Goal: Task Accomplishment & Management: Manage account settings

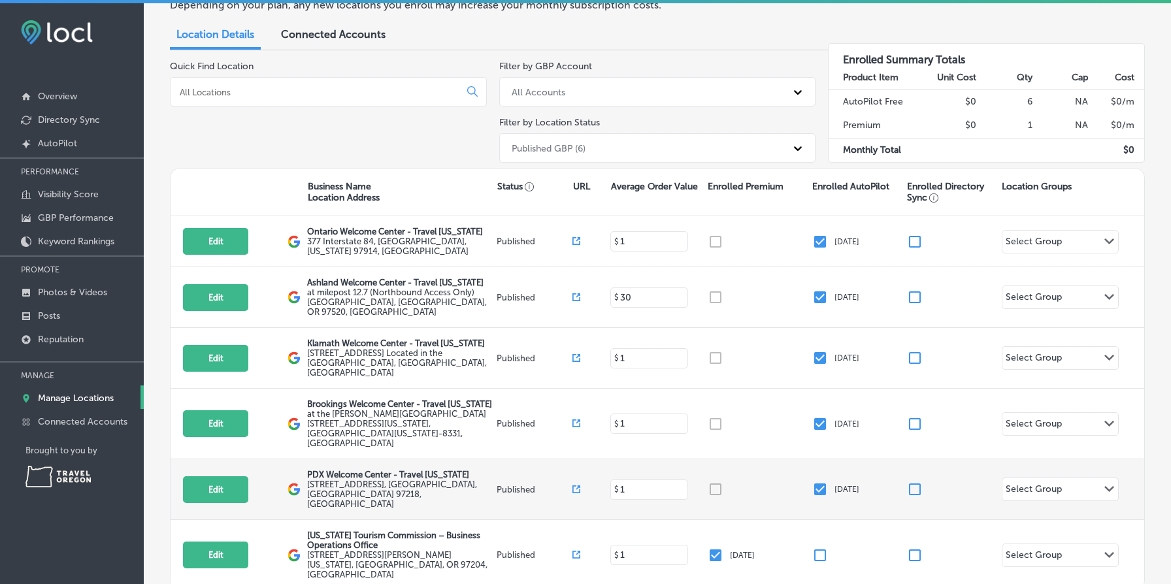
scroll to position [67, 0]
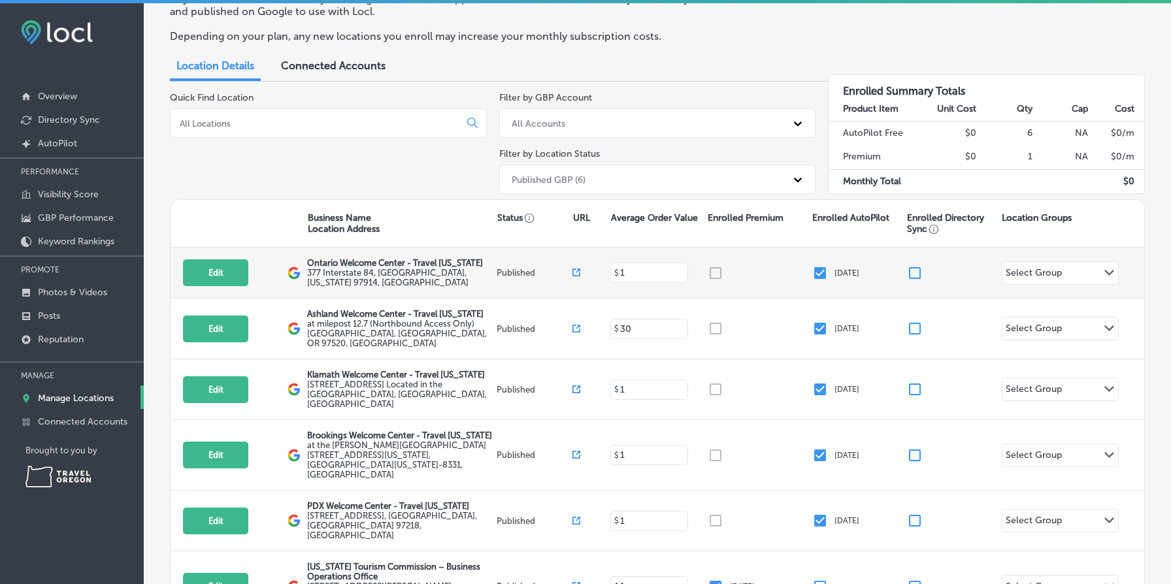
click at [911, 270] on input "checkbox" at bounding box center [915, 273] width 16 height 16
checkbox input "true"
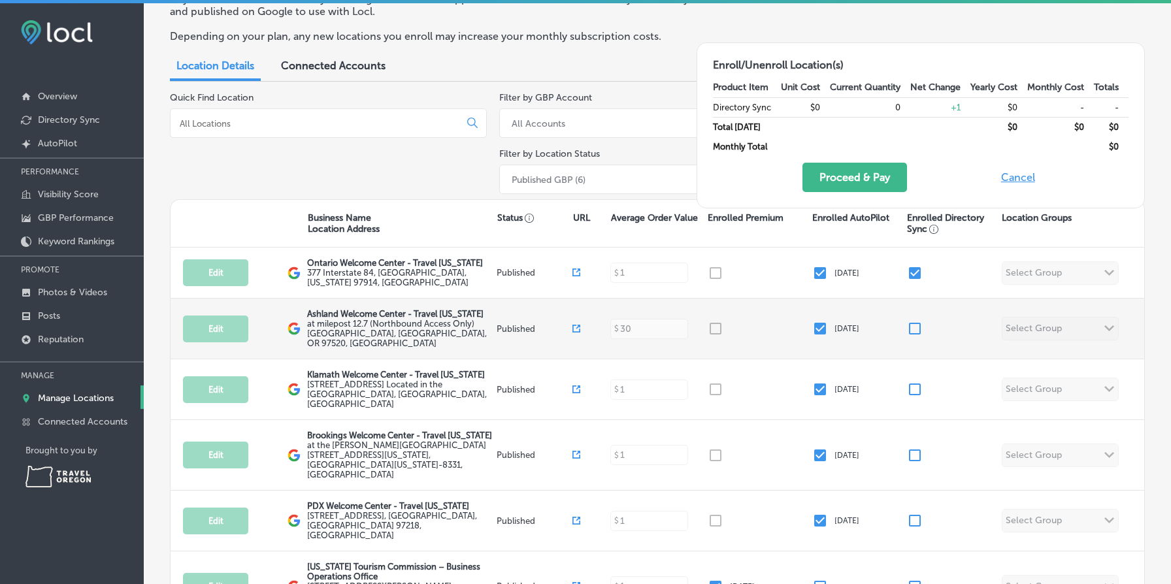
click at [915, 326] on input "checkbox" at bounding box center [915, 329] width 16 height 16
checkbox input "true"
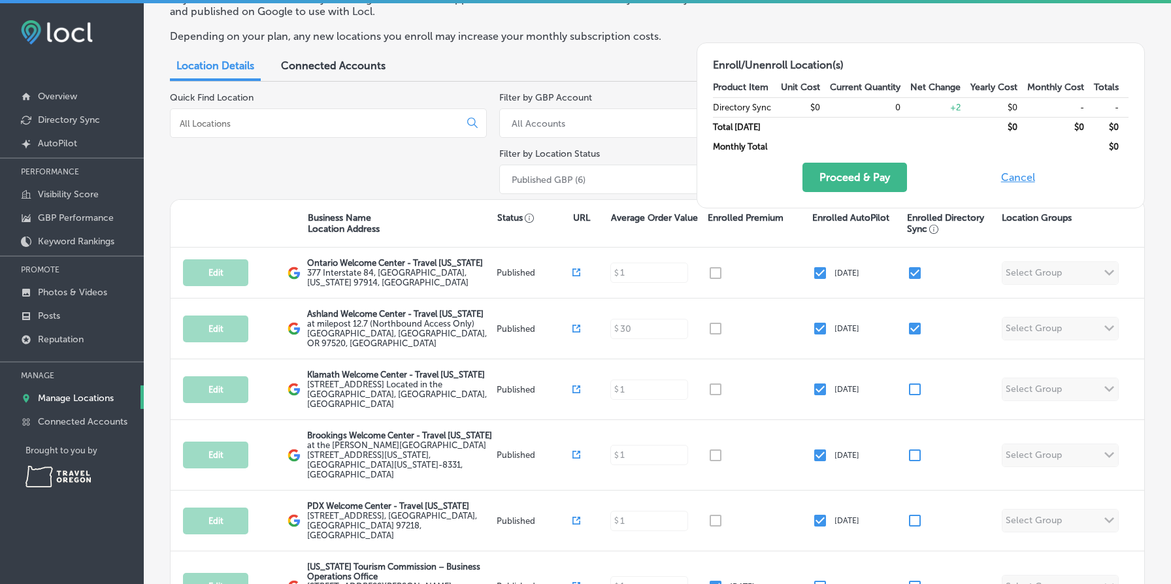
click at [1011, 173] on button "Cancel" at bounding box center [1018, 177] width 42 height 29
checkbox input "false"
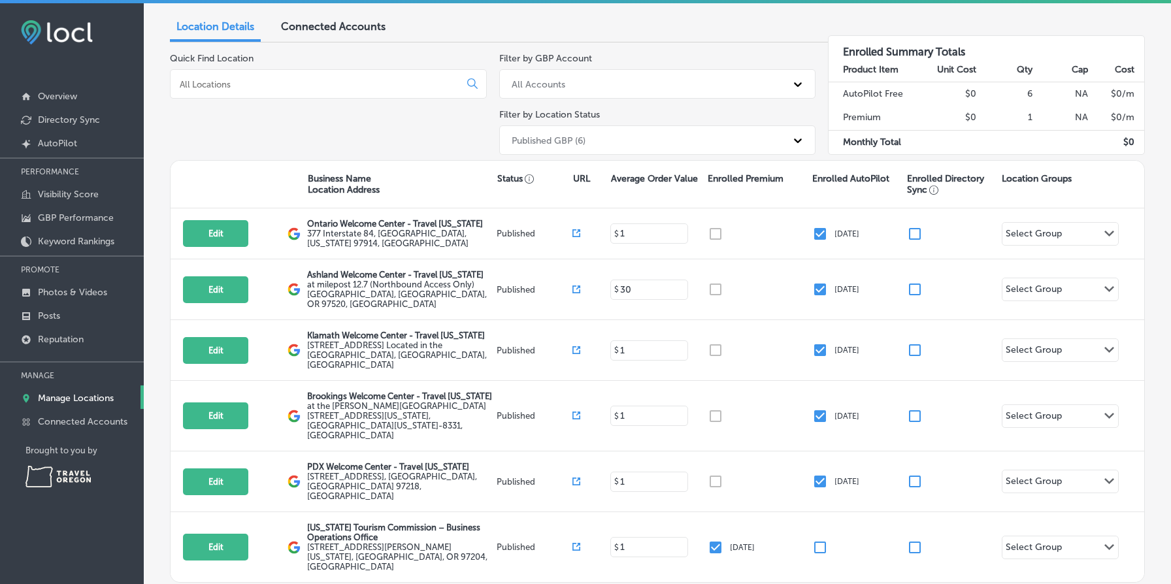
scroll to position [151, 0]
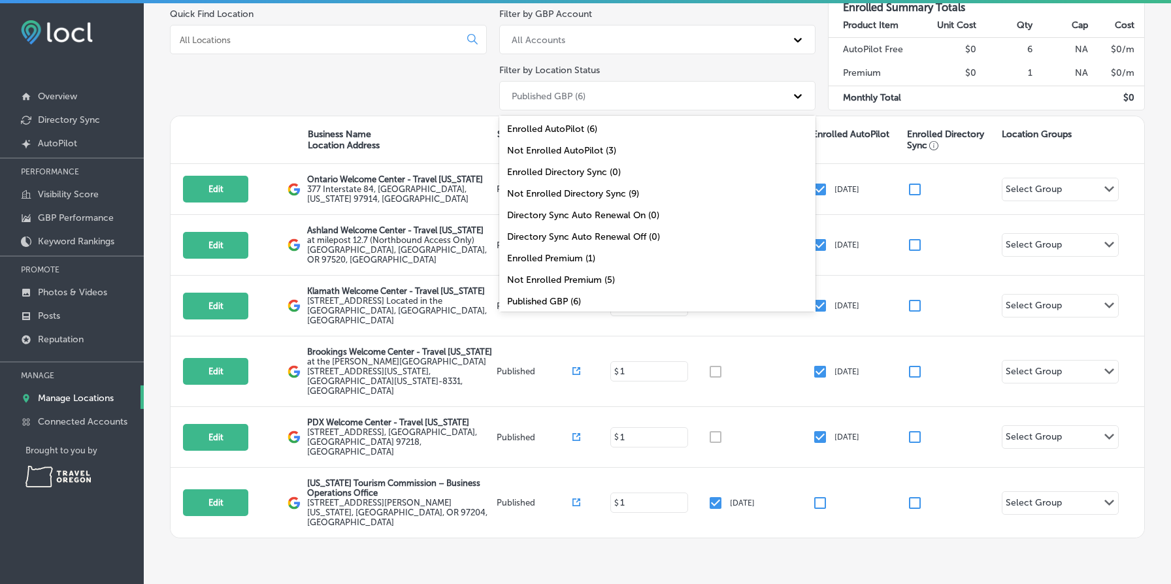
click at [613, 93] on div "Published GBP (6)" at bounding box center [646, 96] width 282 height 22
click at [586, 296] on div "All Locations (9)" at bounding box center [657, 302] width 317 height 22
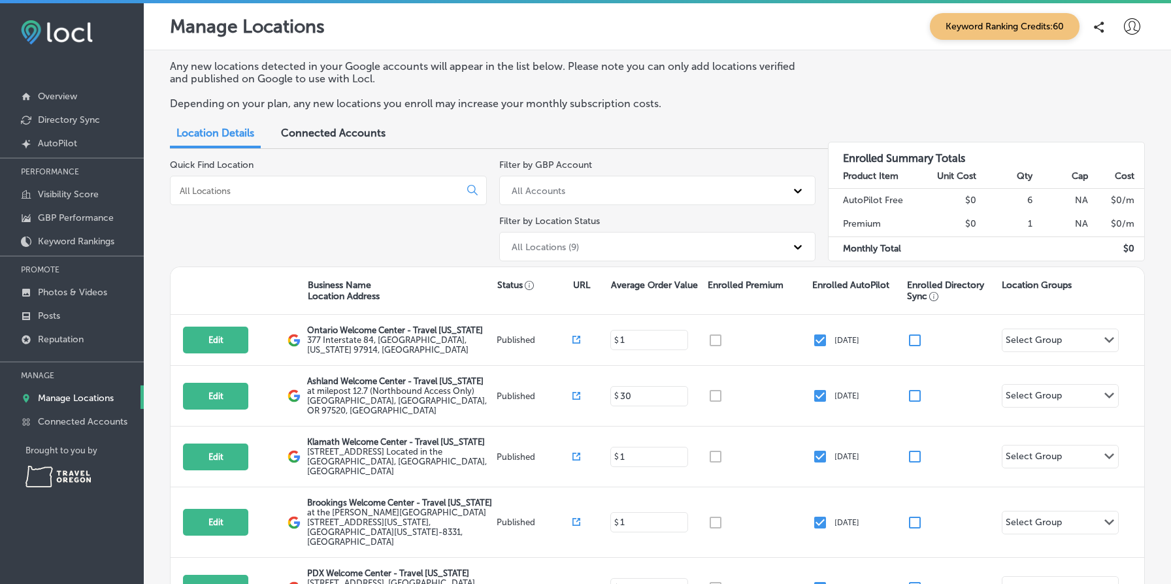
click at [355, 183] on div at bounding box center [328, 190] width 317 height 29
click at [346, 189] on input at bounding box center [317, 191] width 278 height 12
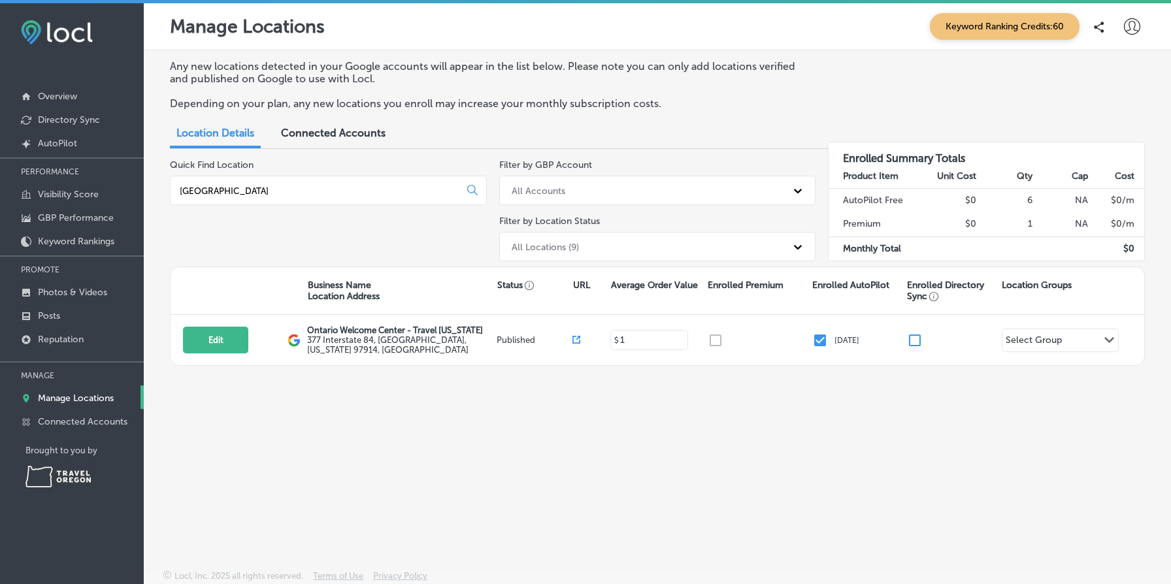
type input "ontario"
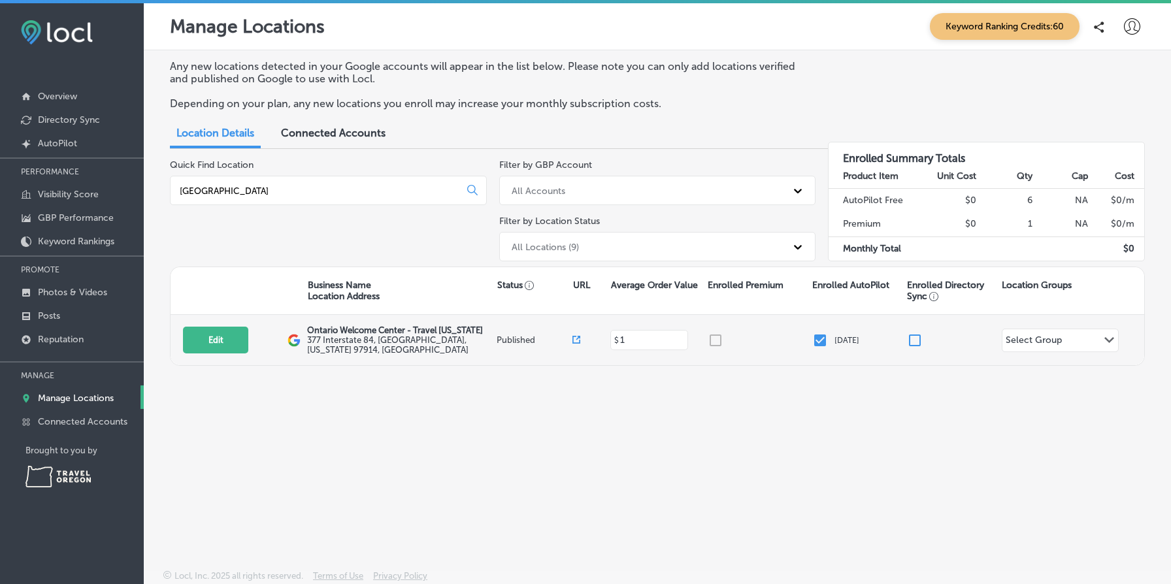
click at [918, 337] on input "checkbox" at bounding box center [915, 341] width 16 height 16
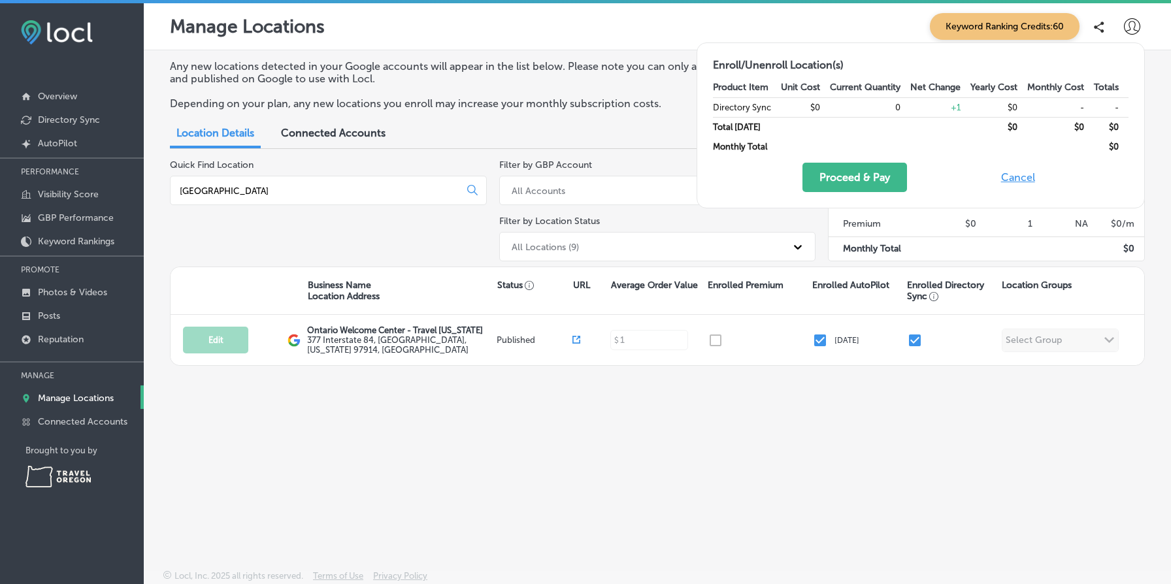
click at [1014, 176] on button "Cancel" at bounding box center [1018, 177] width 42 height 29
checkbox input "false"
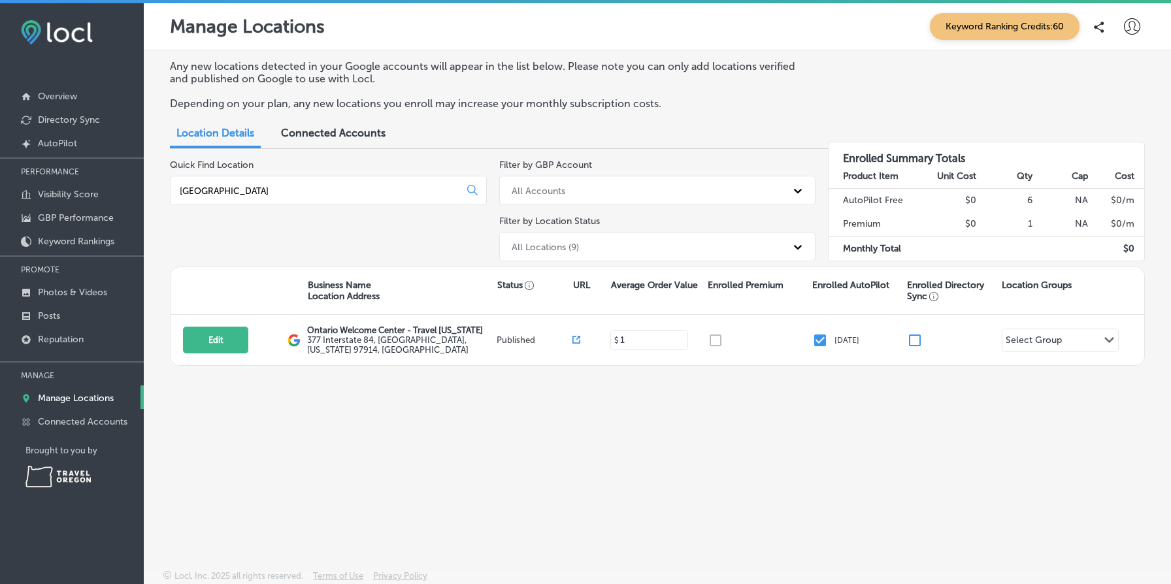
click at [1139, 24] on icon at bounding box center [1132, 26] width 16 height 16
click at [1079, 76] on icon at bounding box center [1078, 75] width 10 height 10
select select "US"
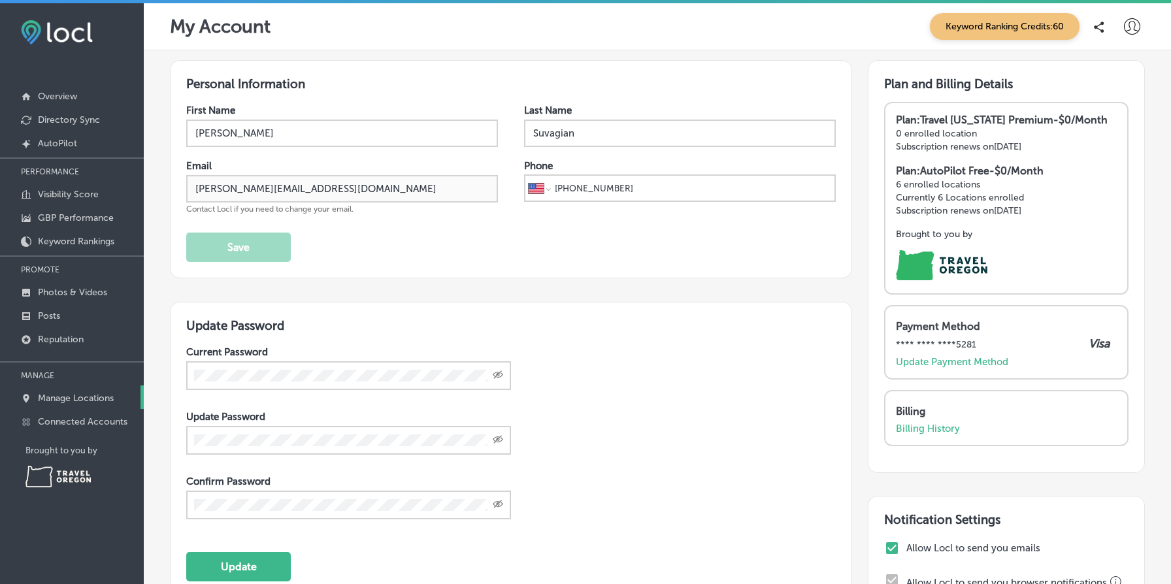
click at [90, 399] on p "Manage Locations" at bounding box center [76, 398] width 76 height 11
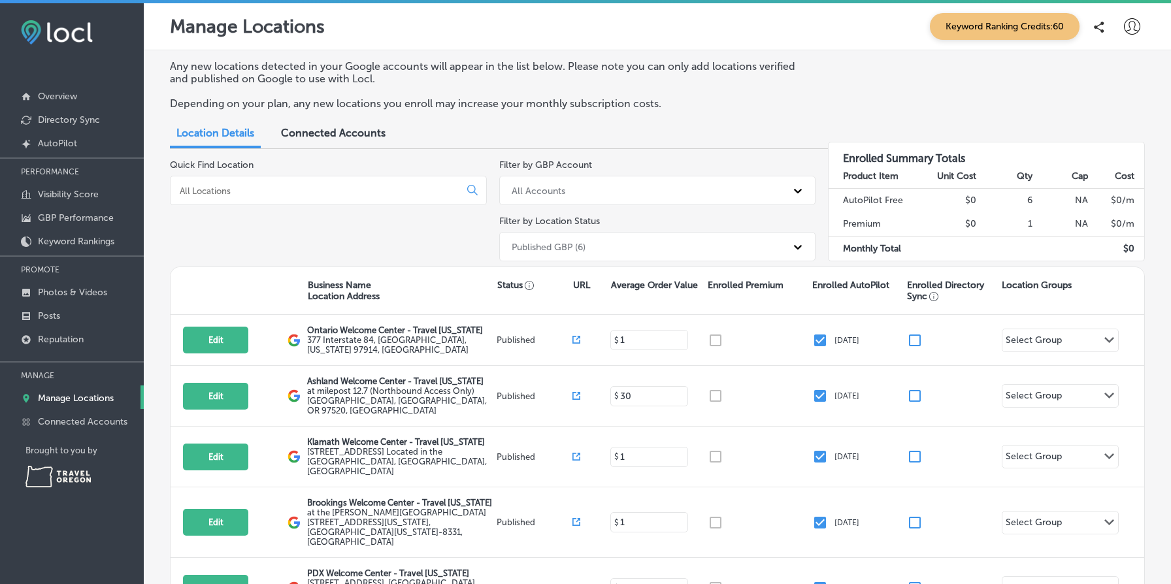
click at [279, 186] on input at bounding box center [317, 191] width 278 height 12
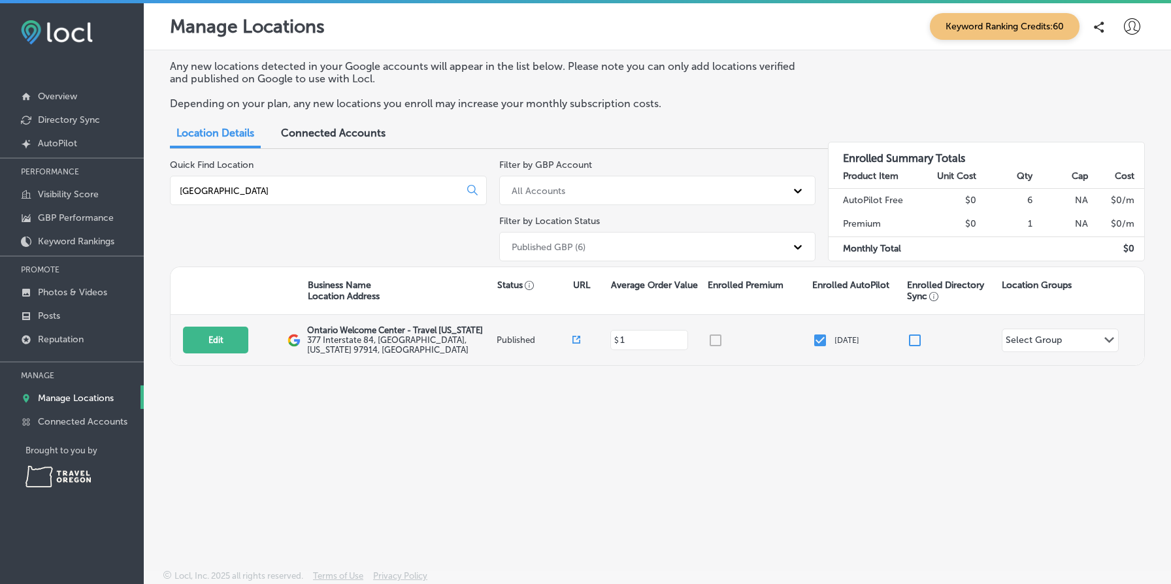
type input "ontario"
click at [919, 339] on input "checkbox" at bounding box center [915, 341] width 16 height 16
checkbox input "true"
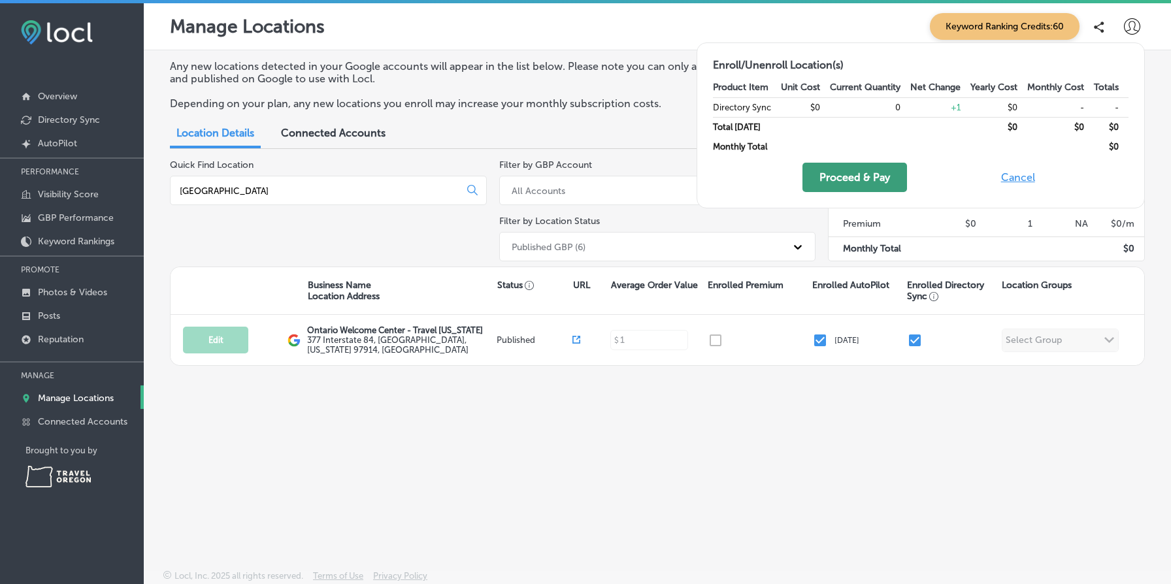
click at [854, 174] on button "Proceed & Pay" at bounding box center [854, 177] width 105 height 29
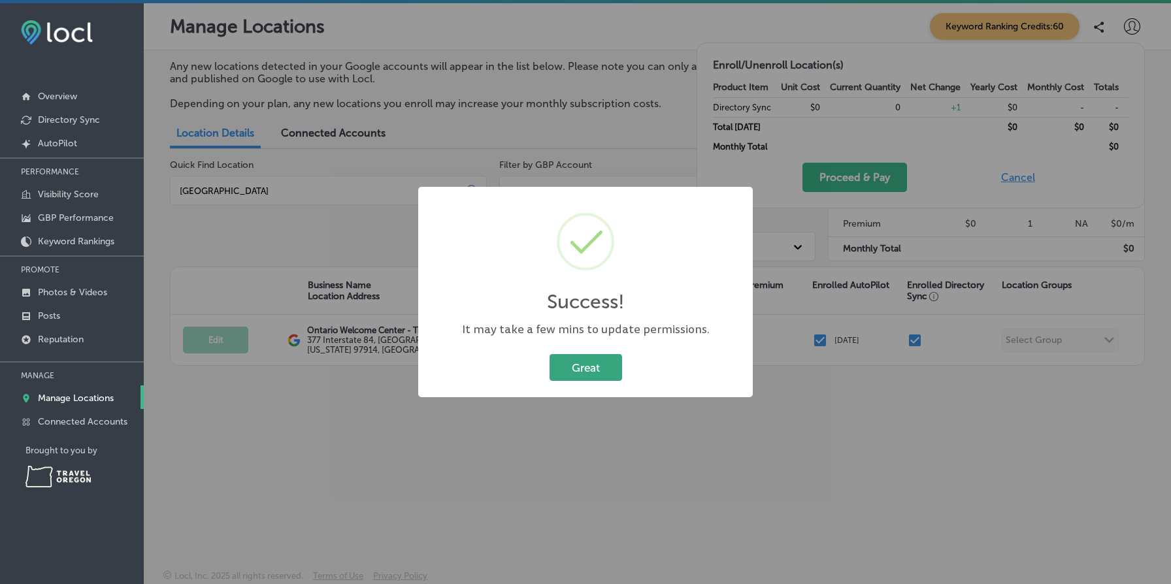
click at [594, 370] on button "Great" at bounding box center [585, 367] width 73 height 27
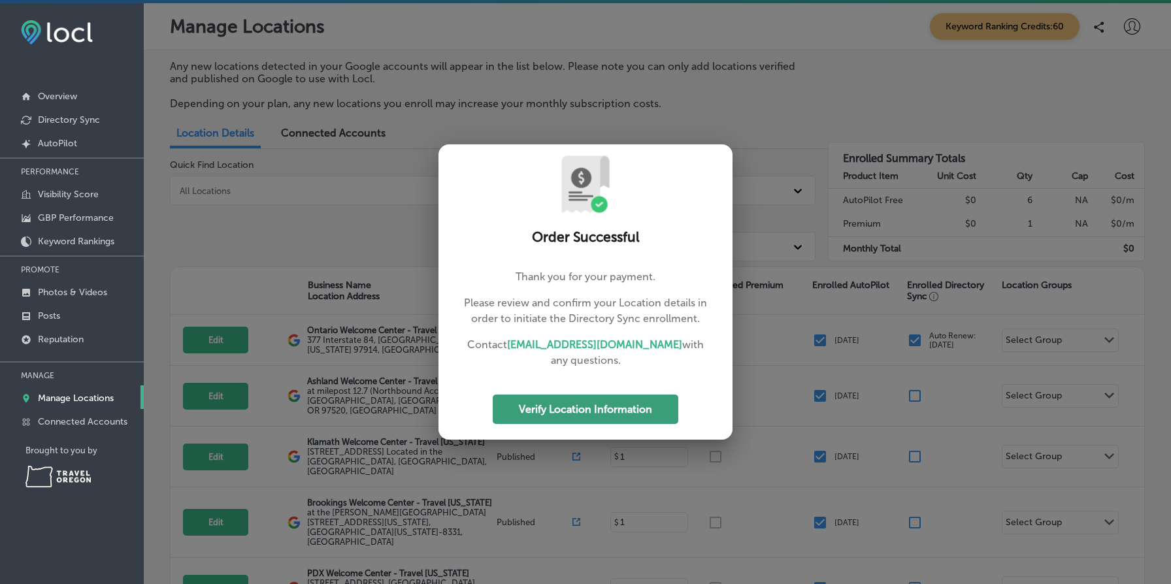
click at [584, 413] on button "Verify Location Information" at bounding box center [586, 409] width 186 height 29
select select "US"
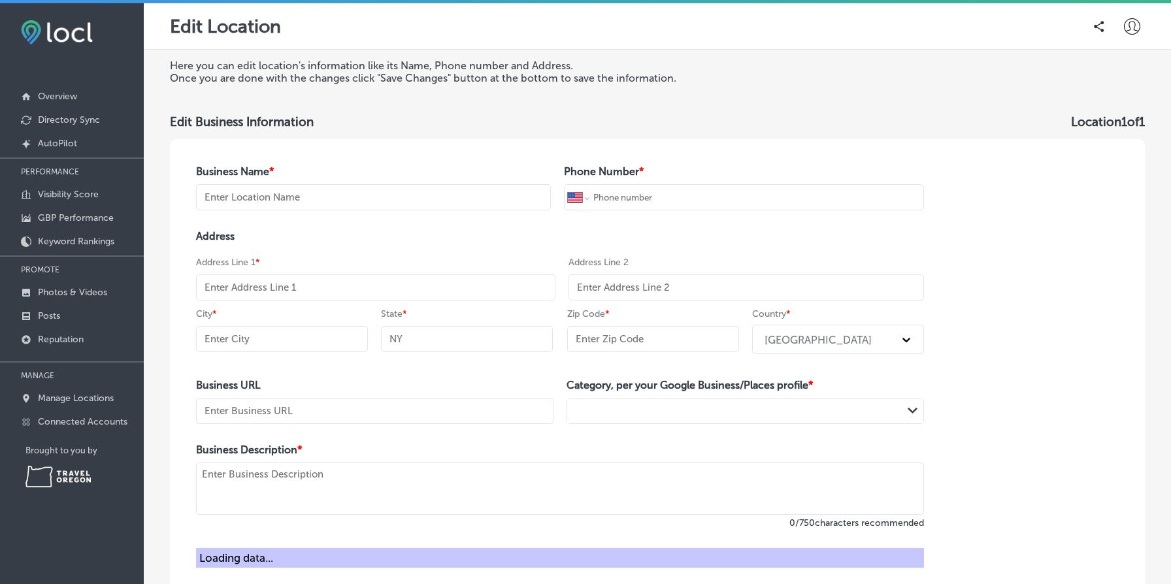
type input "Ontario Welcome Center - Travel [US_STATE]"
type input "[PHONE_NUMBER]"
type input "377 Interstate 84"
type input "[GEOGRAPHIC_DATA]"
type input "OR"
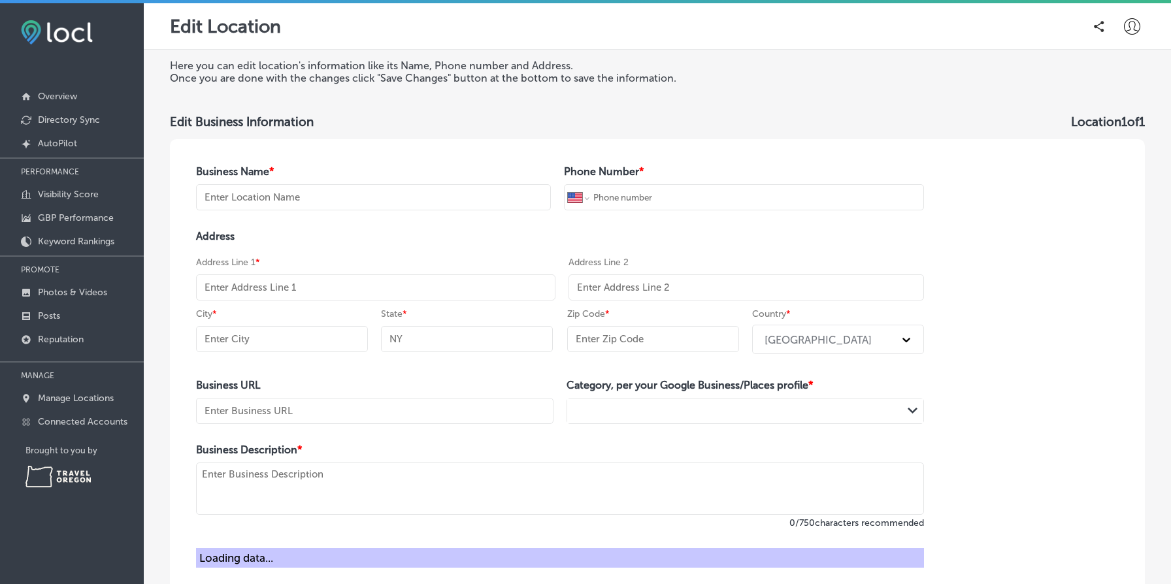
type input "97914"
type input "[URL][DOMAIN_NAME][DOMAIN_NAME]"
type textarea "Welcome to the [GEOGRAPHIC_DATA] Welcome Center operated by Travel [US_STATE]. …"
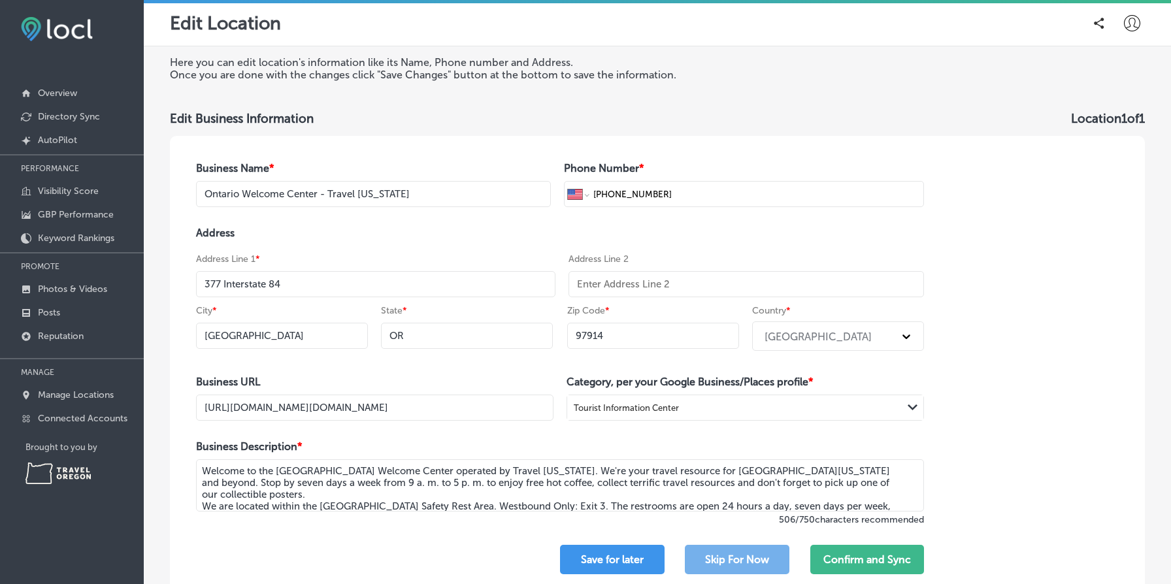
scroll to position [105, 0]
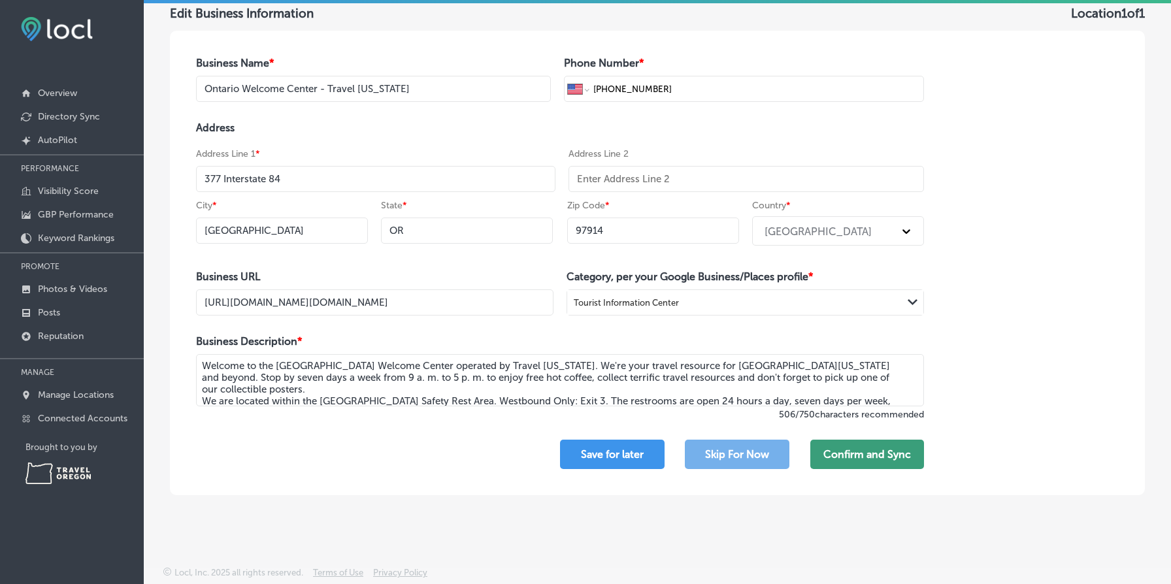
click at [897, 448] on button "Confirm and Sync" at bounding box center [867, 454] width 114 height 29
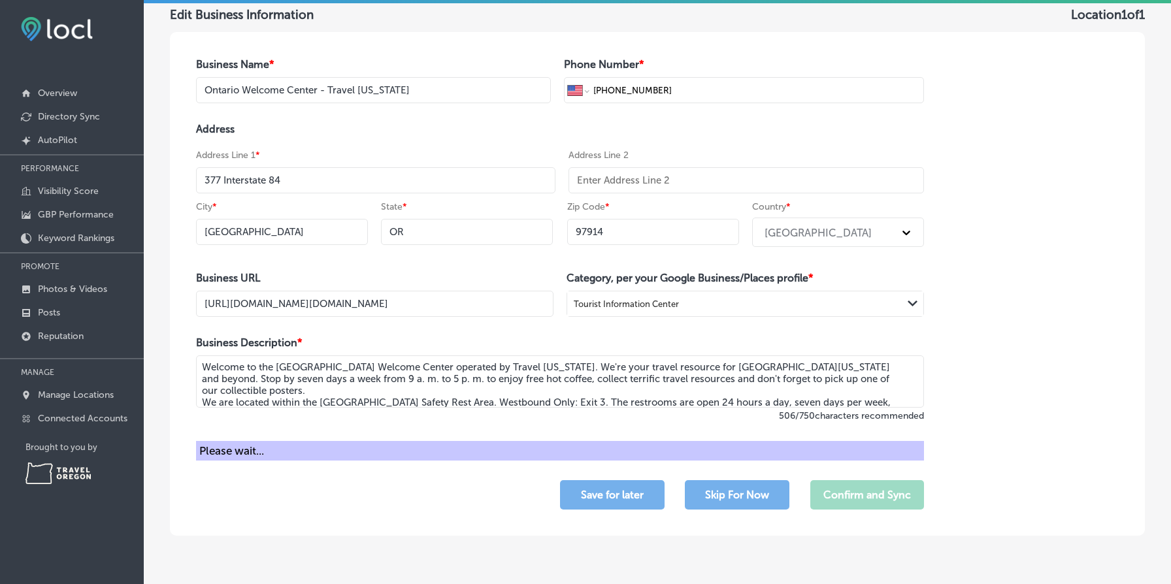
scroll to position [144, 0]
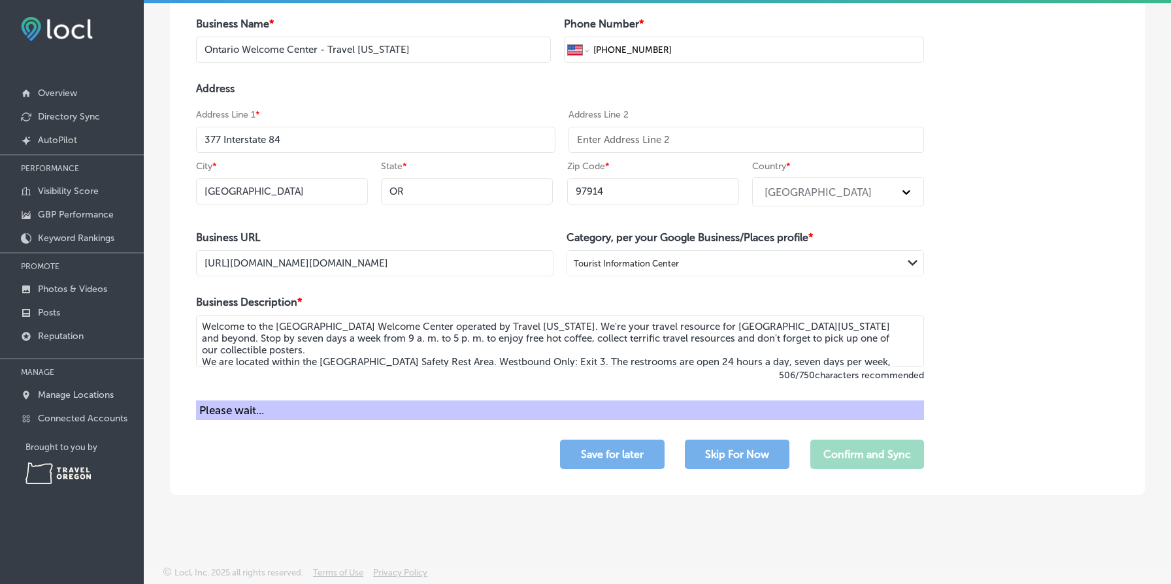
click at [1087, 222] on div "Business Name * Ontario Welcome Center - Travel Oregon Phone Number * Internati…" at bounding box center [657, 244] width 975 height 504
click at [970, 240] on div "Business Name * Ontario Welcome Center - Travel Oregon Phone Number * Internati…" at bounding box center [657, 244] width 975 height 504
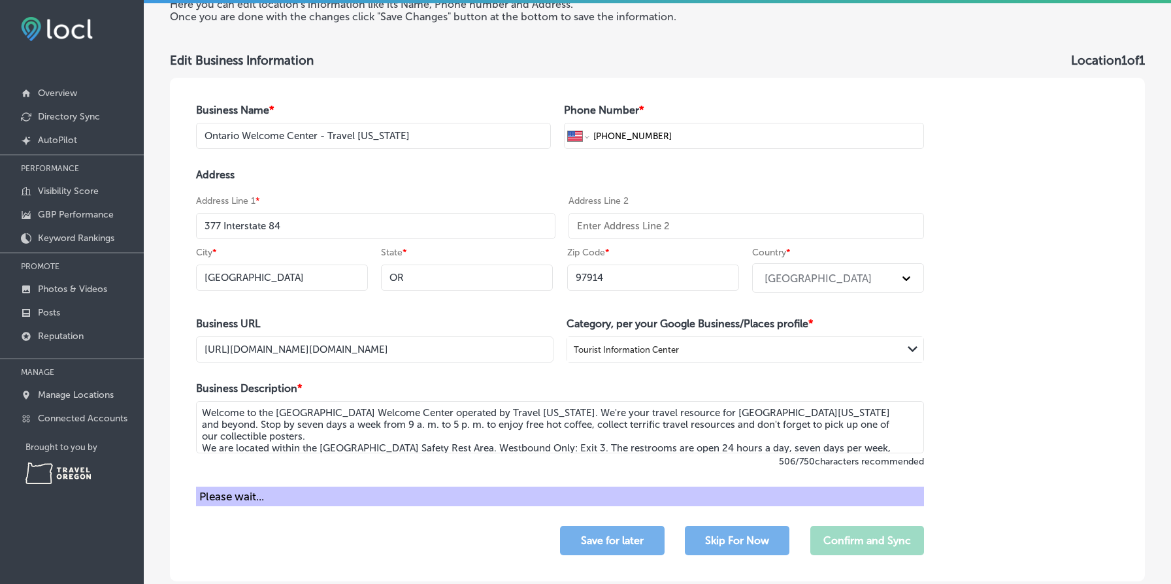
scroll to position [0, 0]
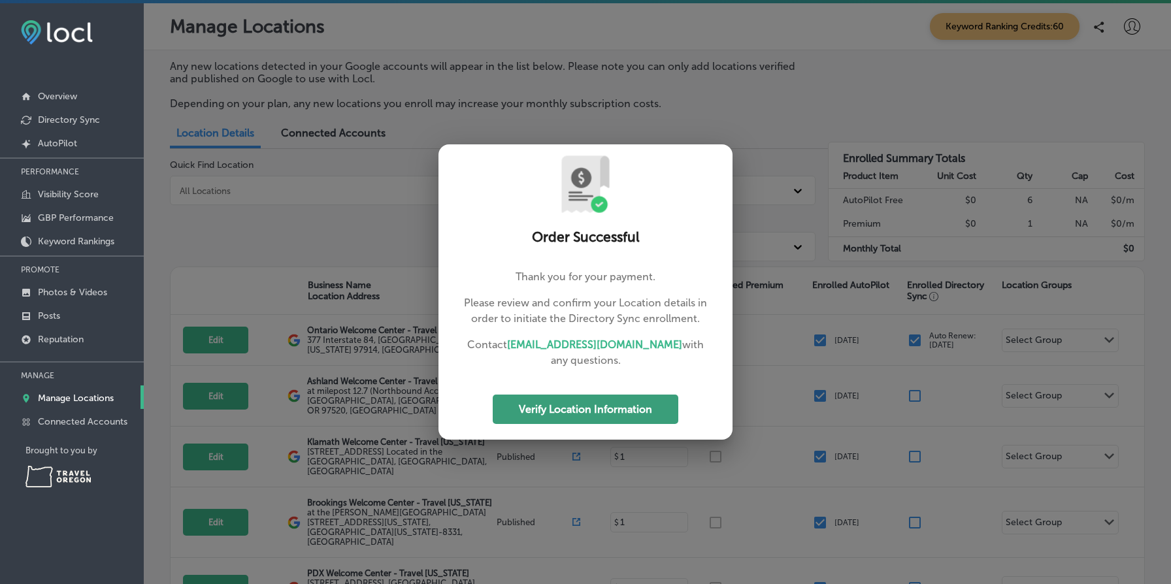
click at [559, 405] on button "Verify Location Information" at bounding box center [586, 409] width 186 height 29
select select "US"
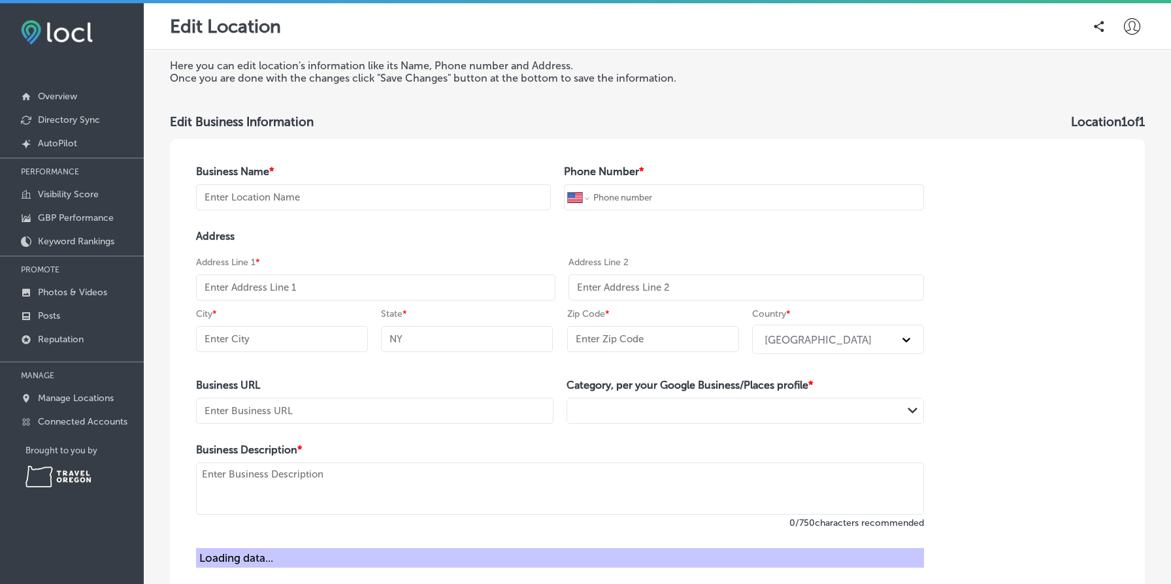
type input "Ontario Welcome Center - Travel [US_STATE]"
type input "[PHONE_NUMBER]"
type input "377 Interstate 84"
type input "[GEOGRAPHIC_DATA]"
type input "OR"
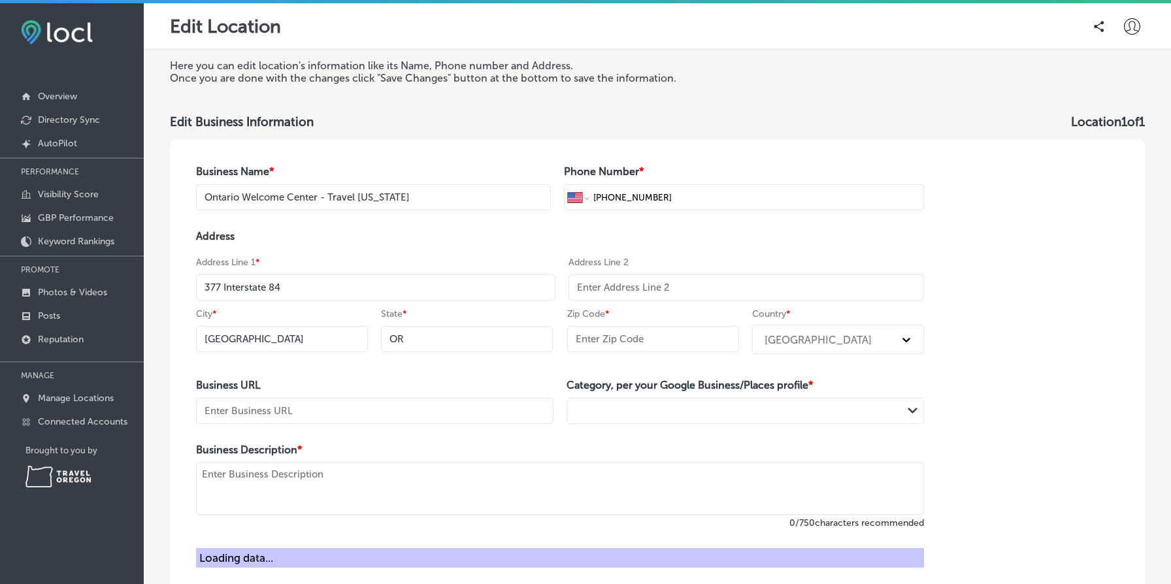
type input "97914"
type input "[URL][DOMAIN_NAME][DOMAIN_NAME]"
type textarea "Welcome to the [GEOGRAPHIC_DATA] Welcome Center operated by Travel [US_STATE]. …"
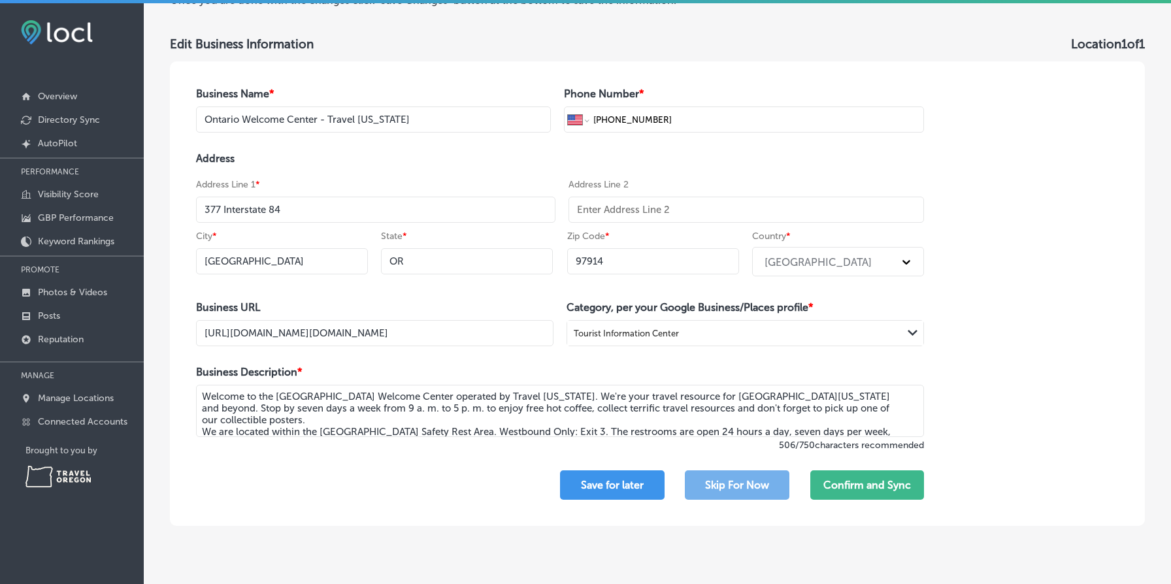
scroll to position [105, 0]
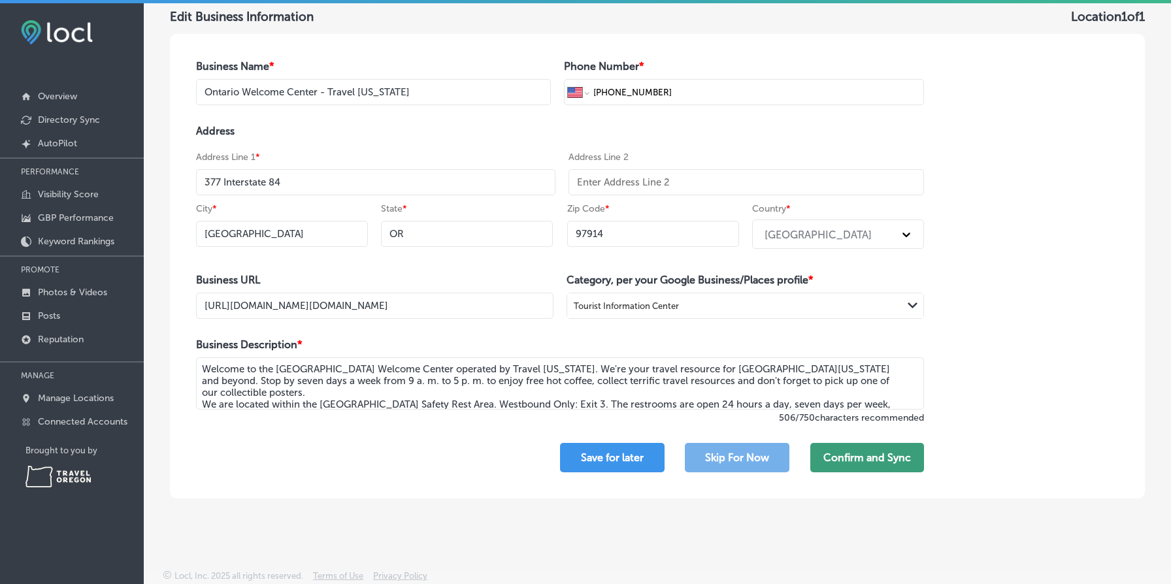
click at [909, 453] on button "Confirm and Sync" at bounding box center [867, 457] width 114 height 29
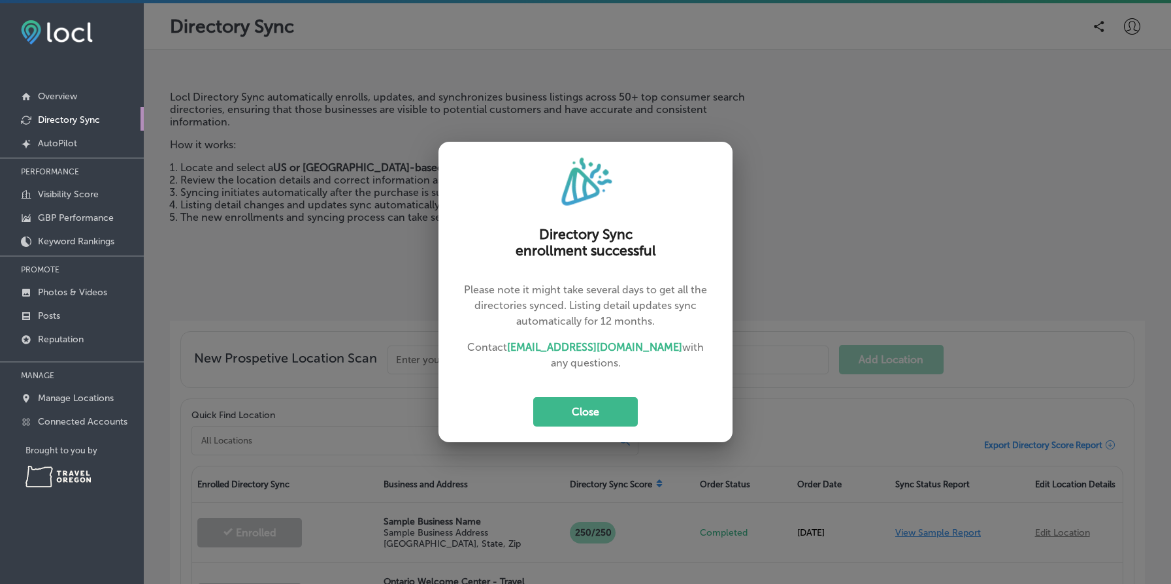
click at [600, 416] on button "Close" at bounding box center [585, 411] width 105 height 29
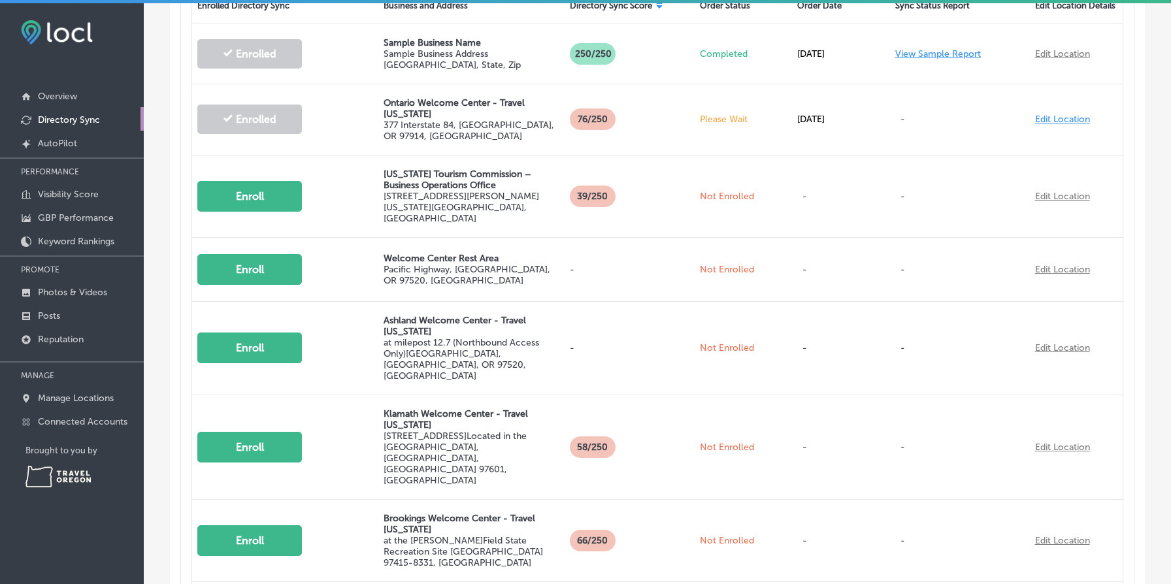
scroll to position [481, 0]
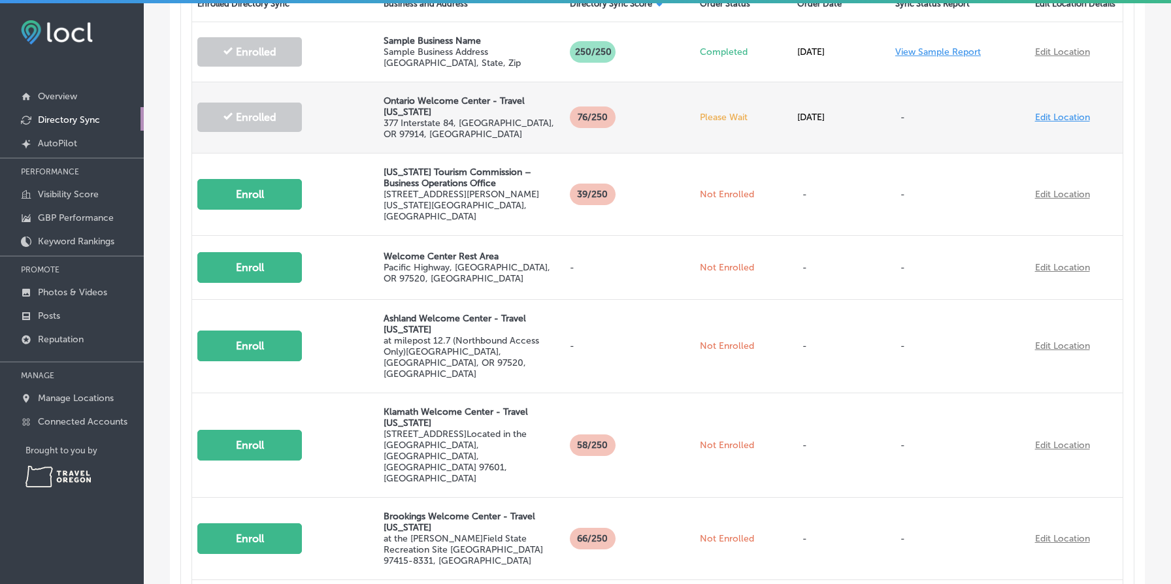
click at [730, 115] on p "Please Wait" at bounding box center [744, 117] width 88 height 11
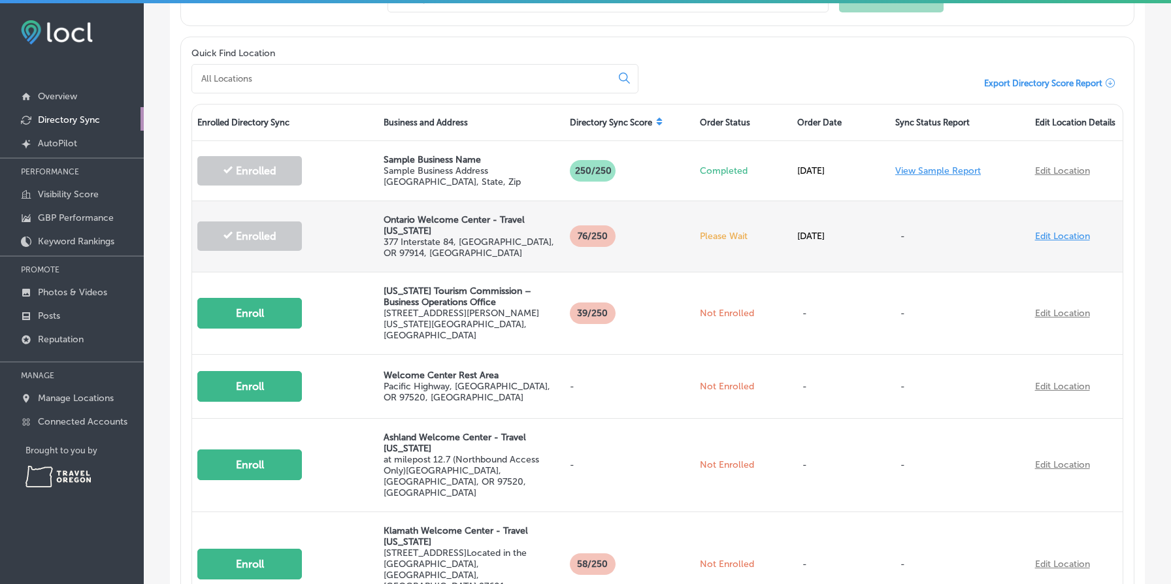
scroll to position [359, 0]
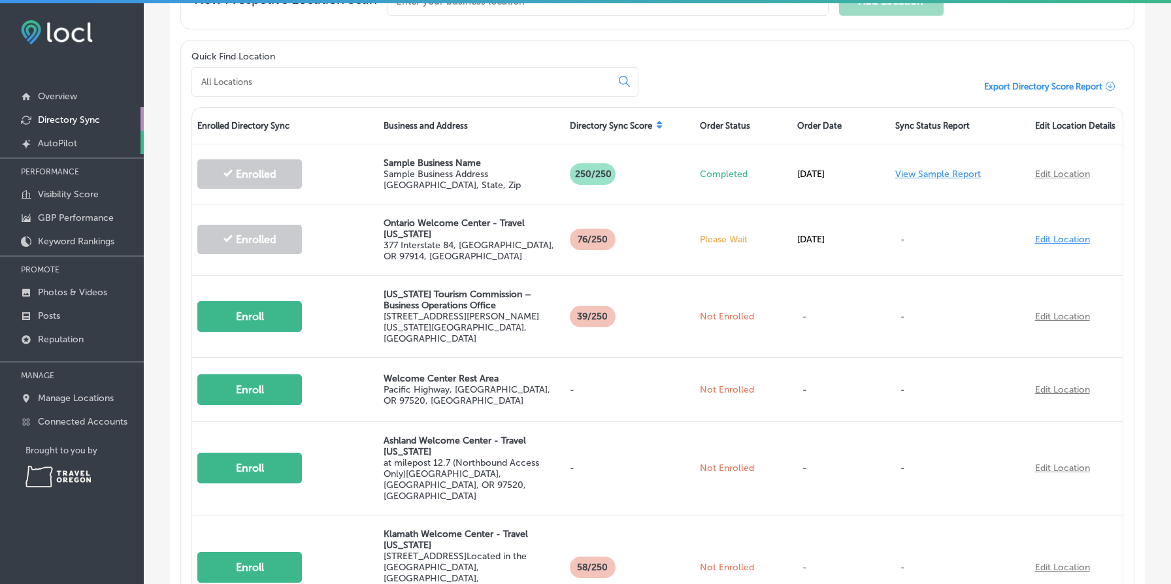
click at [82, 145] on link "Created by potrace 1.10, written by Peter Selinger 2001-2011 AutoPilot" at bounding box center [72, 143] width 144 height 24
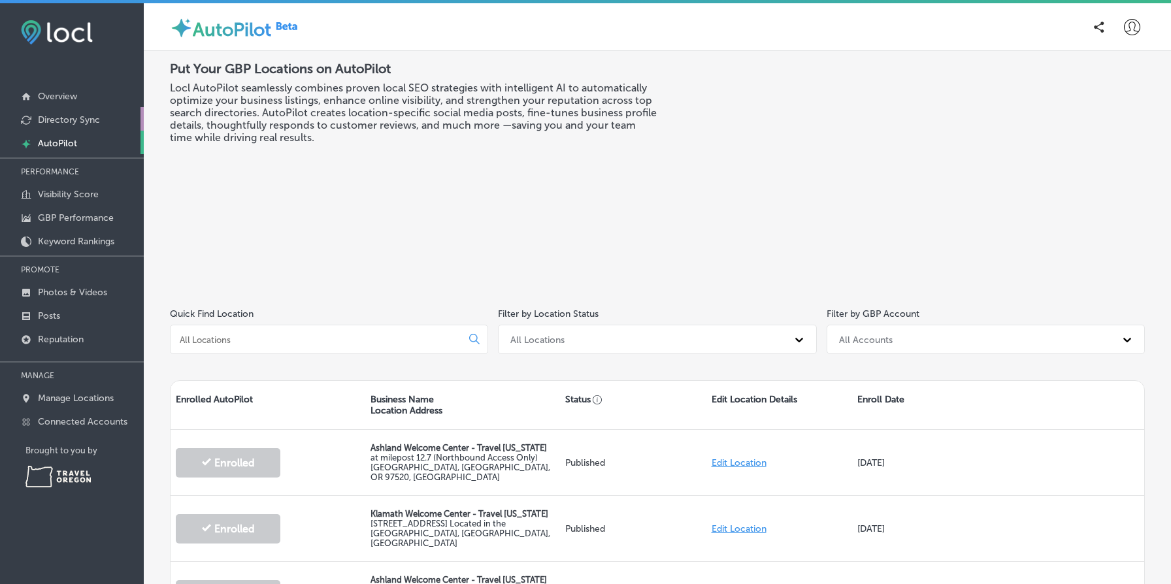
click at [87, 121] on p "Directory Sync" at bounding box center [69, 119] width 62 height 11
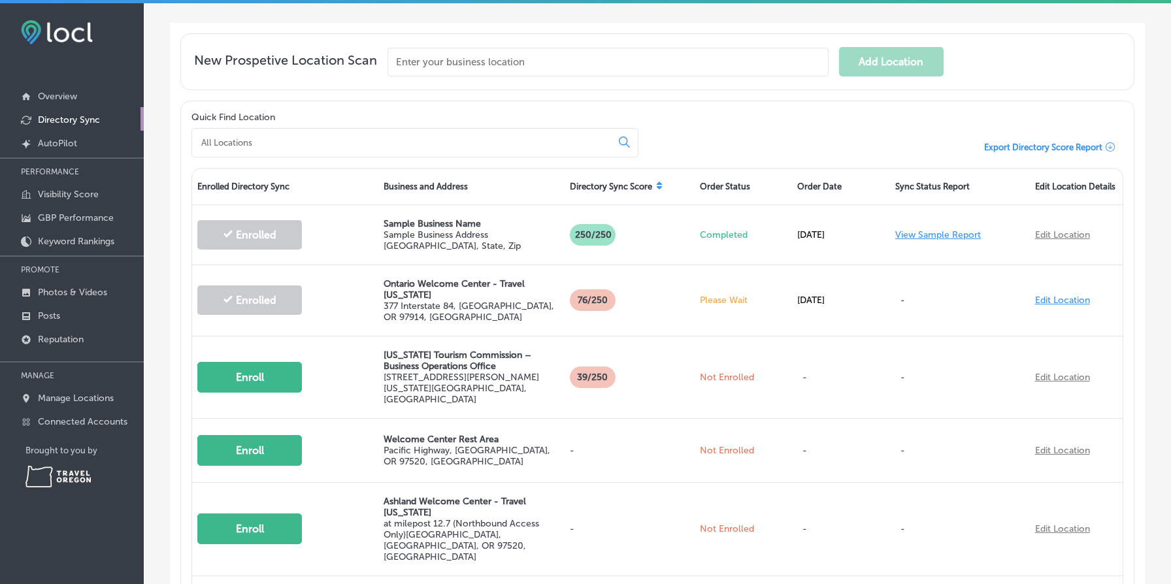
scroll to position [401, 0]
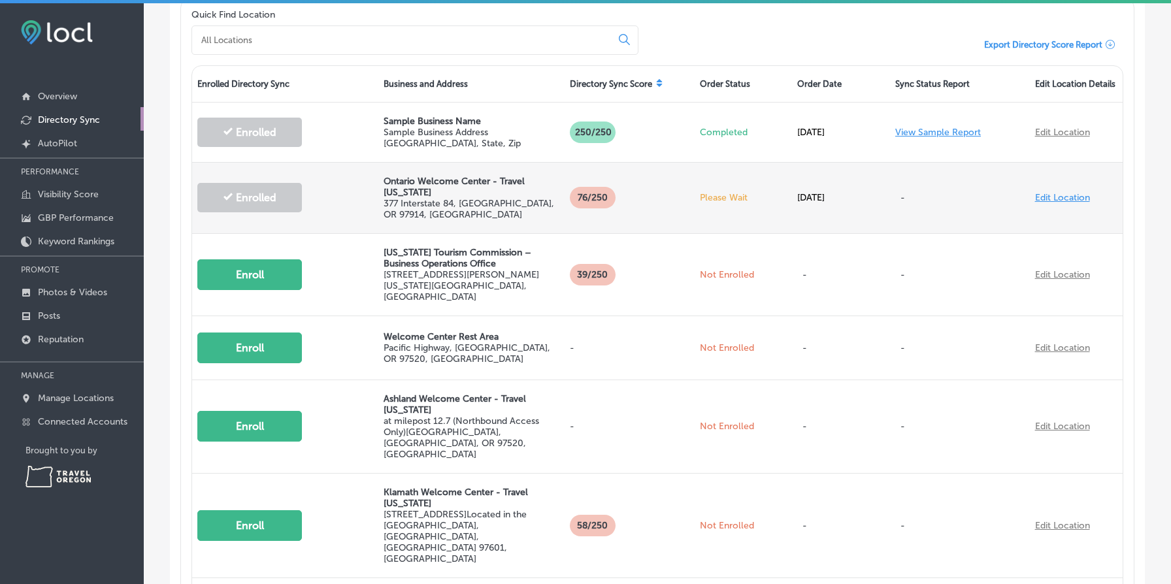
click at [817, 193] on div "Aug 13, 2025" at bounding box center [841, 197] width 98 height 37
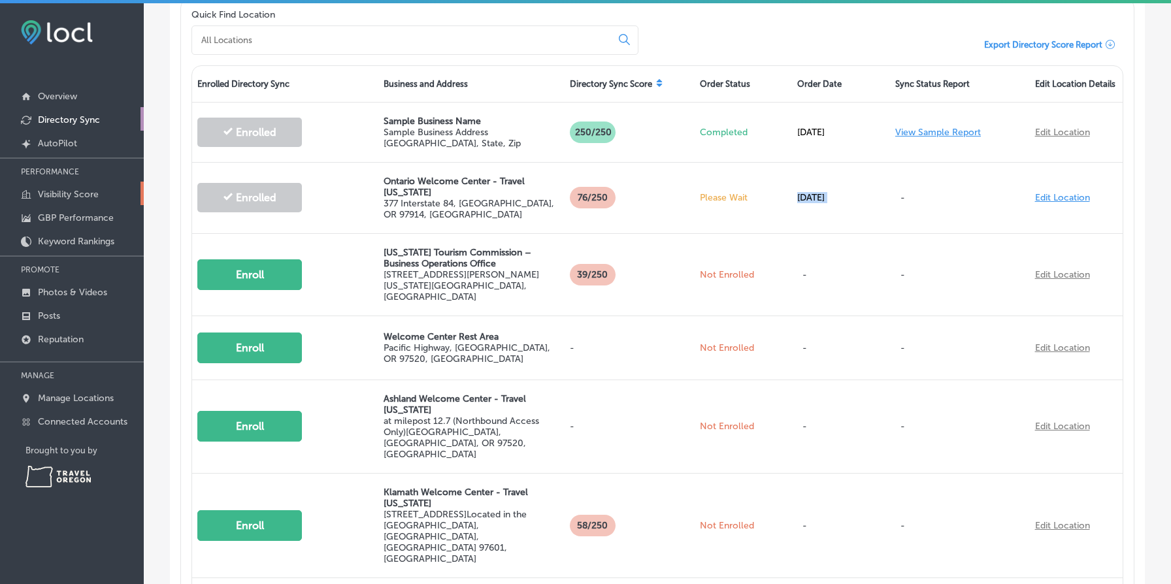
click at [91, 196] on p "Visibility Score" at bounding box center [68, 194] width 61 height 11
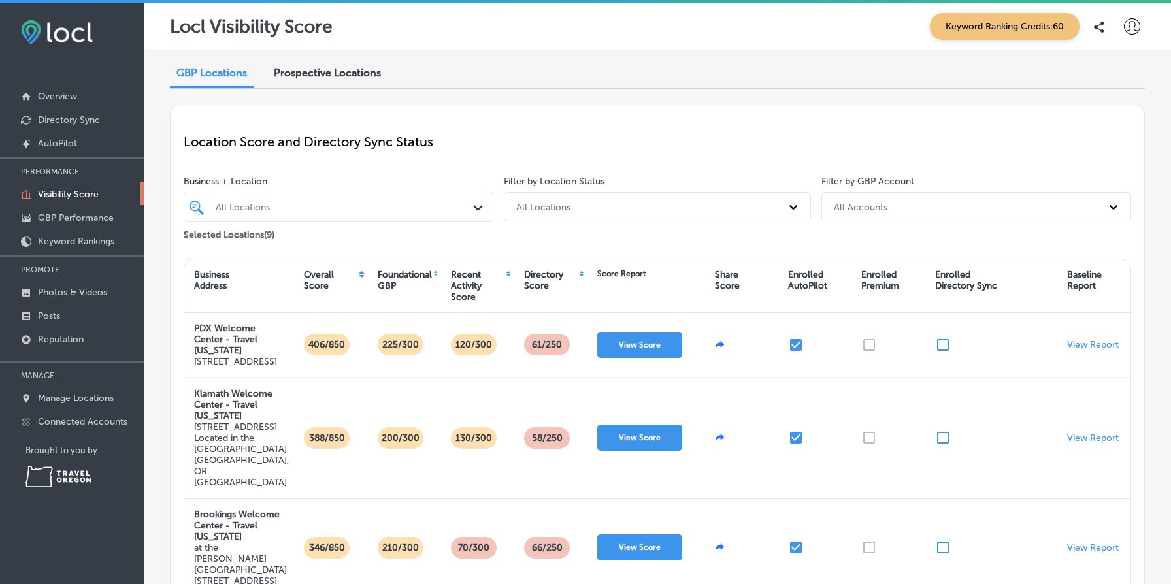
click at [279, 212] on div at bounding box center [325, 207] width 223 height 16
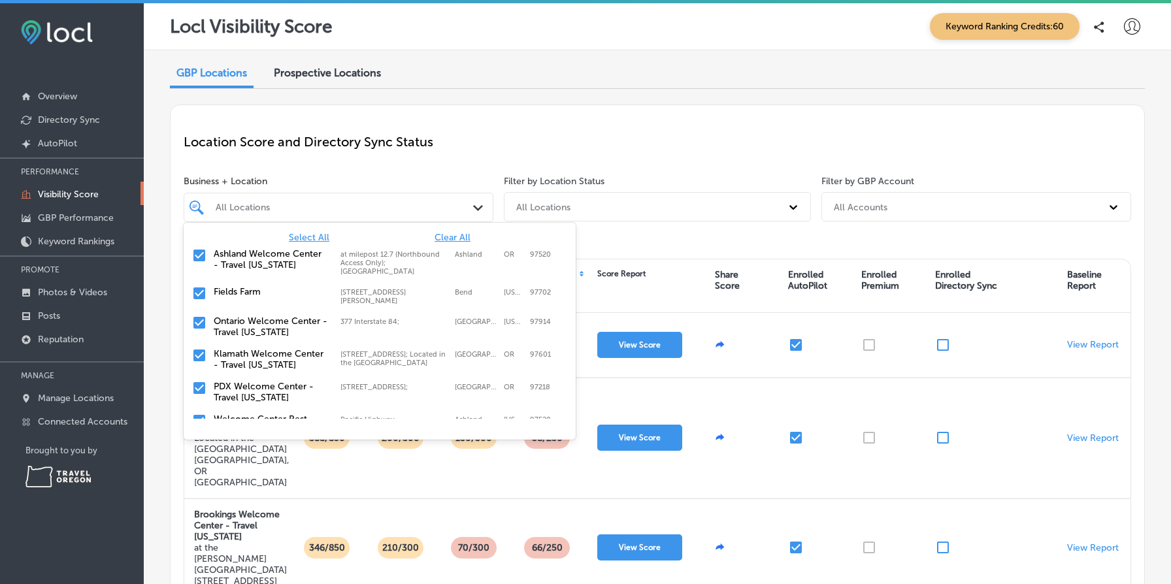
click at [463, 235] on span "Clear All" at bounding box center [452, 237] width 36 height 11
click at [274, 320] on label "Ontario Welcome Center - Travel Oregon" at bounding box center [271, 327] width 114 height 22
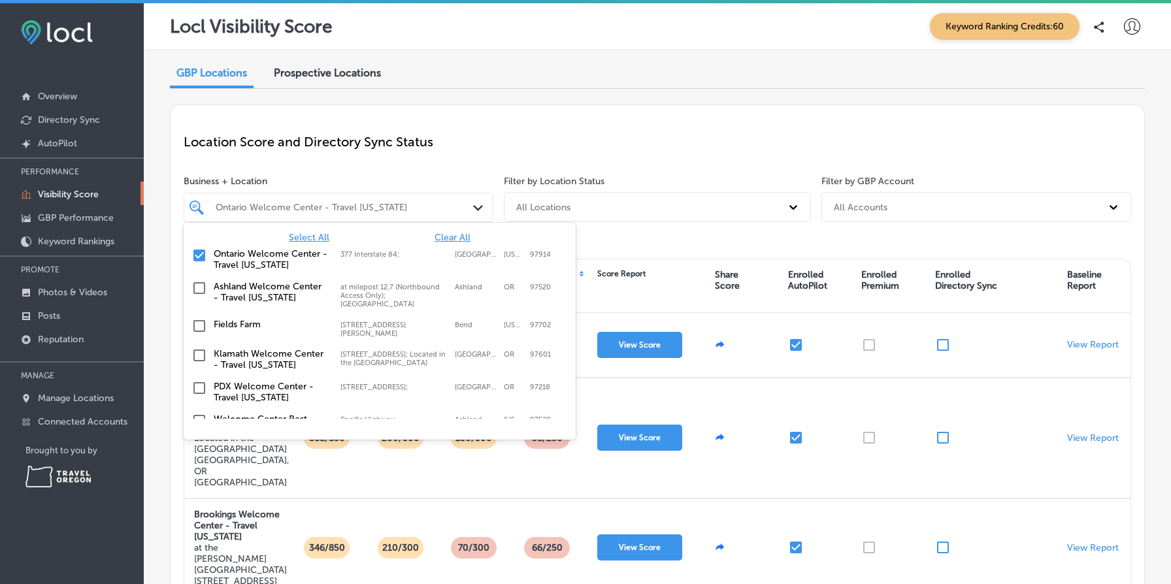
click at [543, 142] on p "Location Score and Directory Sync Status" at bounding box center [657, 142] width 947 height 16
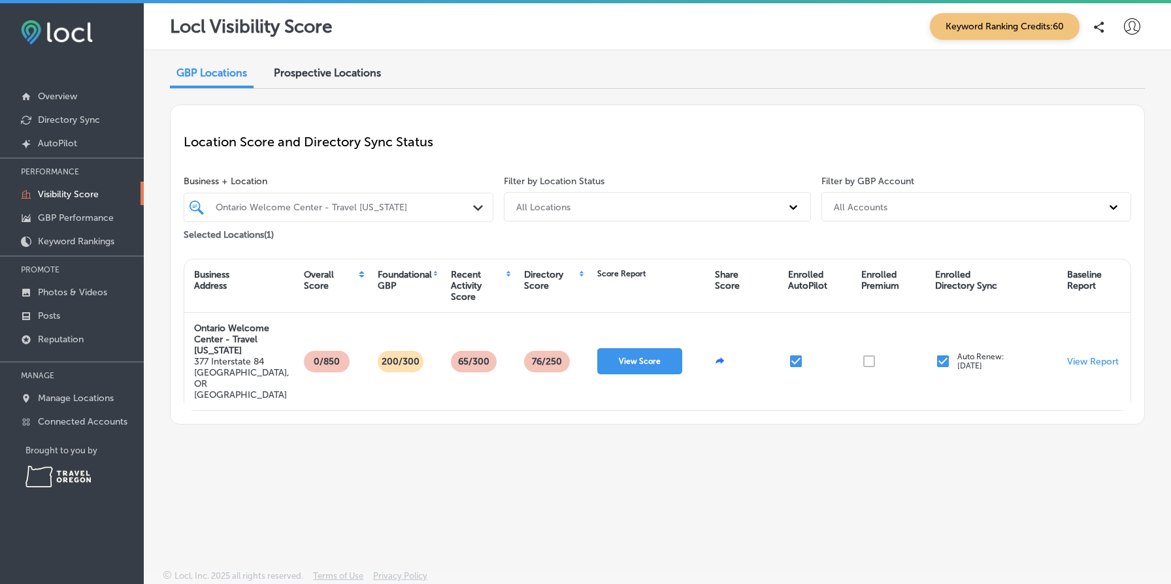
scroll to position [3, 0]
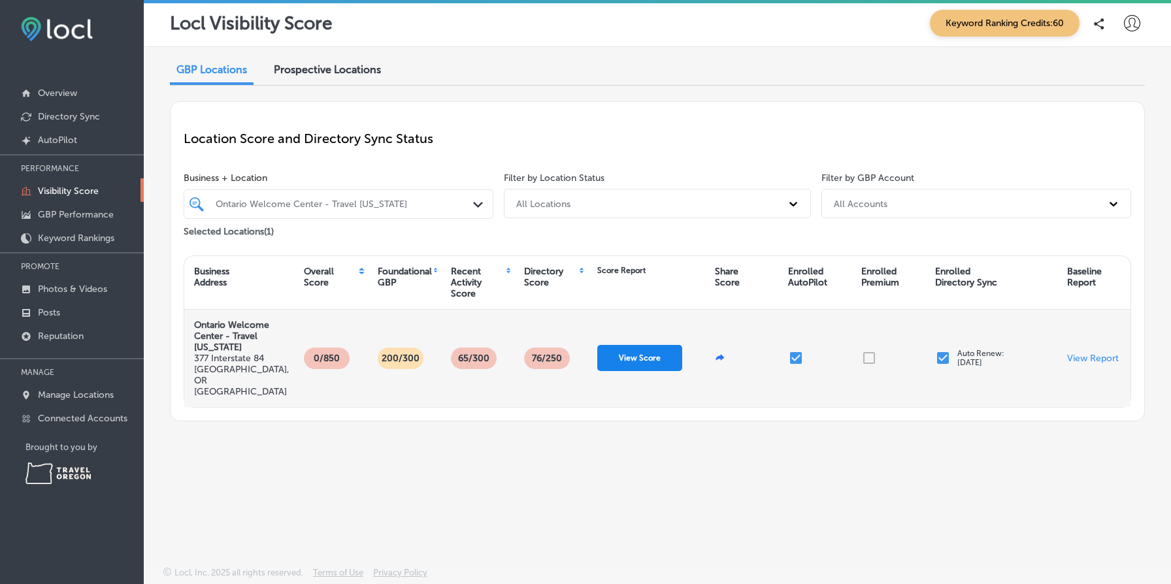
click at [640, 345] on button "View Score" at bounding box center [639, 358] width 85 height 26
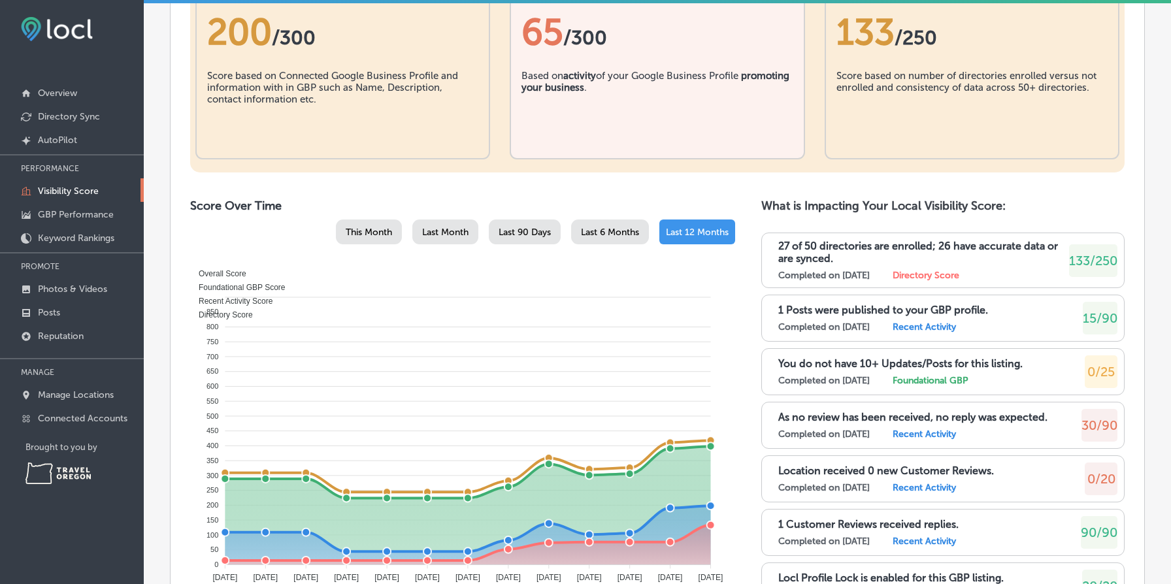
scroll to position [507, 0]
click at [88, 120] on p "Directory Sync" at bounding box center [69, 116] width 62 height 11
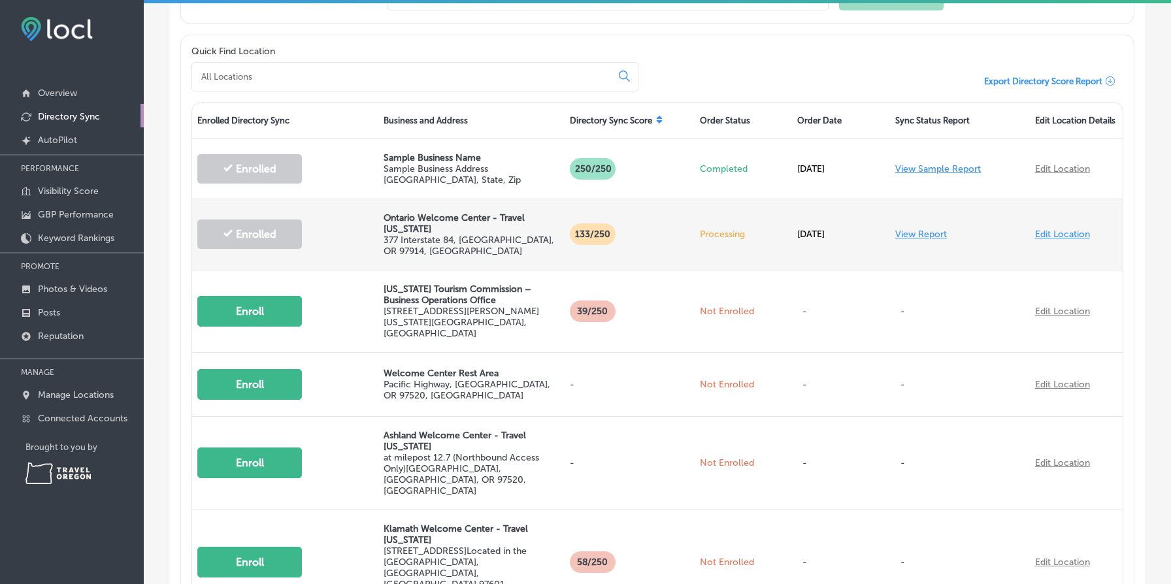
scroll to position [354, 0]
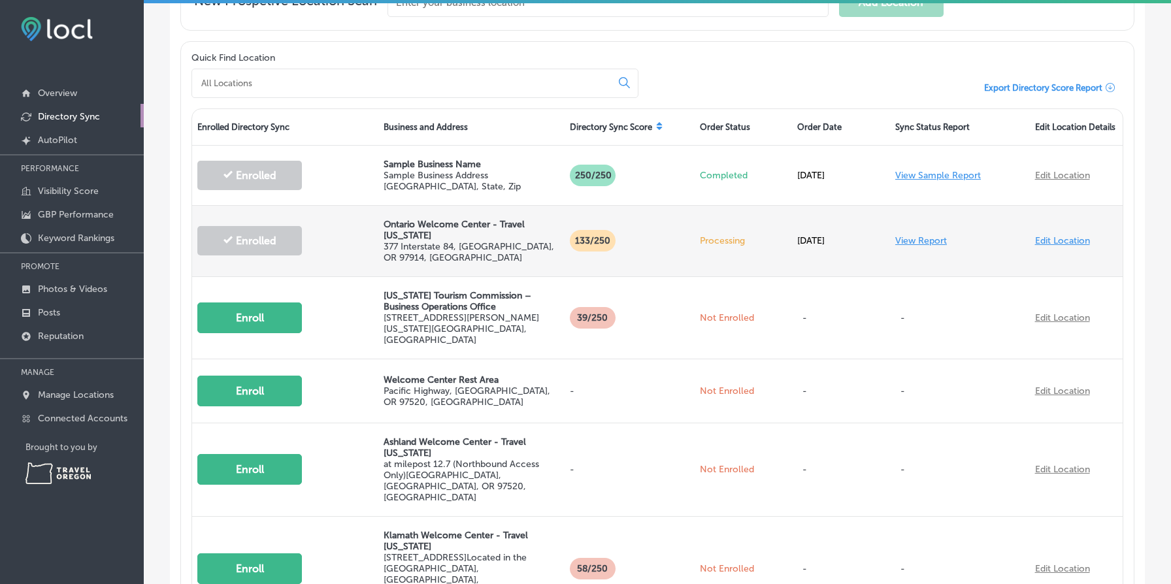
click at [928, 235] on link "View Report" at bounding box center [921, 240] width 52 height 11
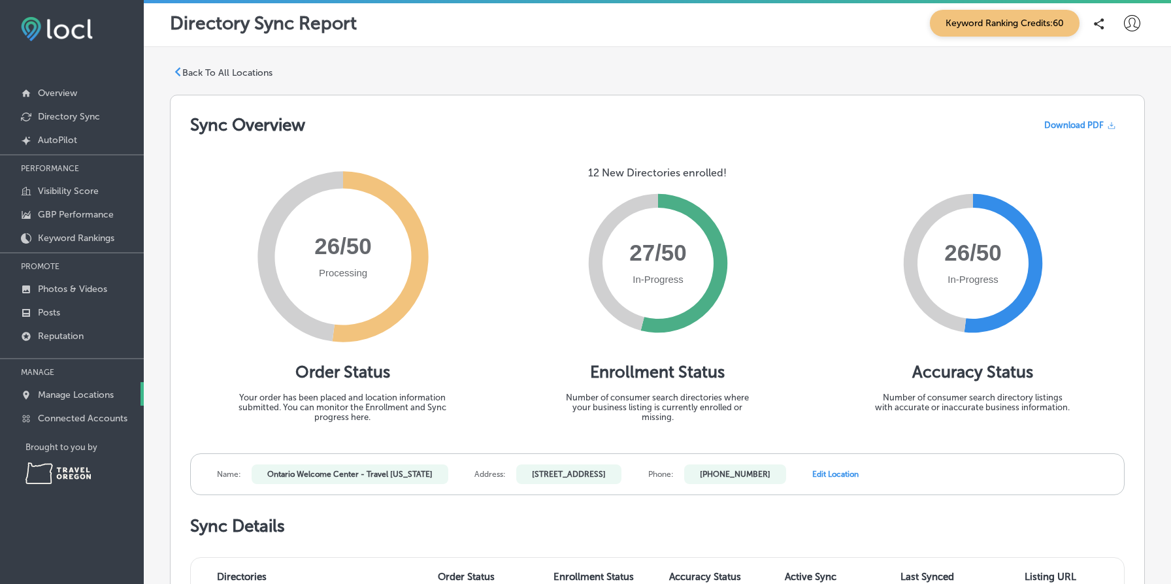
click at [76, 398] on p "Manage Locations" at bounding box center [76, 394] width 76 height 11
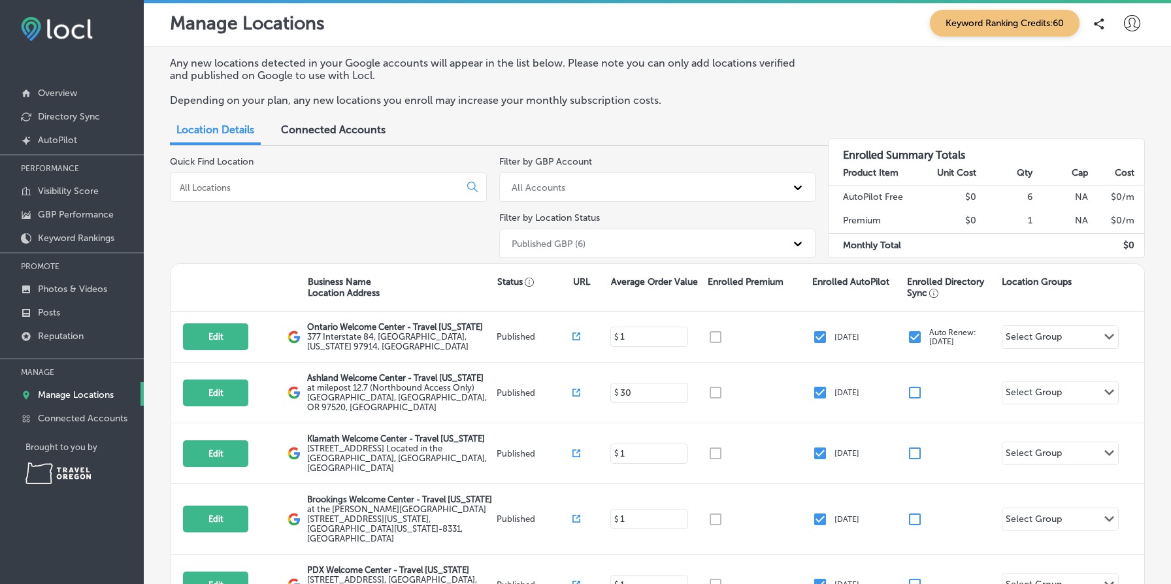
click at [375, 190] on input at bounding box center [317, 188] width 278 height 12
paste input "Klamath"
type input "Klamath"
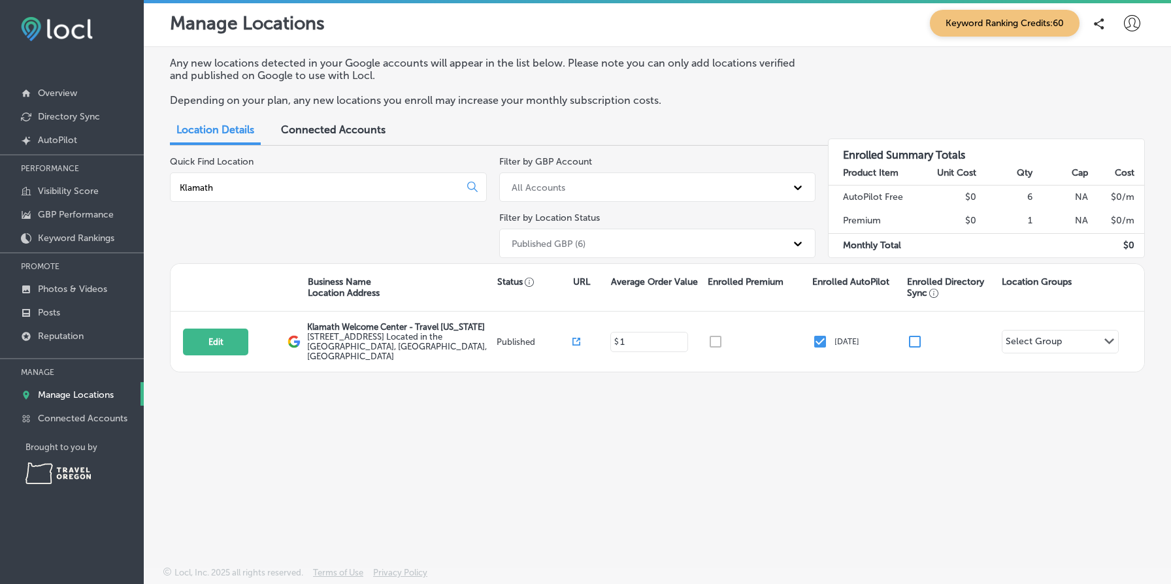
click at [240, 187] on input "Klamath" at bounding box center [317, 188] width 278 height 12
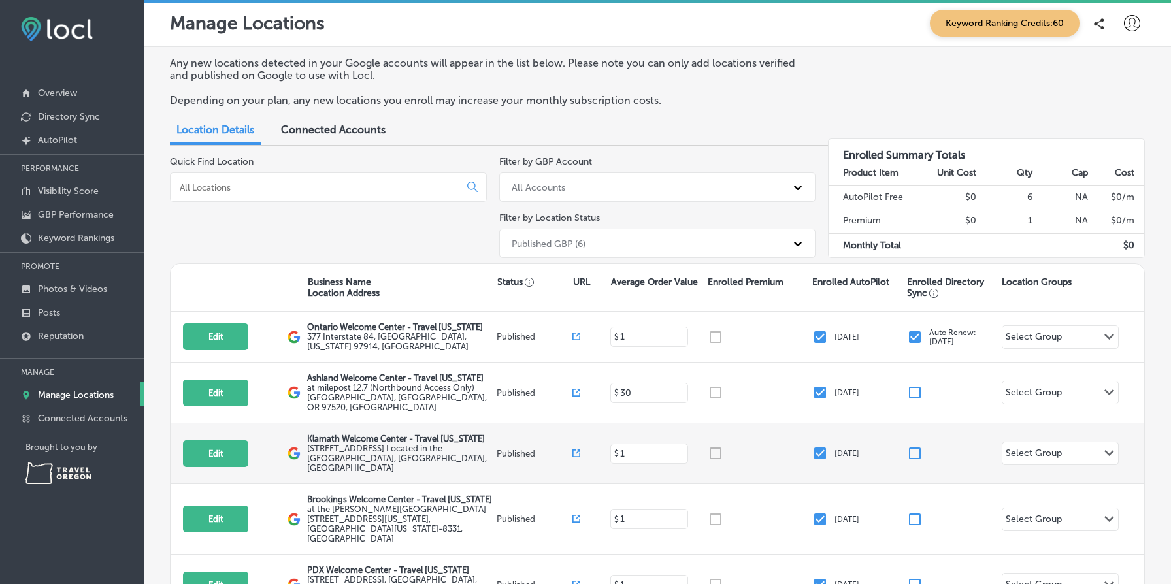
click at [917, 446] on input "checkbox" at bounding box center [915, 454] width 16 height 16
checkbox input "true"
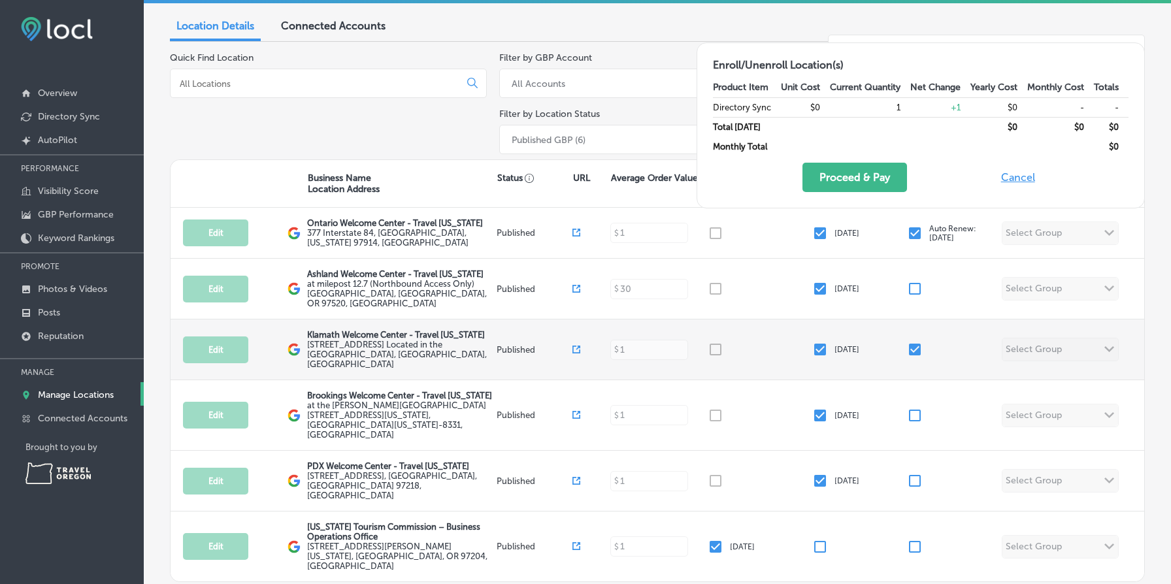
scroll to position [105, 0]
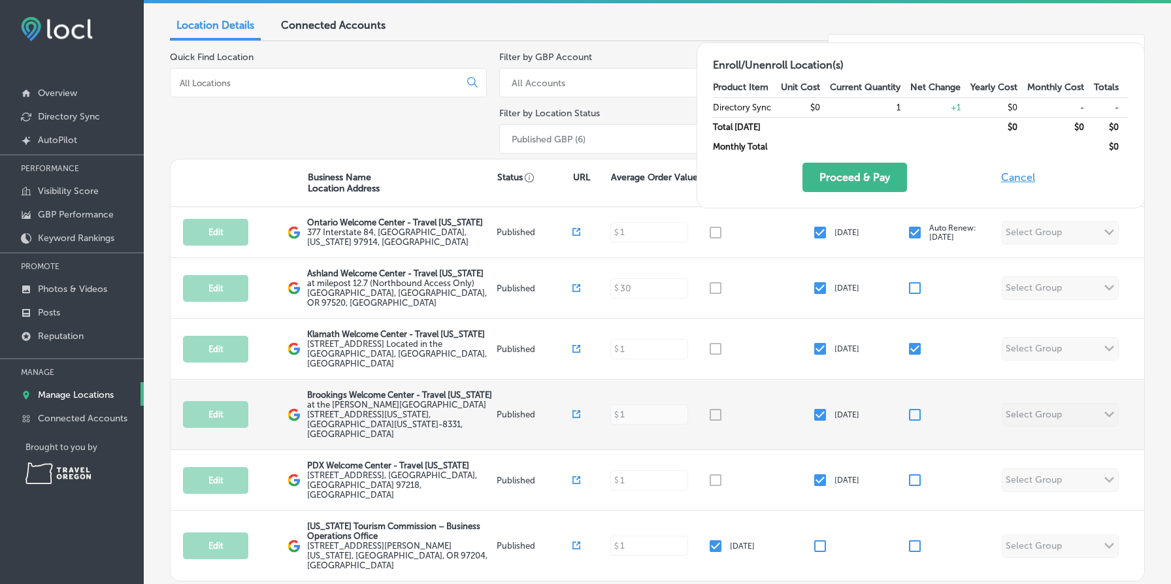
click at [915, 407] on input "checkbox" at bounding box center [915, 415] width 16 height 16
checkbox input "true"
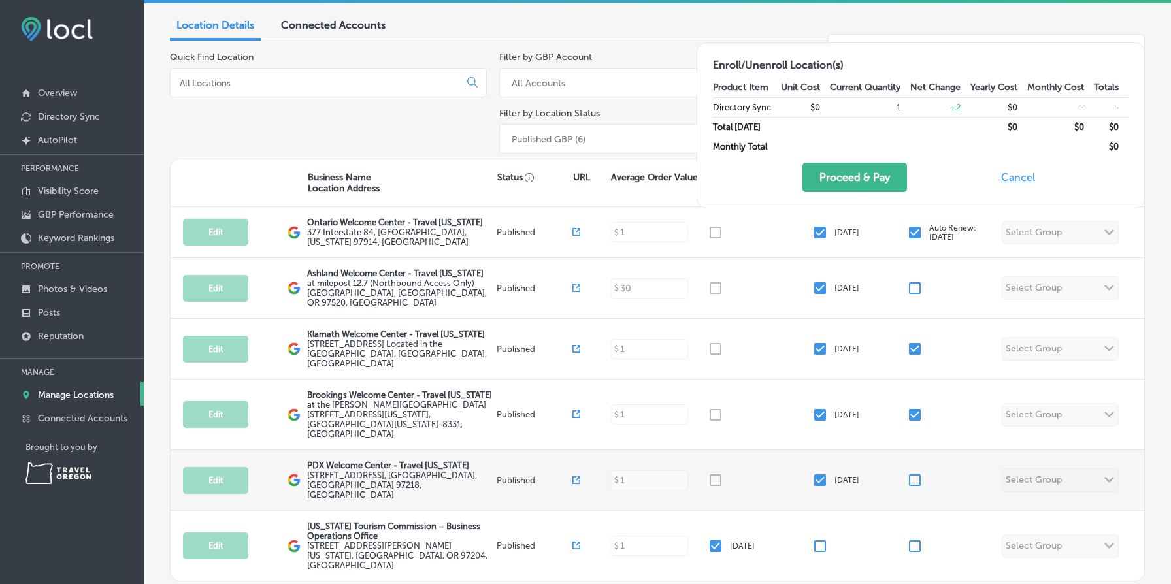
click at [917, 472] on input "checkbox" at bounding box center [915, 480] width 16 height 16
checkbox input "true"
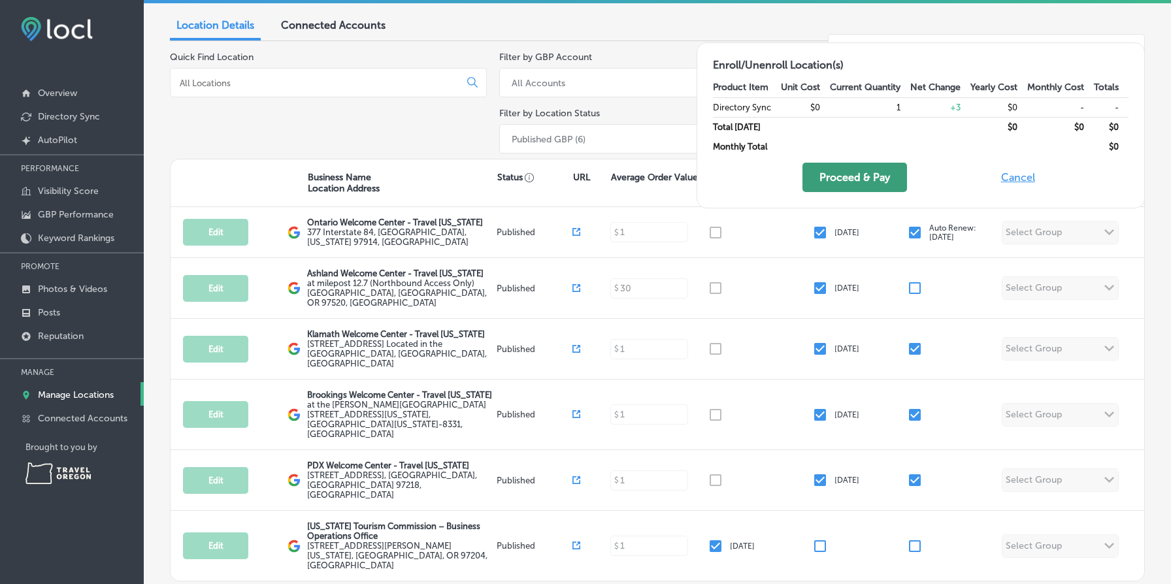
click at [873, 180] on button "Proceed & Pay" at bounding box center [854, 177] width 105 height 29
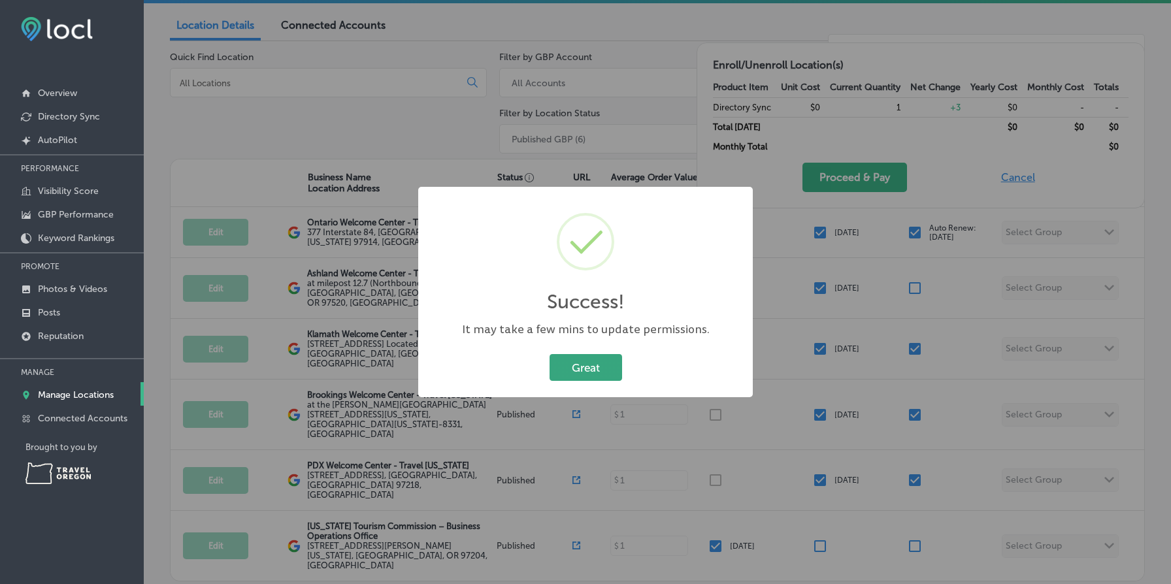
click at [594, 372] on button "Great" at bounding box center [585, 367] width 73 height 27
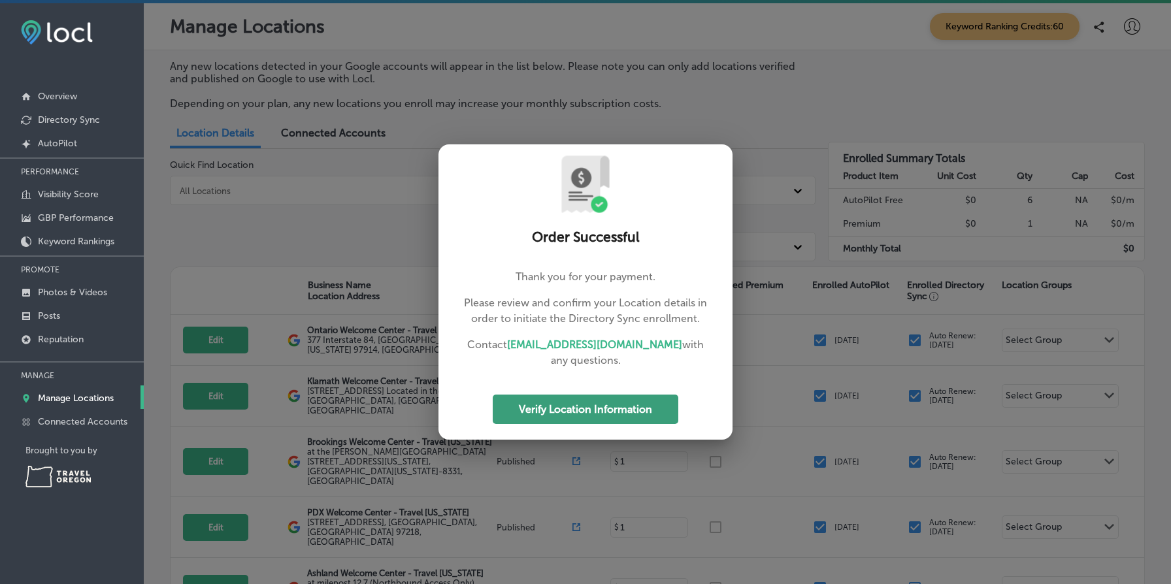
click at [624, 404] on button "Verify Location Information" at bounding box center [586, 409] width 186 height 29
select select "US"
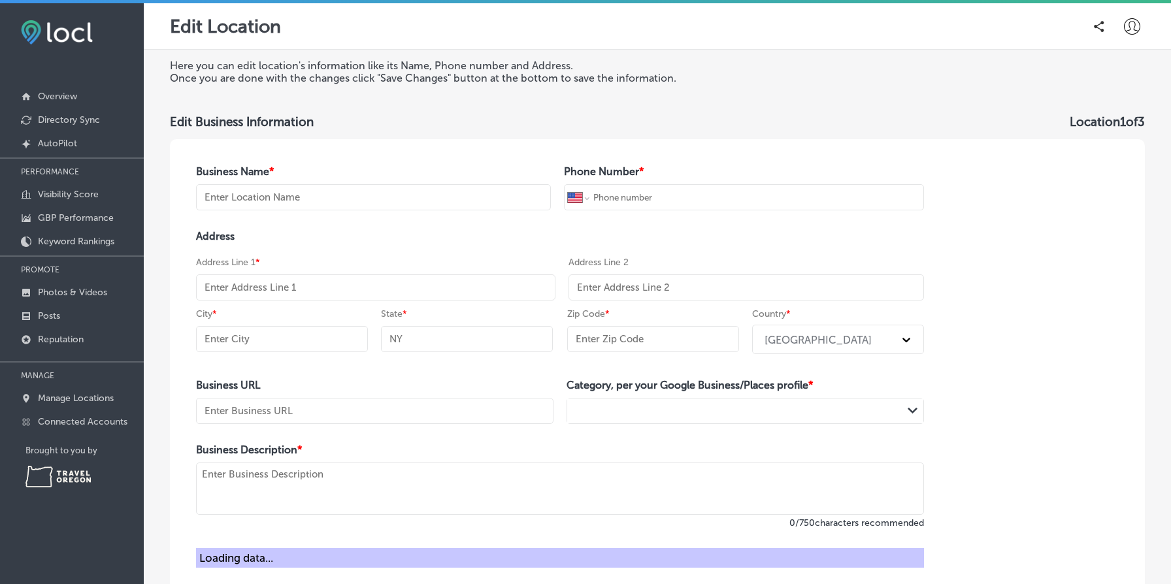
type input "Klamath Welcome Center - Travel [US_STATE]"
type input "+1 541 882 7330"
type input "[STREET_ADDRESS]"
type input "Located in the Midland Rest Area"
type input "[GEOGRAPHIC_DATA]"
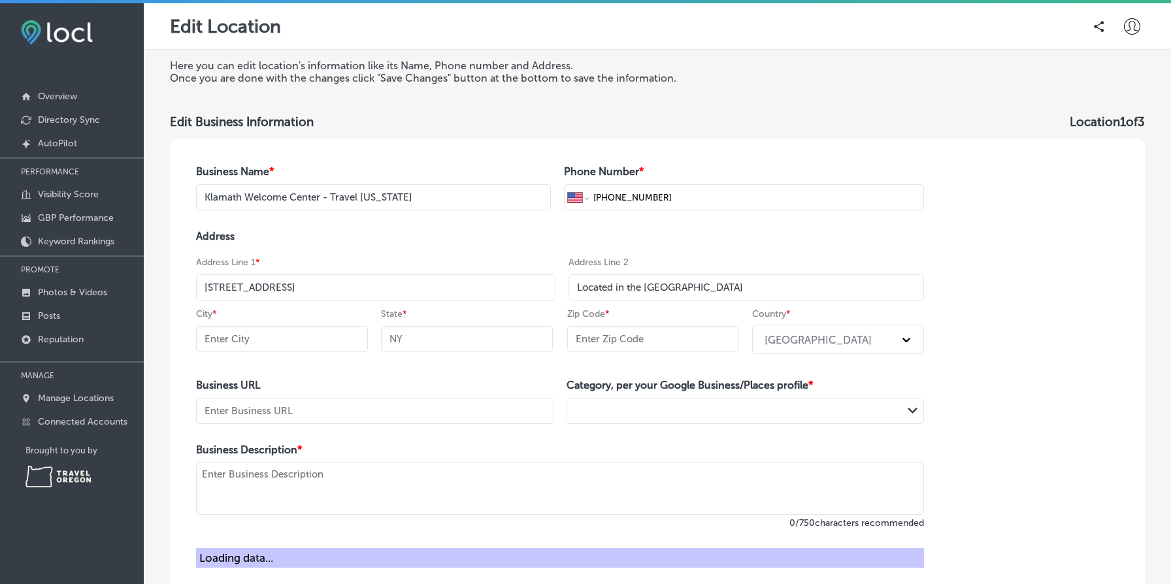
type input "OR"
type input "97601"
type input "https://traveloregon.com/plan-your-trip/oregon-welcome-centers/klamath-falls-we…"
type textarea "Welcome to the Klamath Falls Welcome Center operated by Travel Oregon. We're yo…"
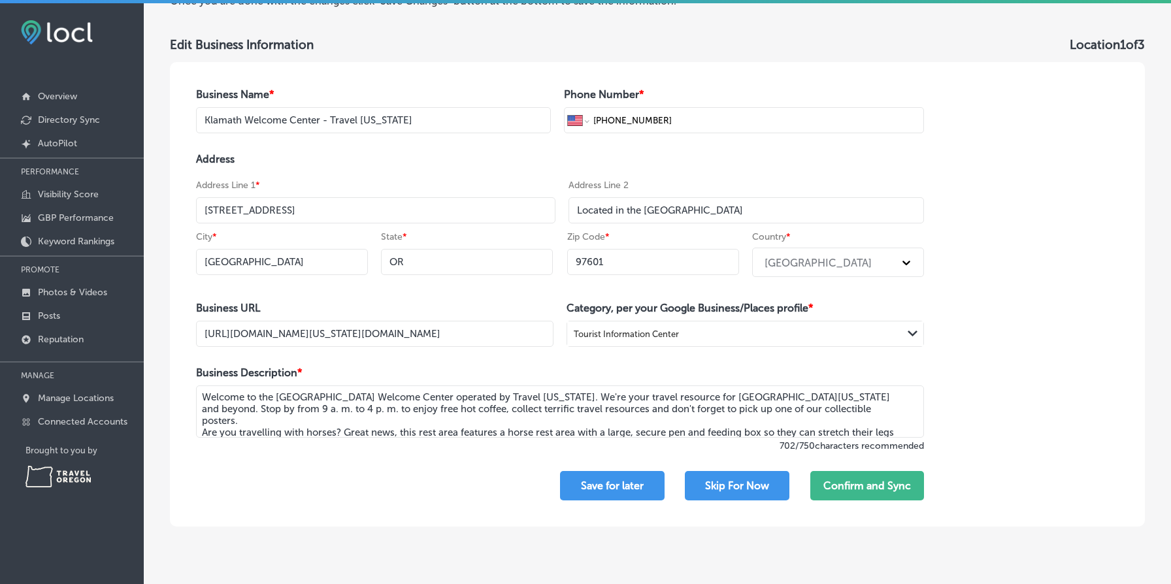
scroll to position [105, 0]
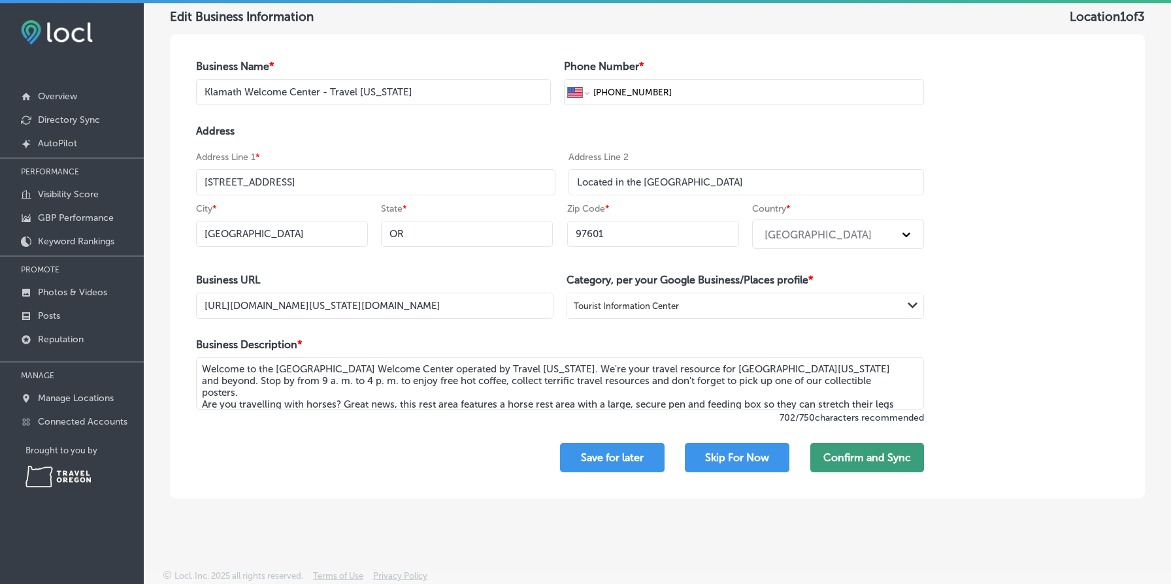
click at [902, 453] on button "Confirm and Sync" at bounding box center [867, 457] width 114 height 29
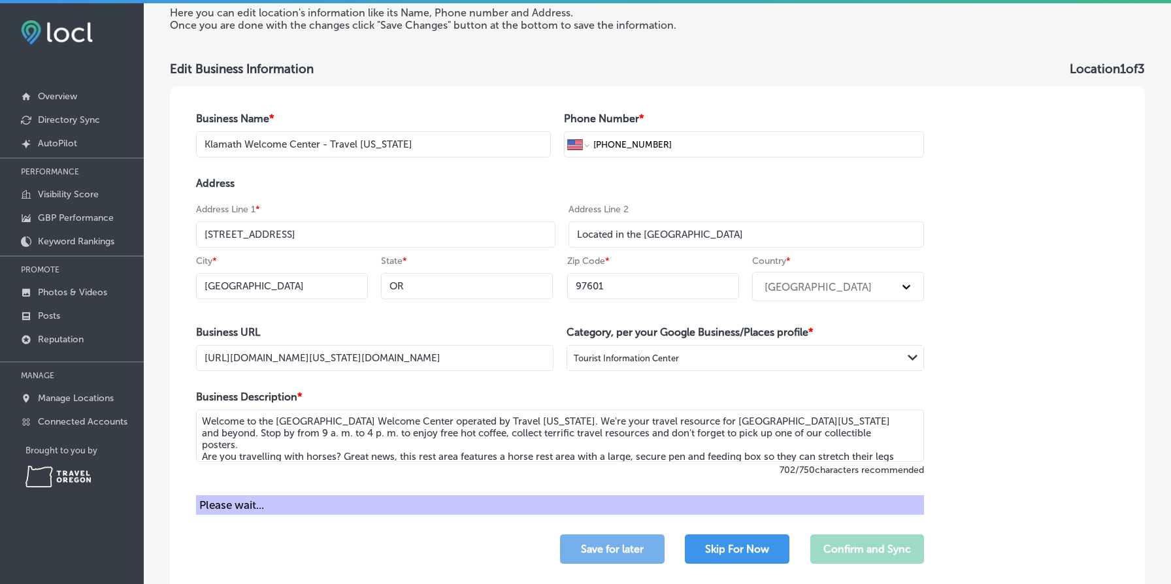
scroll to position [144, 0]
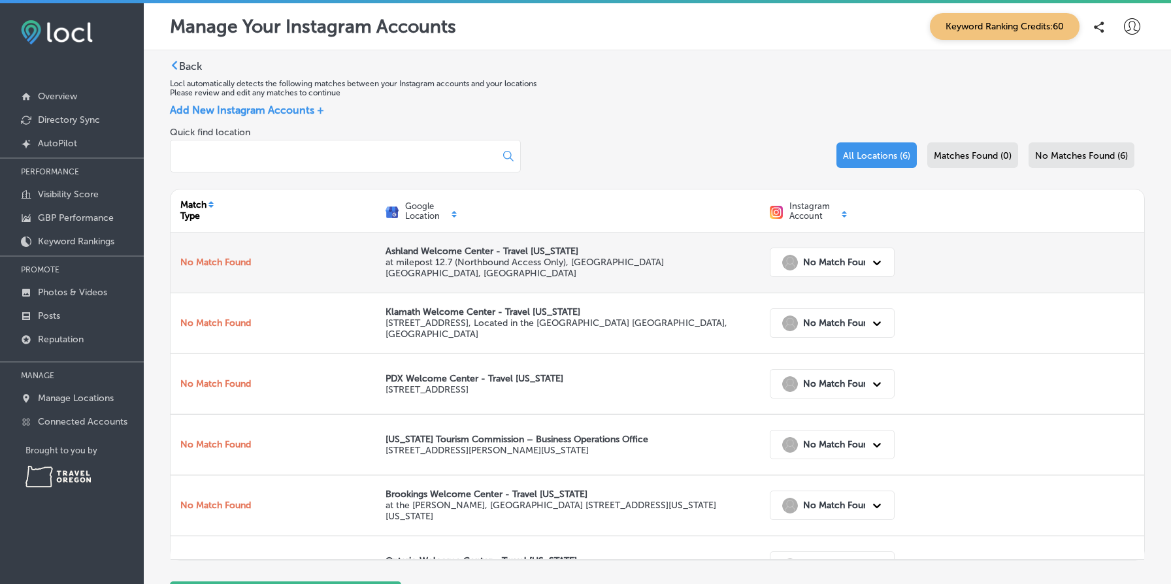
click at [851, 266] on strong "No Match Found" at bounding box center [838, 262] width 71 height 11
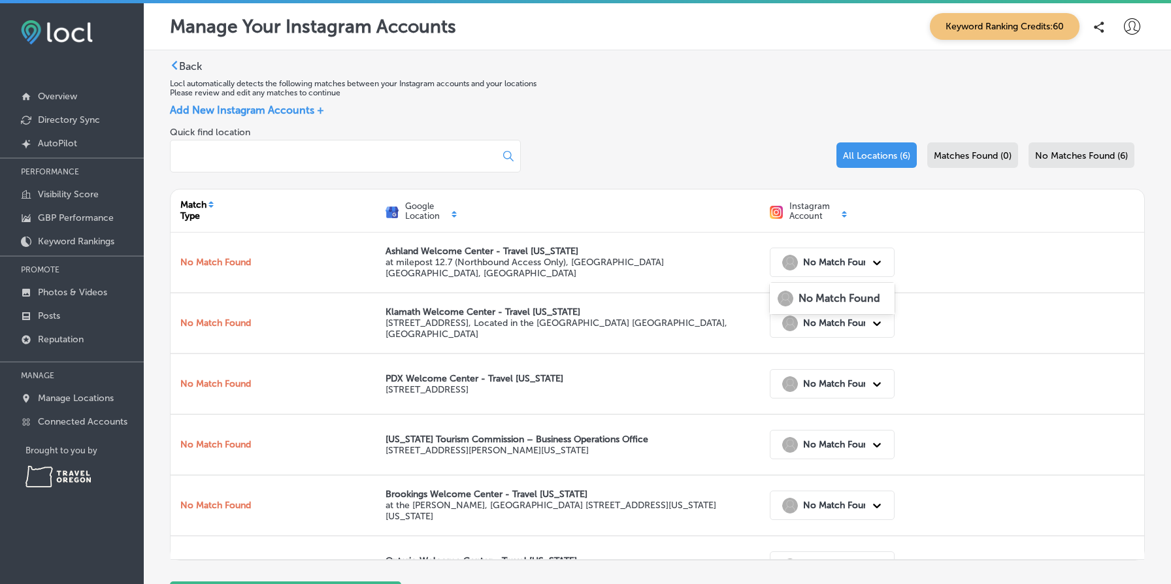
click at [644, 104] on div "Add New Instagram Accounts +" at bounding box center [657, 110] width 975 height 12
click at [97, 396] on p "Manage Locations" at bounding box center [76, 398] width 76 height 11
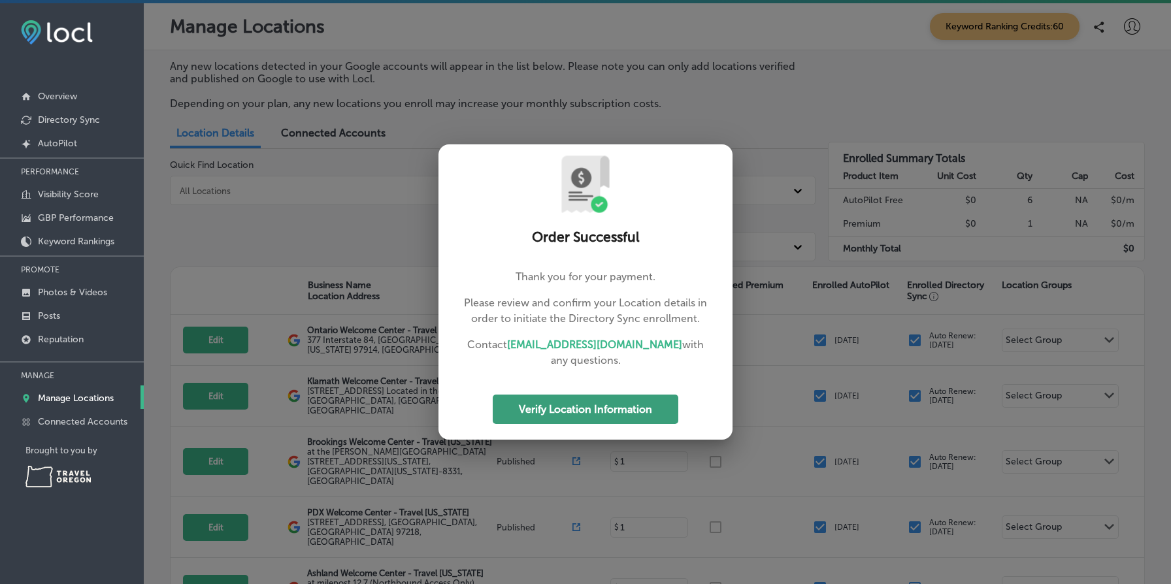
click at [595, 420] on button "Verify Location Information" at bounding box center [586, 409] width 186 height 29
select select "US"
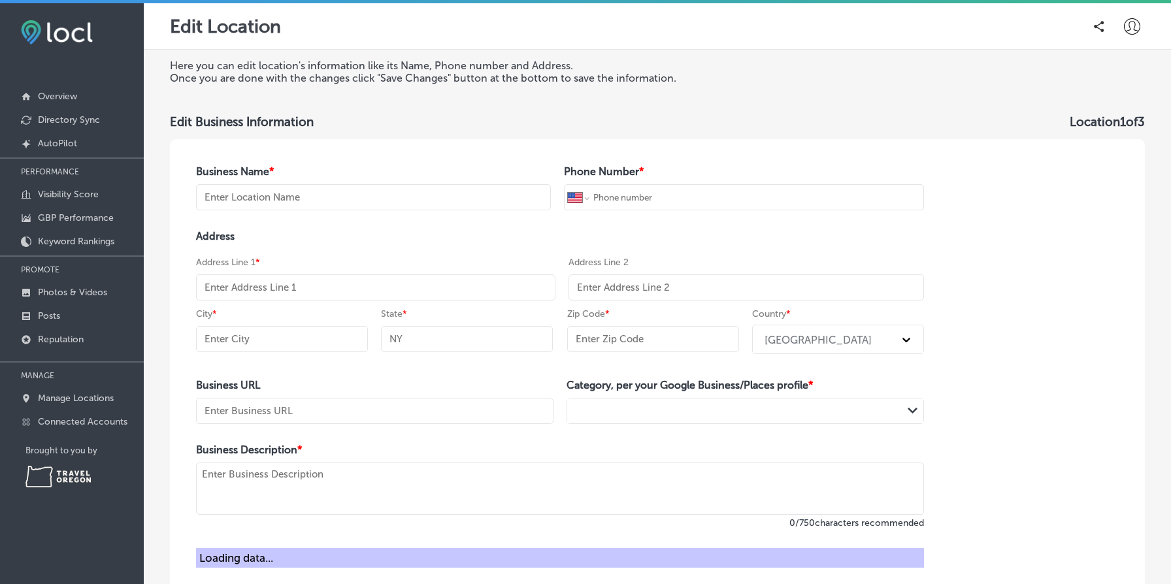
type input "Klamath Welcome Center - Travel Oregon"
type input "+1 541 882 7330"
type input "11001 Highway 97 South"
type input "Located in the Midland Rest Area"
type input "Klamath Falls"
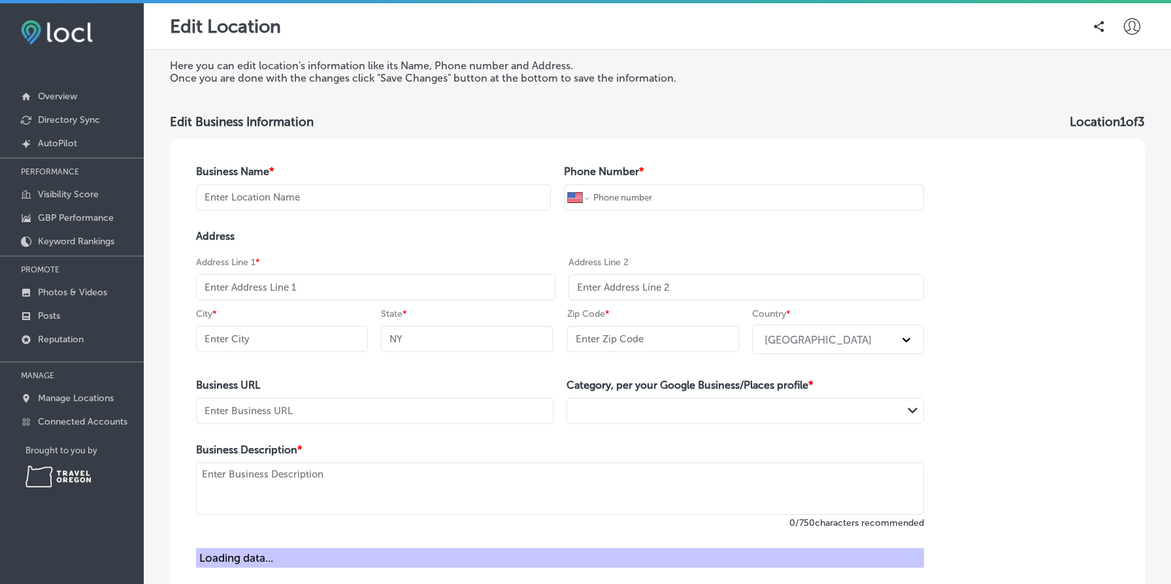
type input "OR"
type input "97601"
type input "https://traveloregon.com/plan-your-trip/oregon-welcome-centers/klamath-falls-we…"
type textarea "Welcome to the Klamath Falls Welcome Center operated by Travel Oregon. We're yo…"
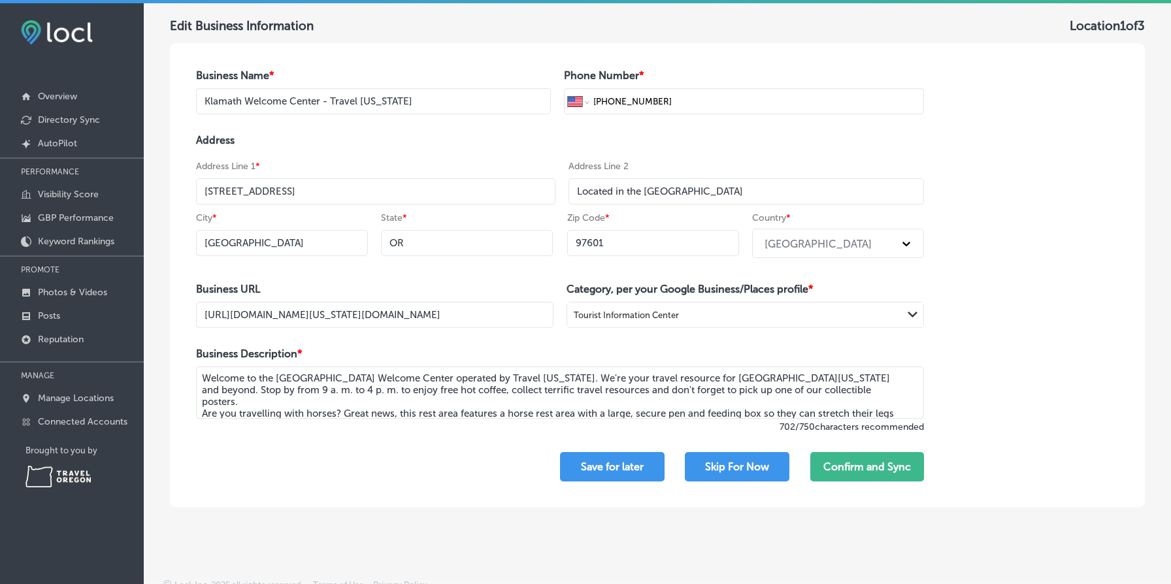
scroll to position [105, 0]
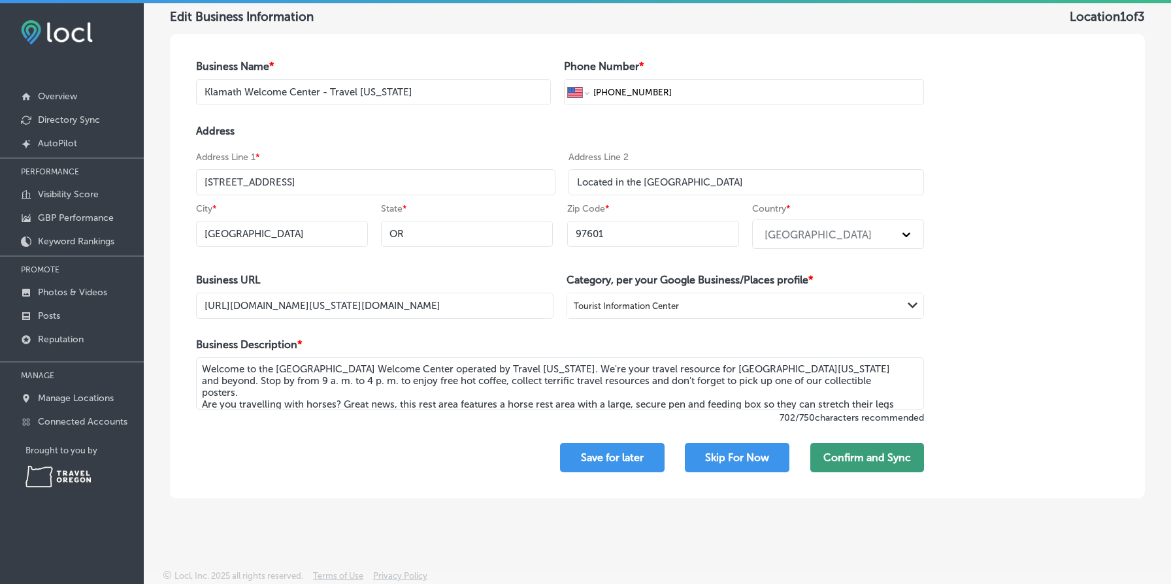
click at [885, 463] on button "Confirm and Sync" at bounding box center [867, 457] width 114 height 29
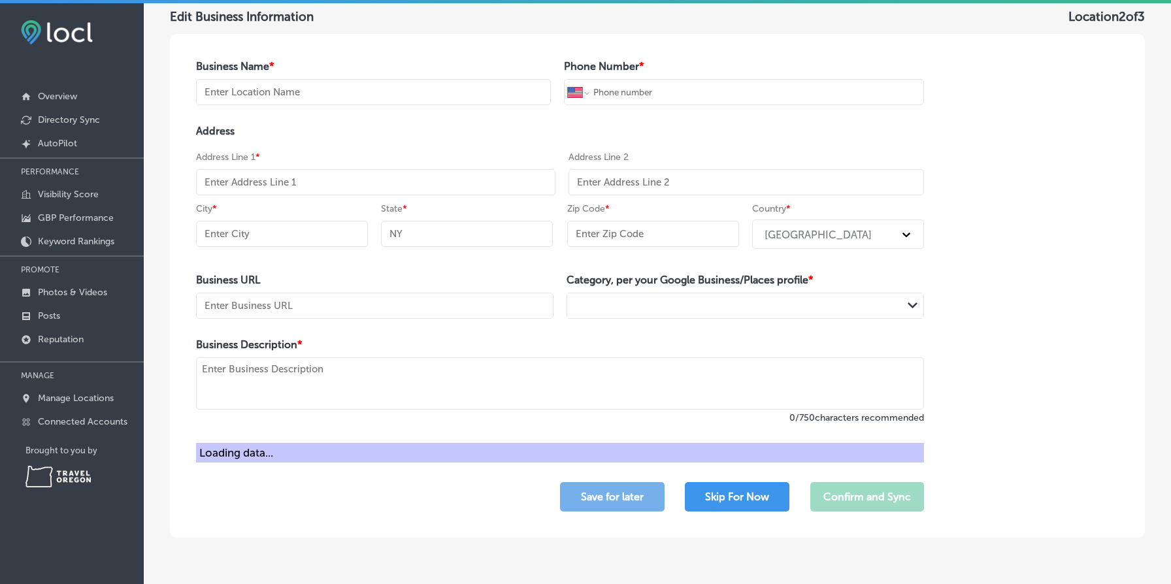
type input "Brookings Welcome Center - Travel [US_STATE]"
type input "+1 541 469 4117"
type input "at the [PERSON_NAME]"
type input "Field State Recreation Site 8331"
type input "Brookings"
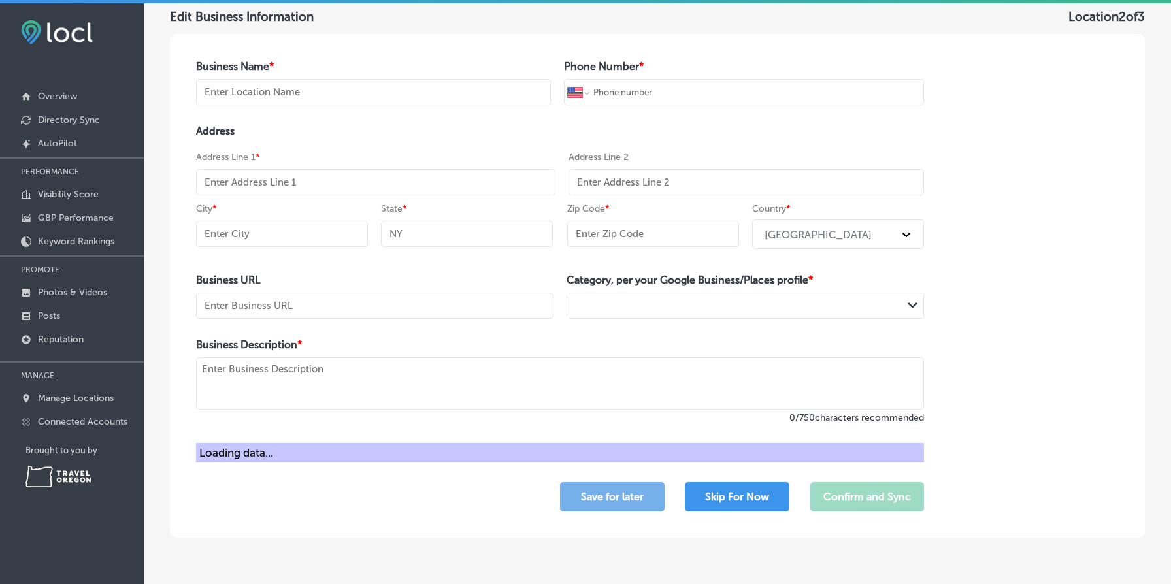
type input "OR"
type input "97415-8331"
type input "https://traveloregon.com/plan-your-trip/?utm_source=google-gmb-maps&utm_medium=…"
type textarea "The Brookings Welcome Center, operated by Travel Oregon, is open seven days a w…"
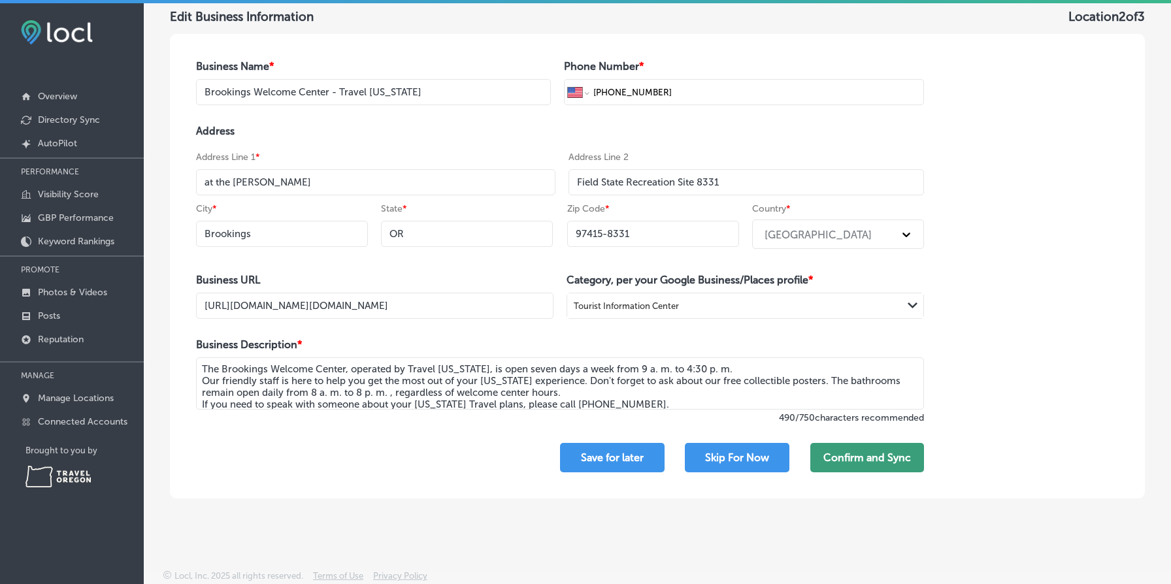
click at [885, 463] on button "Confirm and Sync" at bounding box center [867, 457] width 114 height 29
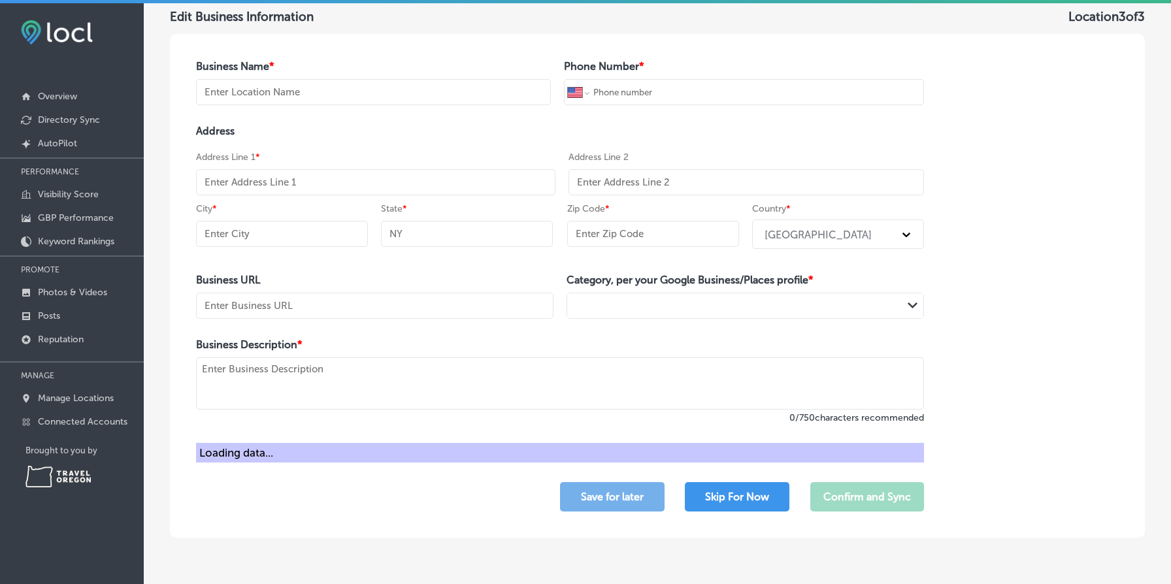
type input "PDX Welcome Center - Travel [US_STATE]"
type input "+1 503 284 4620"
type input "[STREET_ADDRESS]"
type input "Portland"
type input "OR"
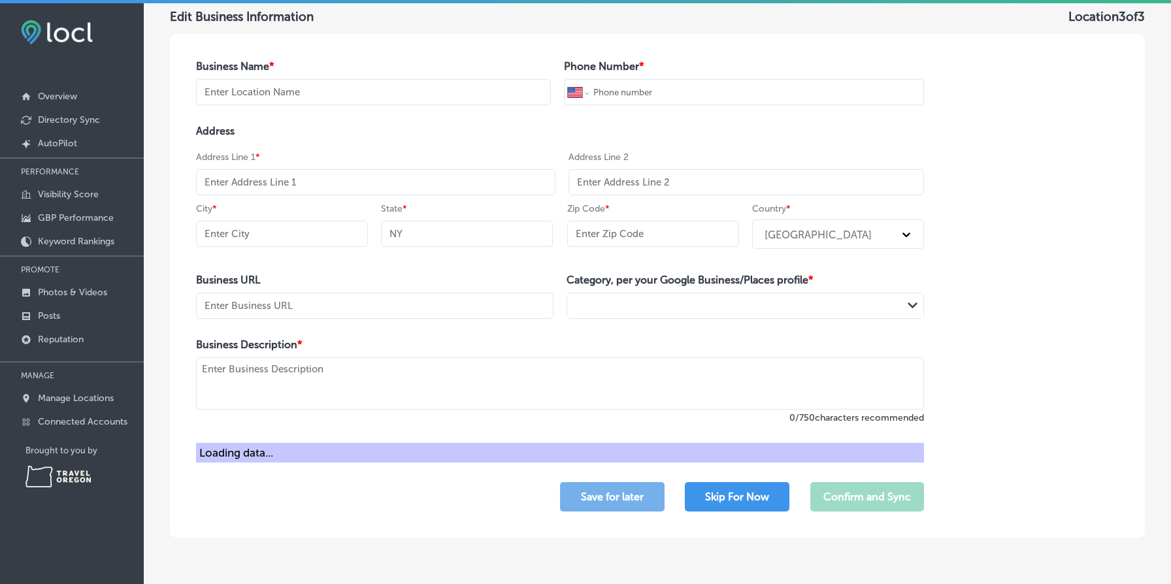
type input "97218"
type input "https://traveloregon.com/plan-your-trip/?utm_source=google-gmb-maps&utm_medium=…"
type textarea "Welcome to the PDX Welcome Center operated by Travel Oregon. Located at the Por…"
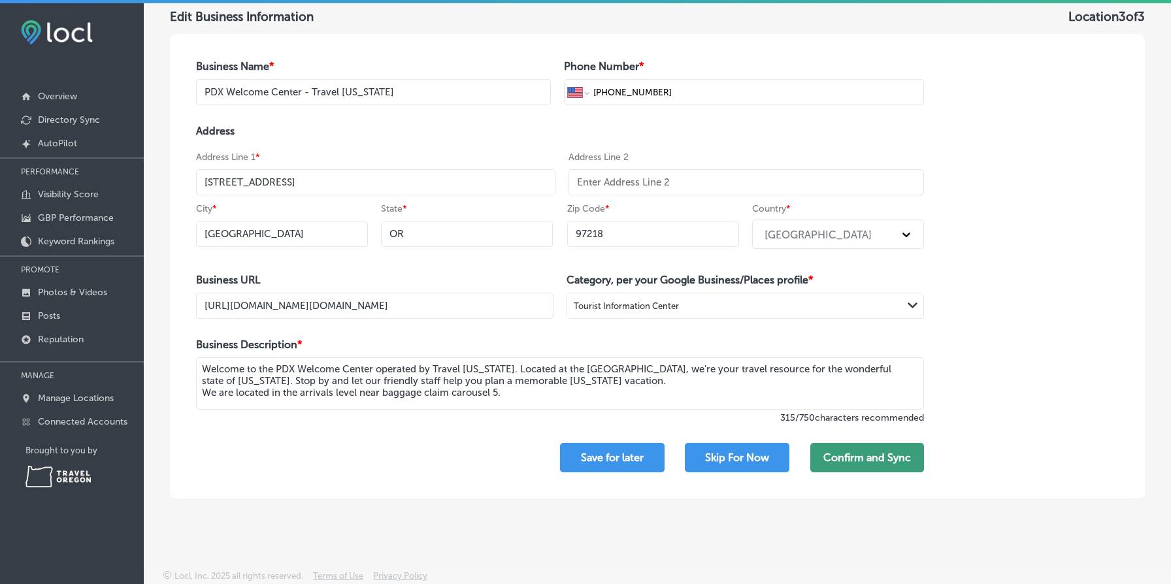
click at [877, 459] on button "Confirm and Sync" at bounding box center [867, 457] width 114 height 29
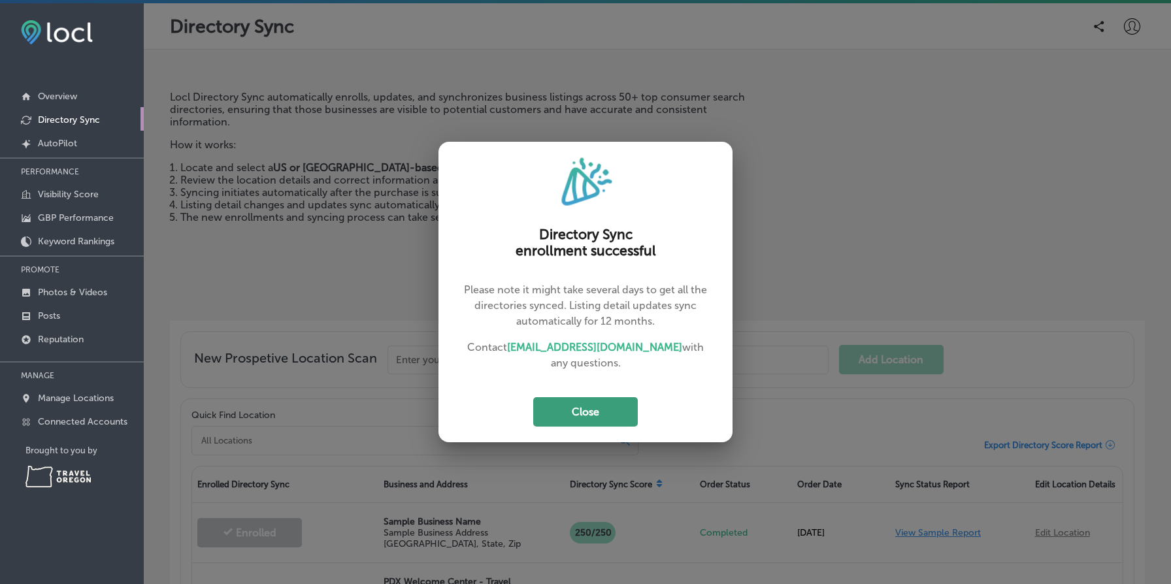
click at [608, 412] on button "Close" at bounding box center [585, 411] width 105 height 29
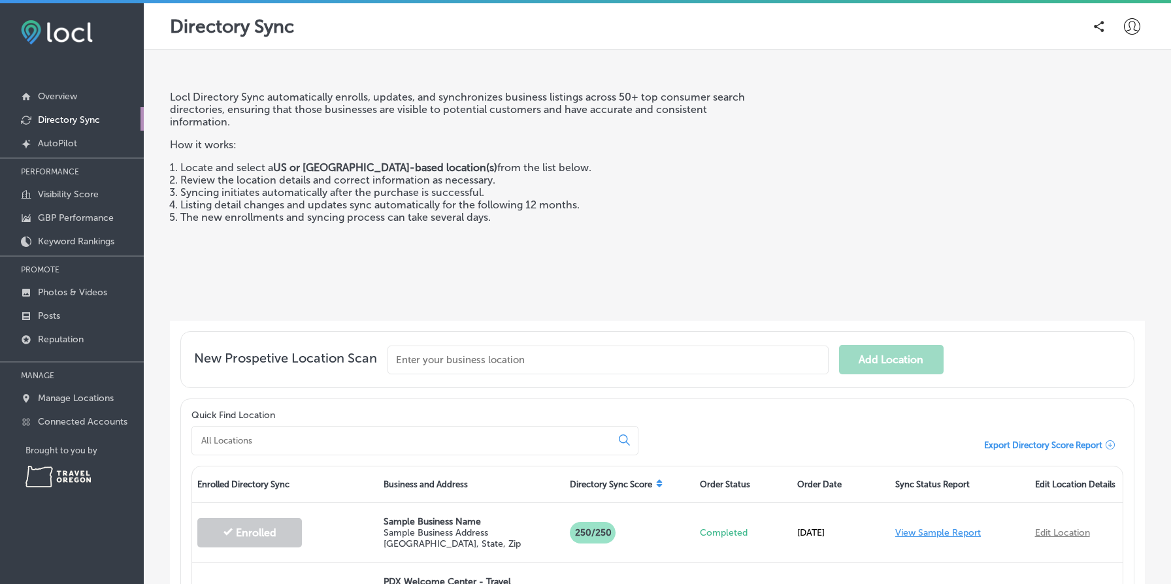
click at [651, 257] on div "Locl Directory Sync automatically enrolls, updates, and synchronizes business l…" at bounding box center [459, 201] width 579 height 220
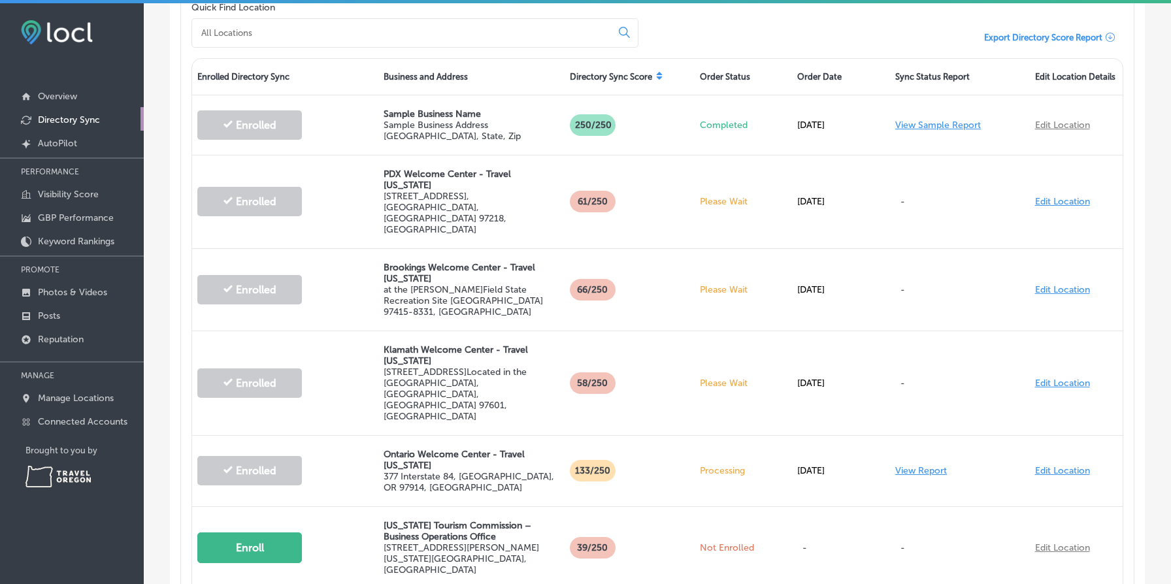
scroll to position [404, 0]
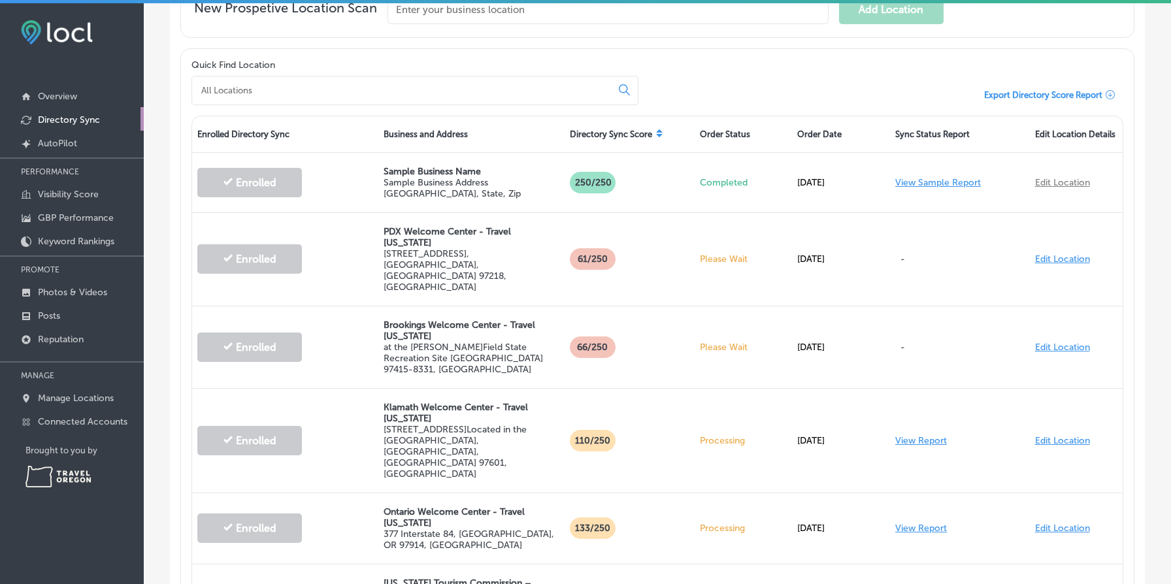
scroll to position [407, 0]
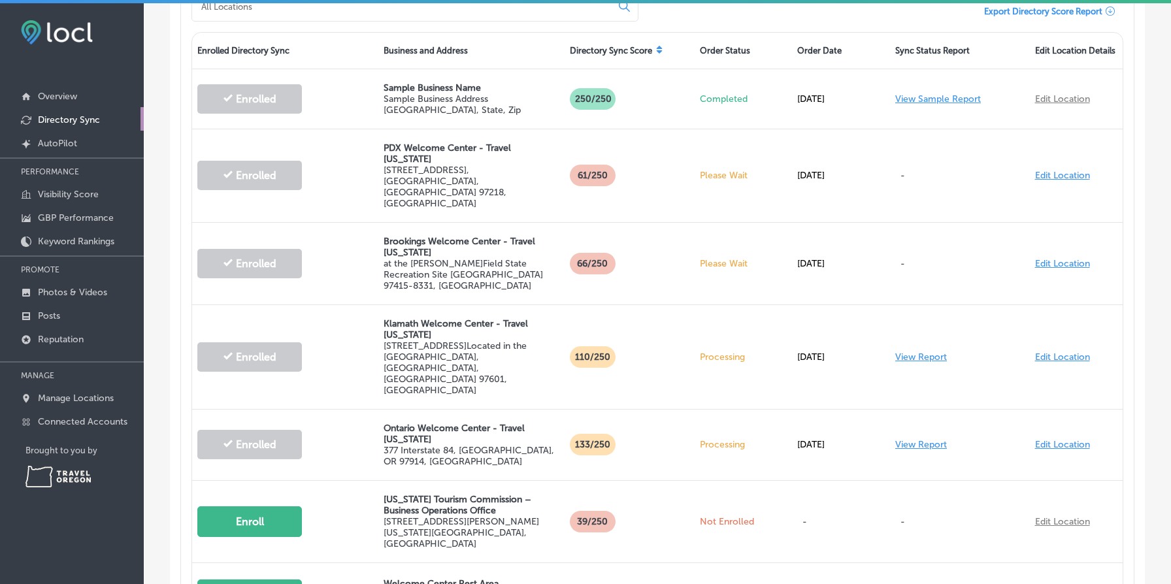
scroll to position [435, 0]
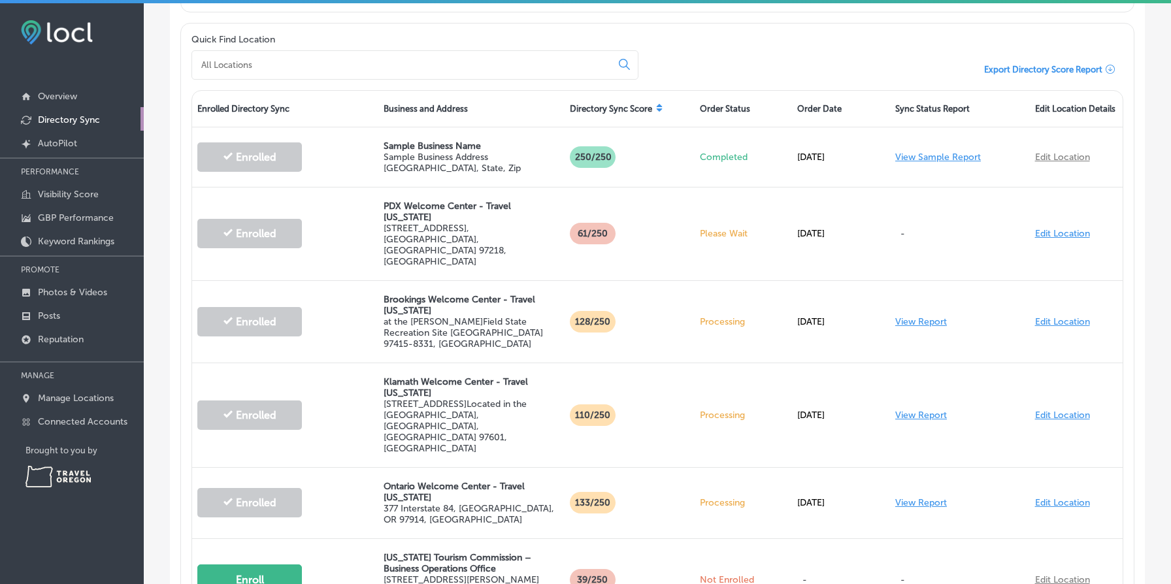
scroll to position [376, 0]
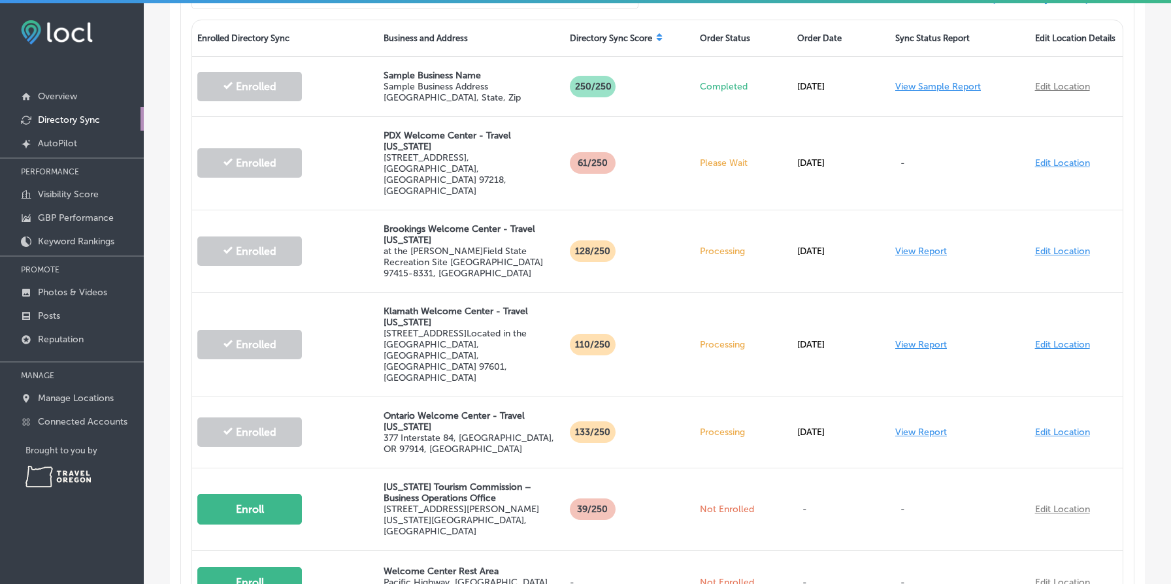
scroll to position [448, 0]
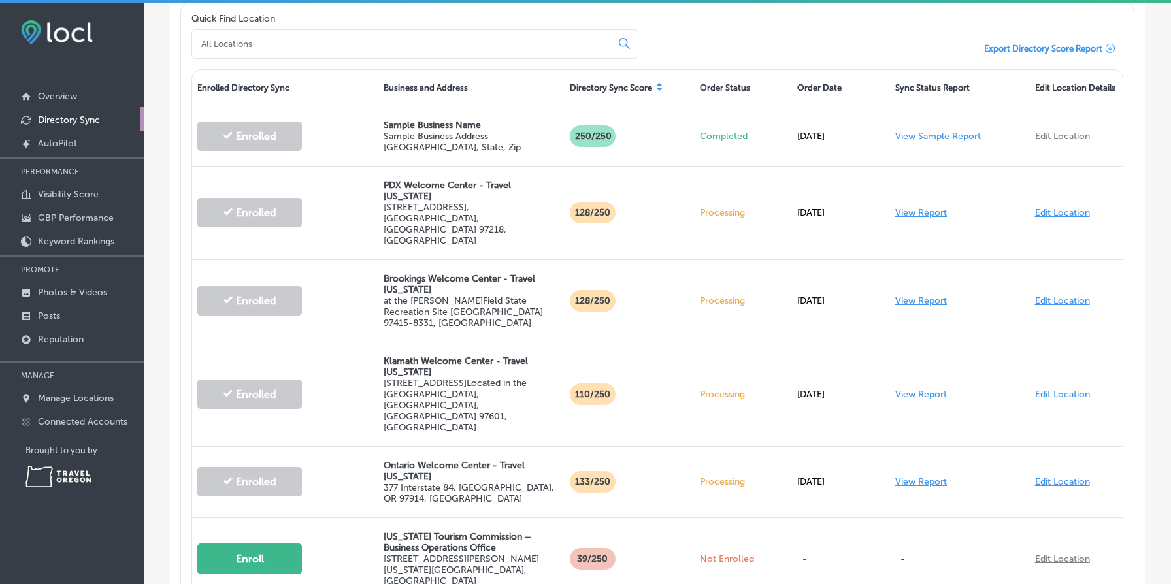
scroll to position [398, 0]
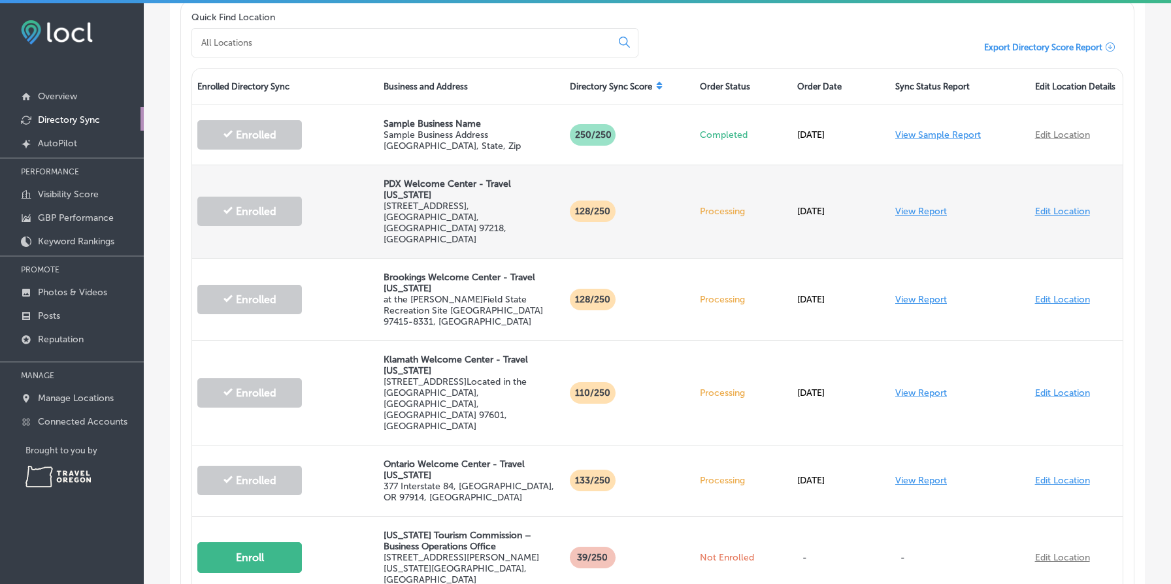
click at [937, 206] on link "View Report" at bounding box center [921, 211] width 52 height 11
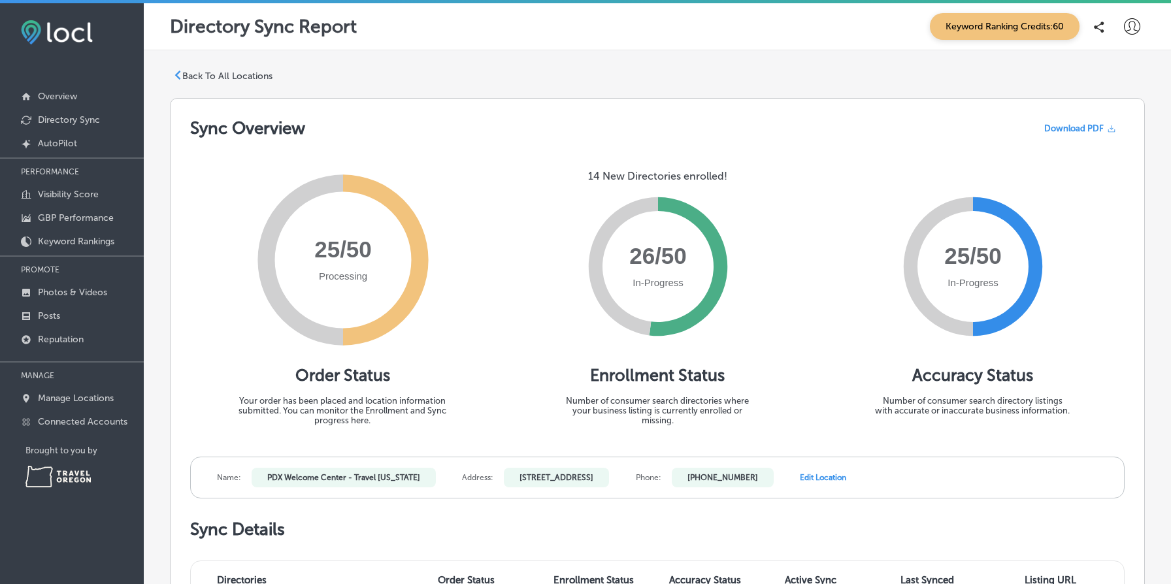
click at [1138, 24] on icon at bounding box center [1132, 26] width 16 height 16
click at [1100, 73] on p "My Account" at bounding box center [1113, 74] width 59 height 16
select select "US"
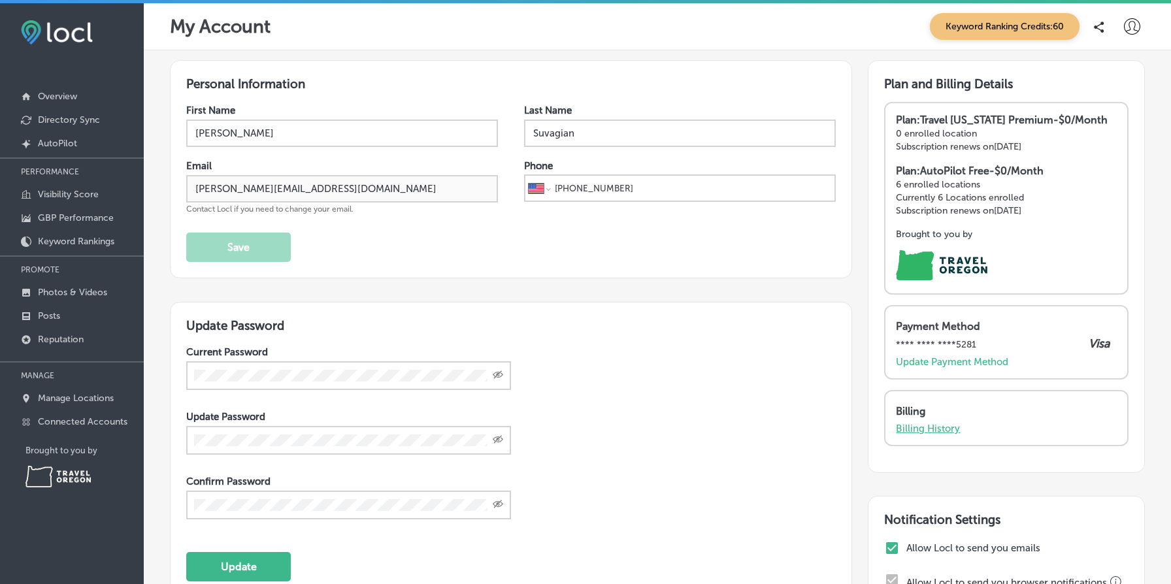
click at [924, 425] on p "Billing History" at bounding box center [928, 429] width 64 height 12
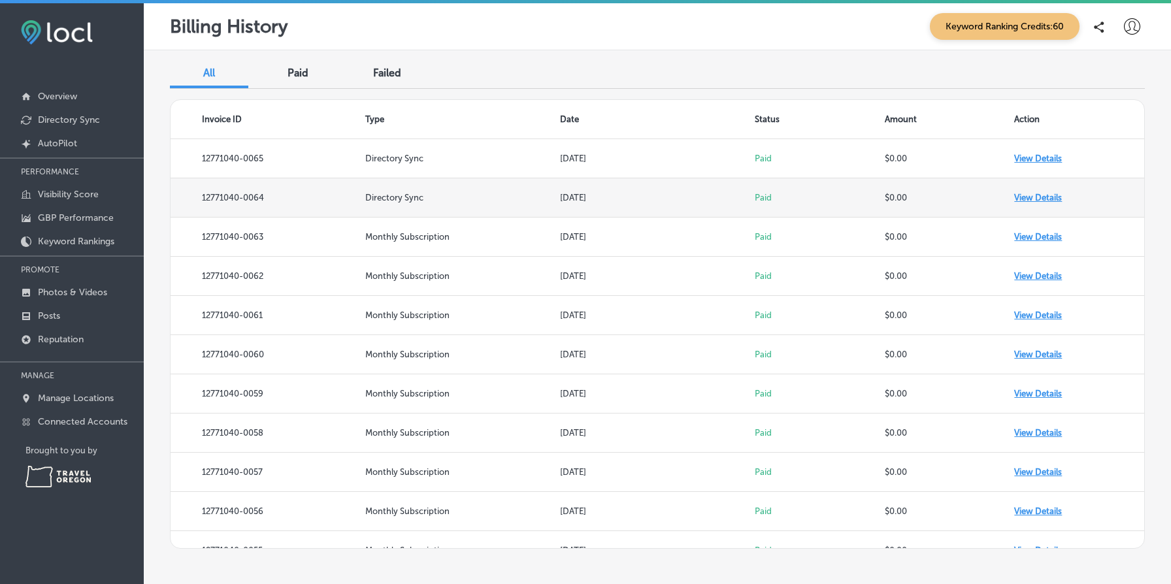
click at [1031, 199] on td "View Details" at bounding box center [1079, 197] width 130 height 39
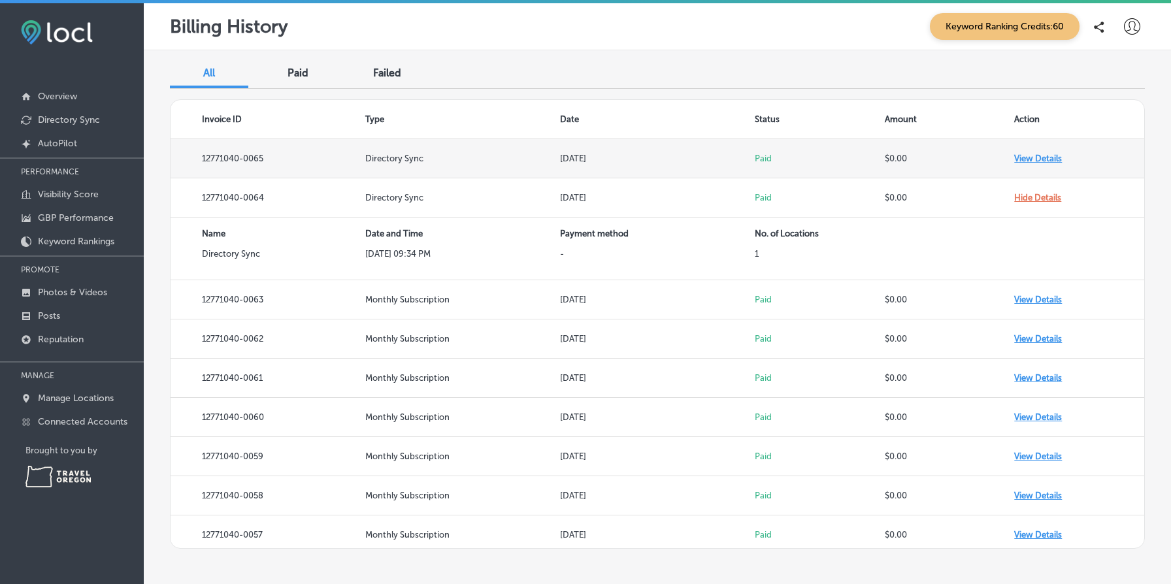
click at [1042, 157] on td "View Details" at bounding box center [1079, 158] width 130 height 39
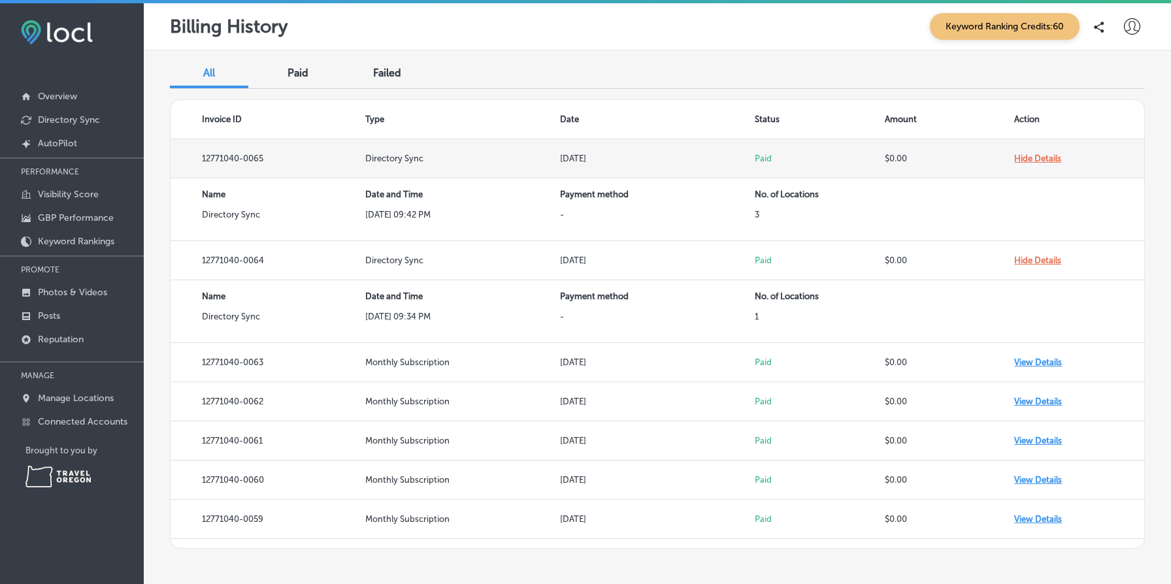
click at [1042, 157] on td "Hide Details" at bounding box center [1079, 158] width 130 height 39
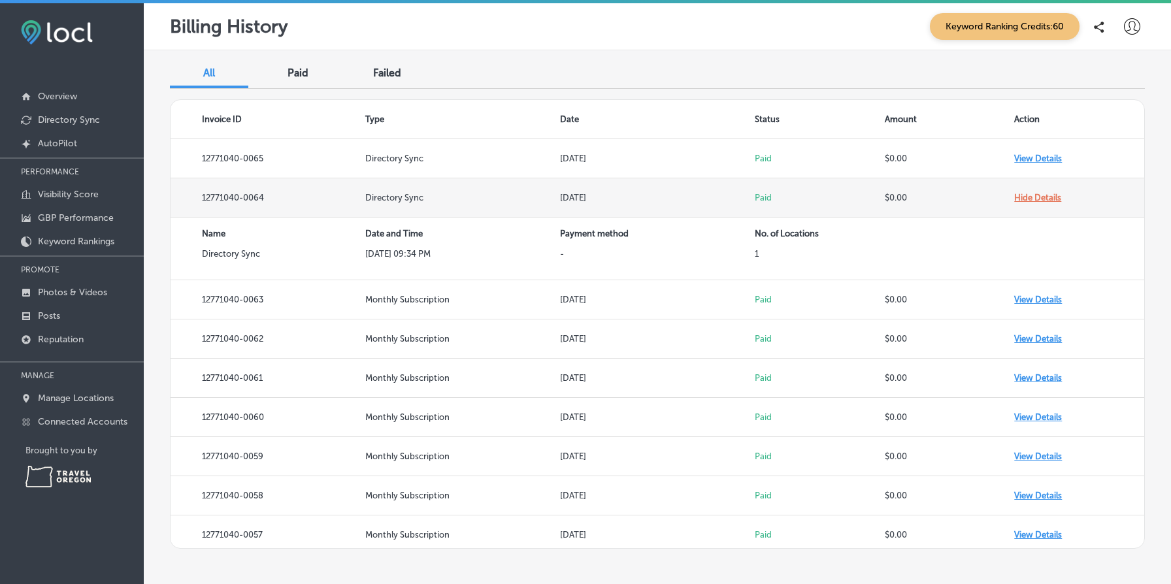
click at [1041, 191] on td "Hide Details" at bounding box center [1079, 197] width 130 height 39
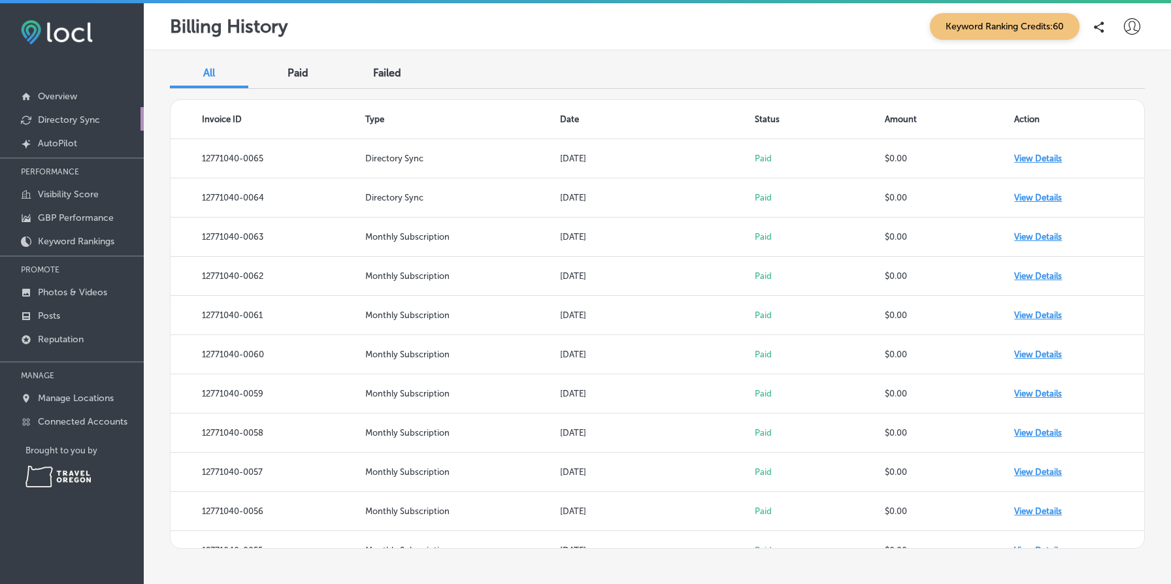
click at [85, 126] on link "Directory Sync" at bounding box center [72, 119] width 144 height 24
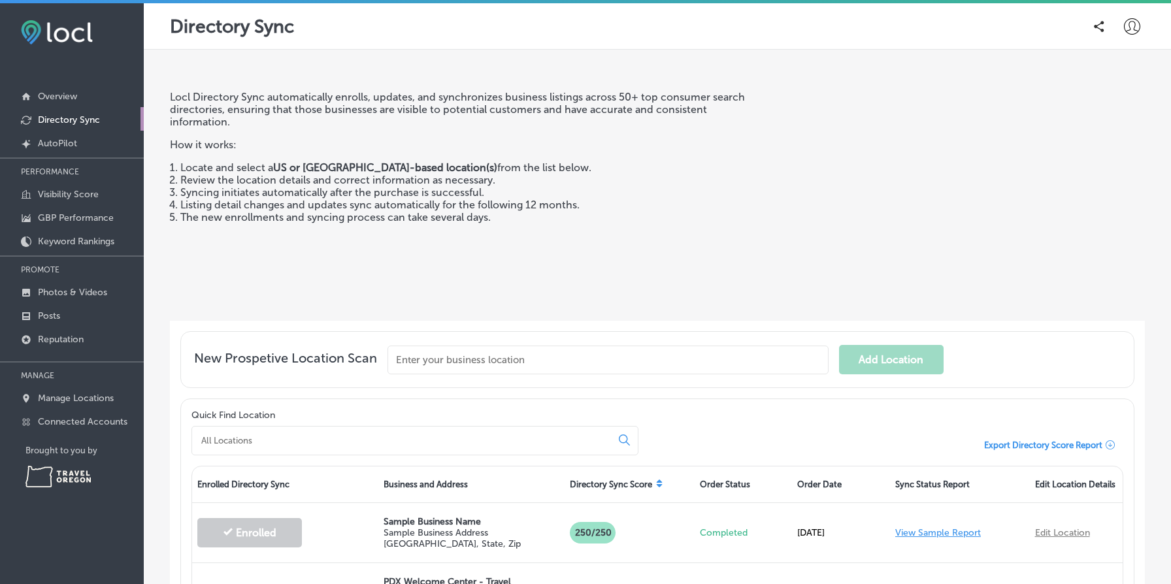
click at [531, 285] on div "Locl Directory Sync automatically enrolls, updates, and synchronizes business l…" at bounding box center [459, 201] width 579 height 220
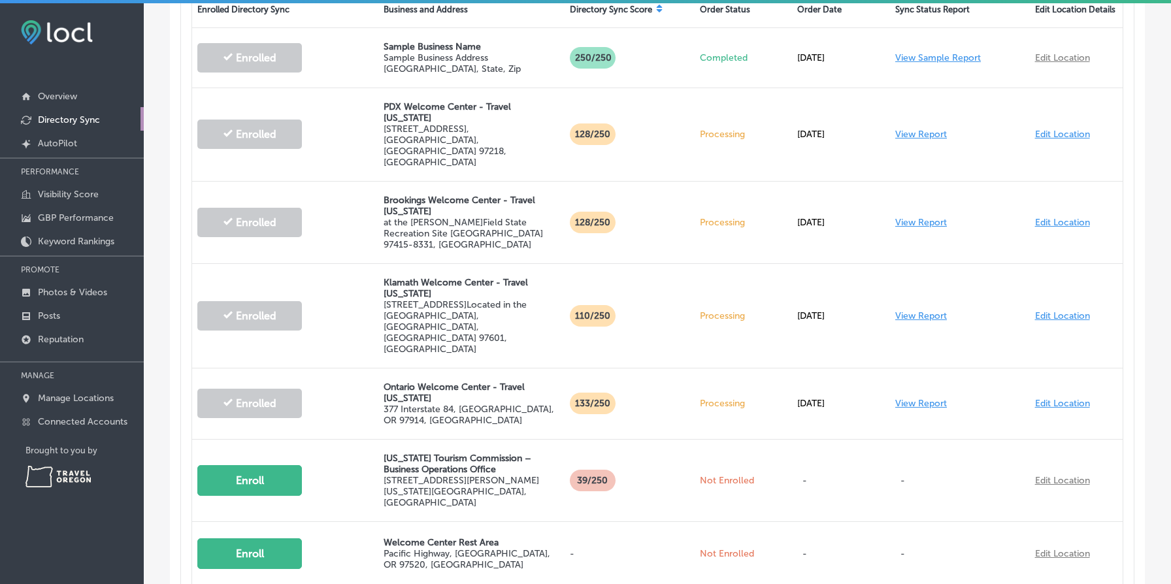
scroll to position [476, 0]
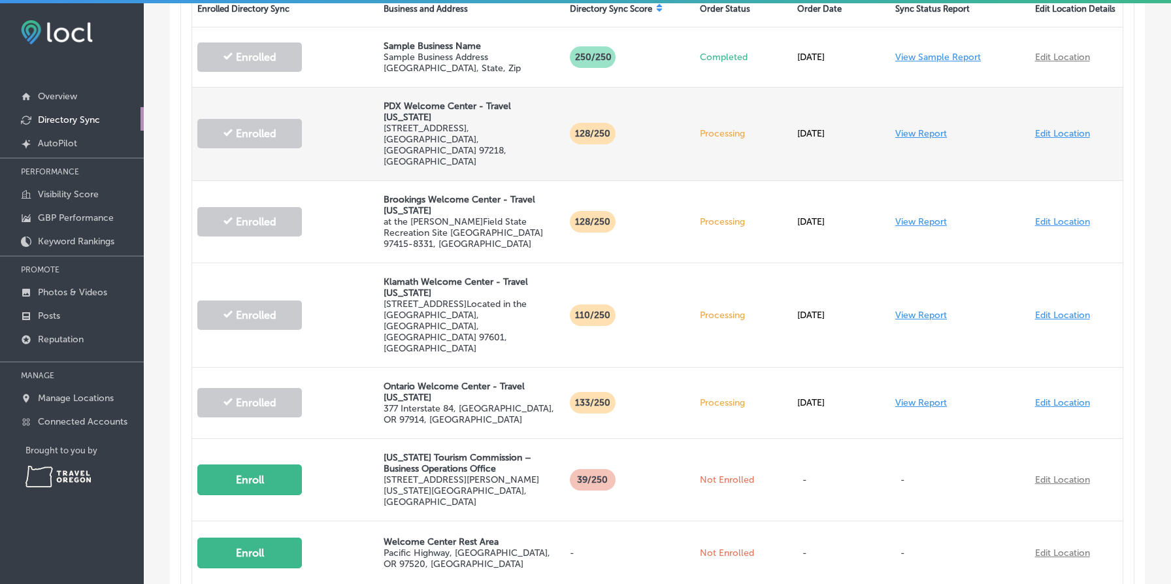
click at [1058, 128] on link "Edit Location" at bounding box center [1062, 133] width 55 height 11
select select "US"
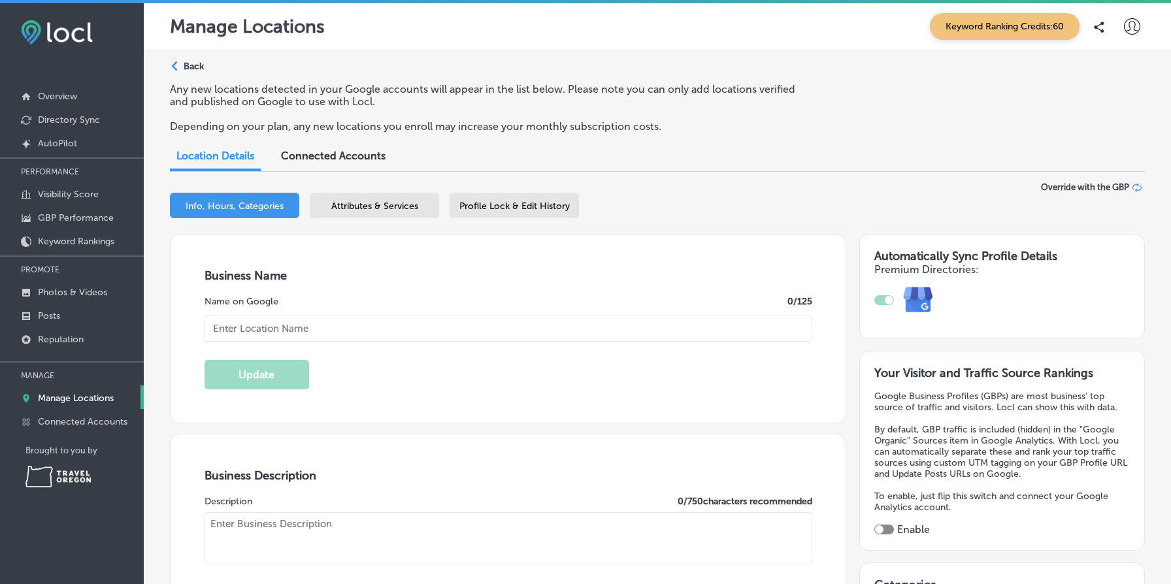
type input "PDX Welcome Center - Travel Oregon"
type textarea "Welcome to the PDX Welcome Center, your go-to resource for exploring the beauty…"
type input "info@traveloregon.com"
type input "https://facebook.com/TravelOregon"
type input "https://instagram.com/traveloregon"
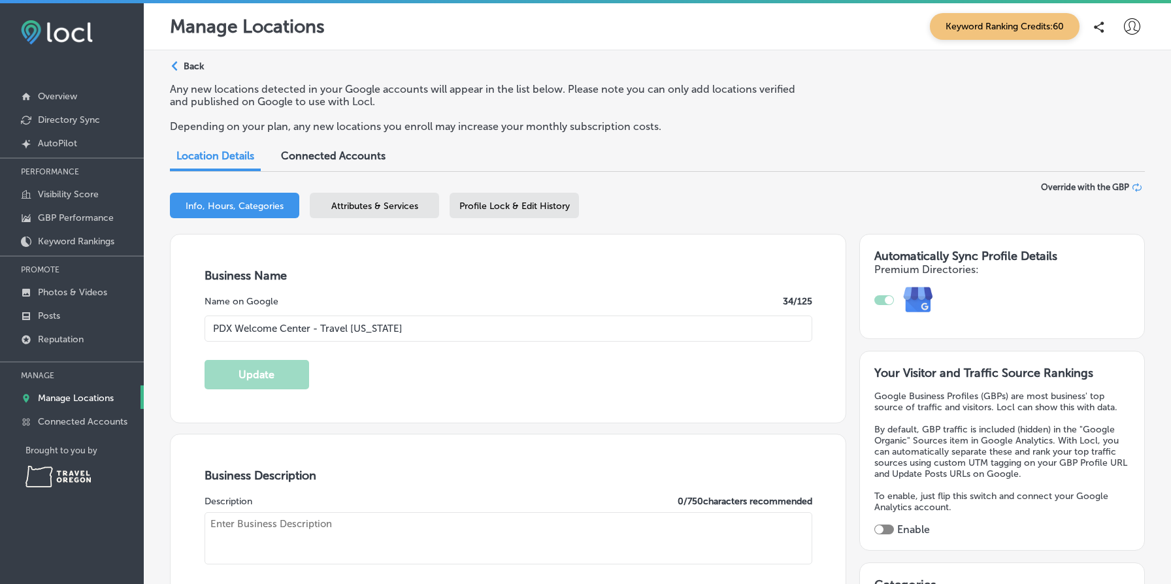
type input "https://youtube.com/Oregon"
type input "https://pinterest.com/traveloregon/"
type input "7000 NE Airport Way"
type input "Portland"
type input "97218"
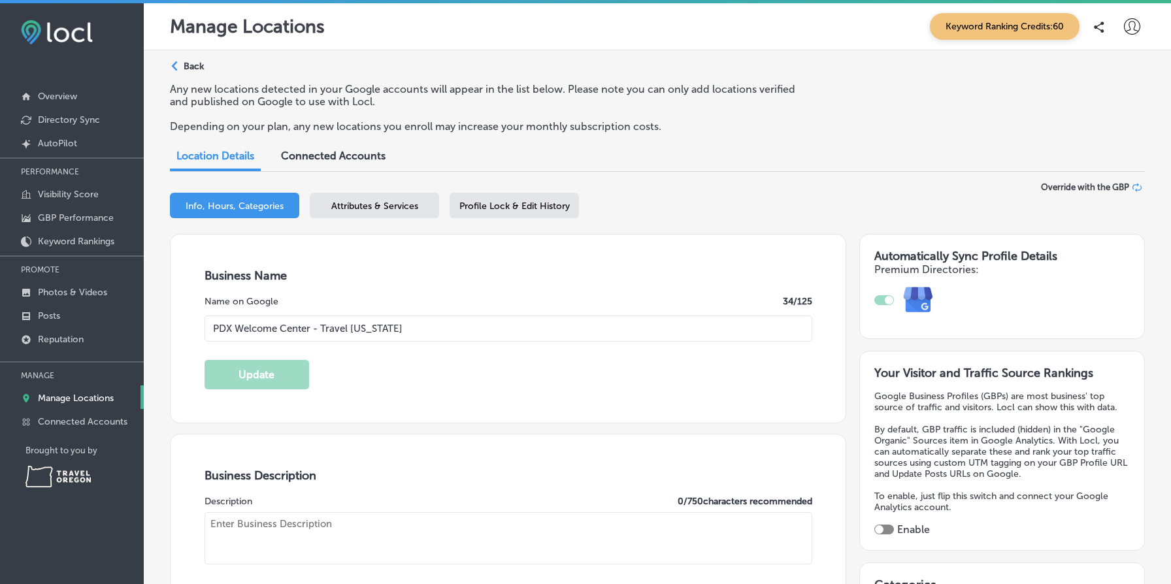
type input "US"
type input "https://traveloregon.com/plan-your-trip/"
checkbox input "true"
type textarea "Welcome to the PDX Welcome Center operated by Travel Oregon. Located at the Por…"
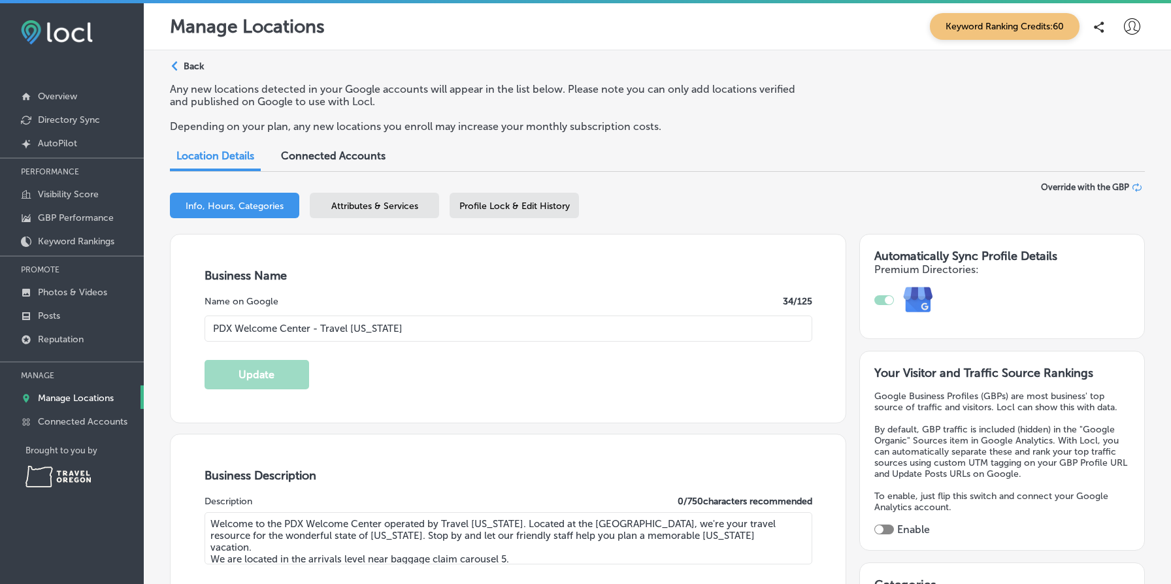
type input "+1 503 284 4620"
click at [579, 261] on div "Business Name Name on Google 34 /125 PDX Welcome Center - Travel Oregon Update" at bounding box center [508, 329] width 675 height 188
click at [68, 118] on p "Directory Sync" at bounding box center [69, 119] width 62 height 11
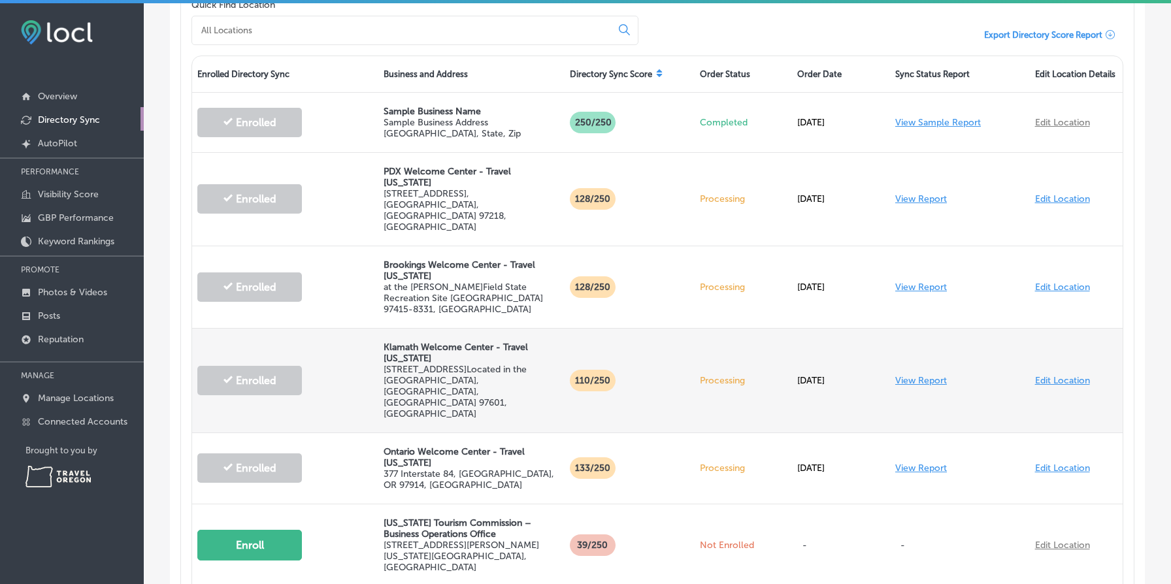
scroll to position [441, 0]
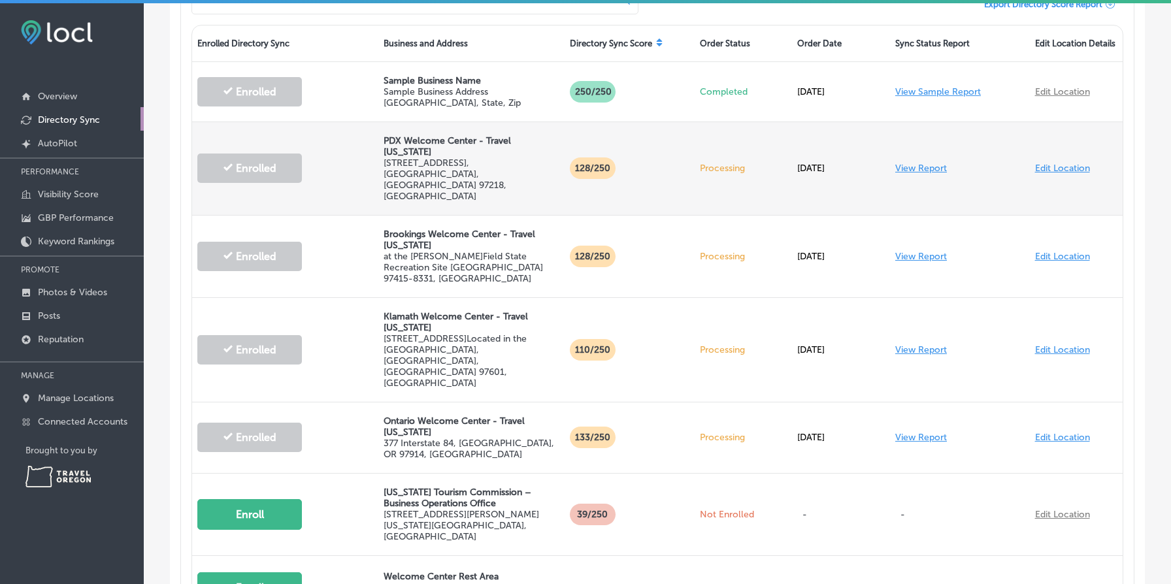
click at [922, 163] on link "View Report" at bounding box center [921, 168] width 52 height 11
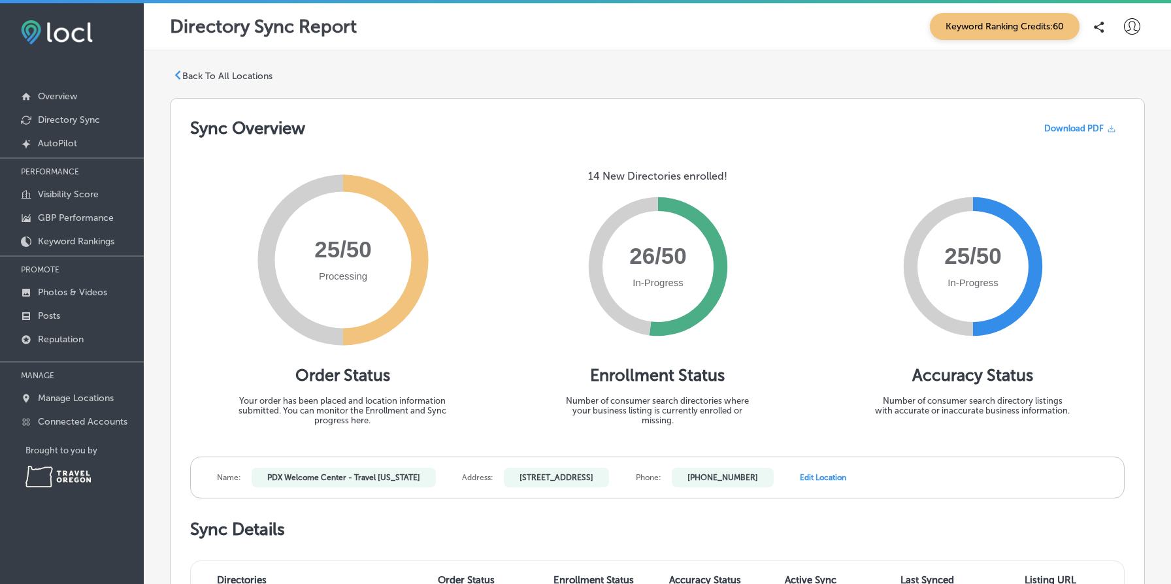
click at [229, 74] on p "Back To All Locations" at bounding box center [227, 76] width 90 height 11
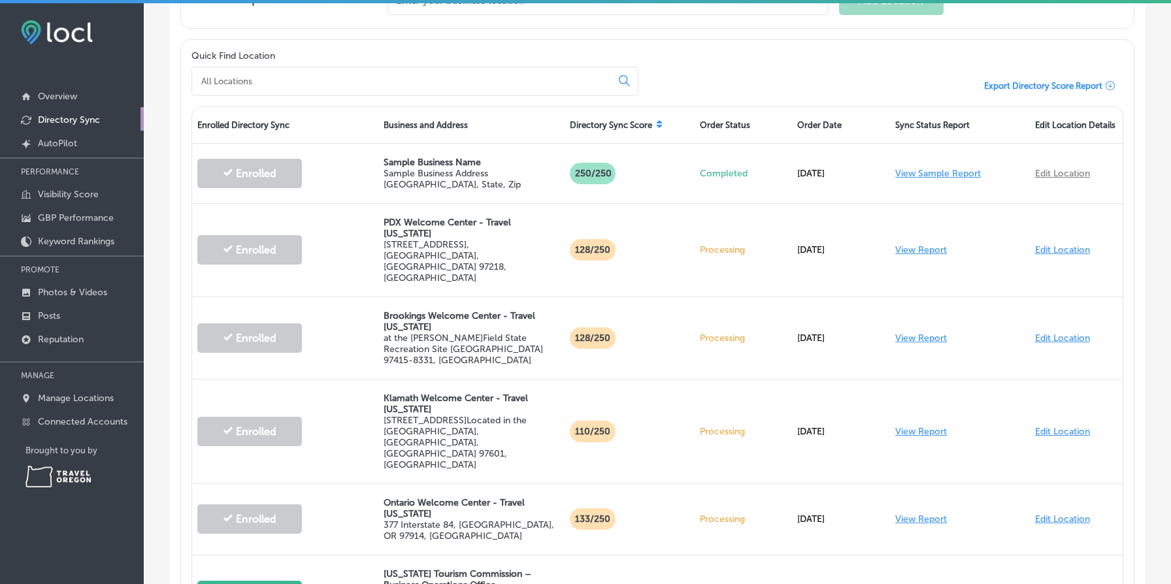
scroll to position [363, 0]
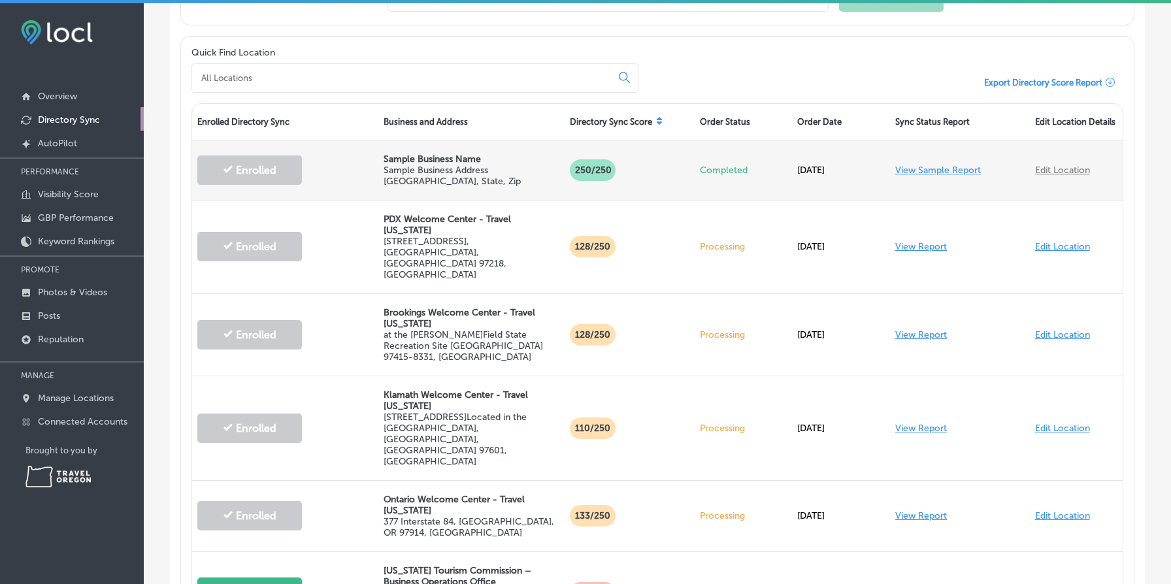
click at [960, 171] on link "View Sample Report" at bounding box center [938, 170] width 86 height 11
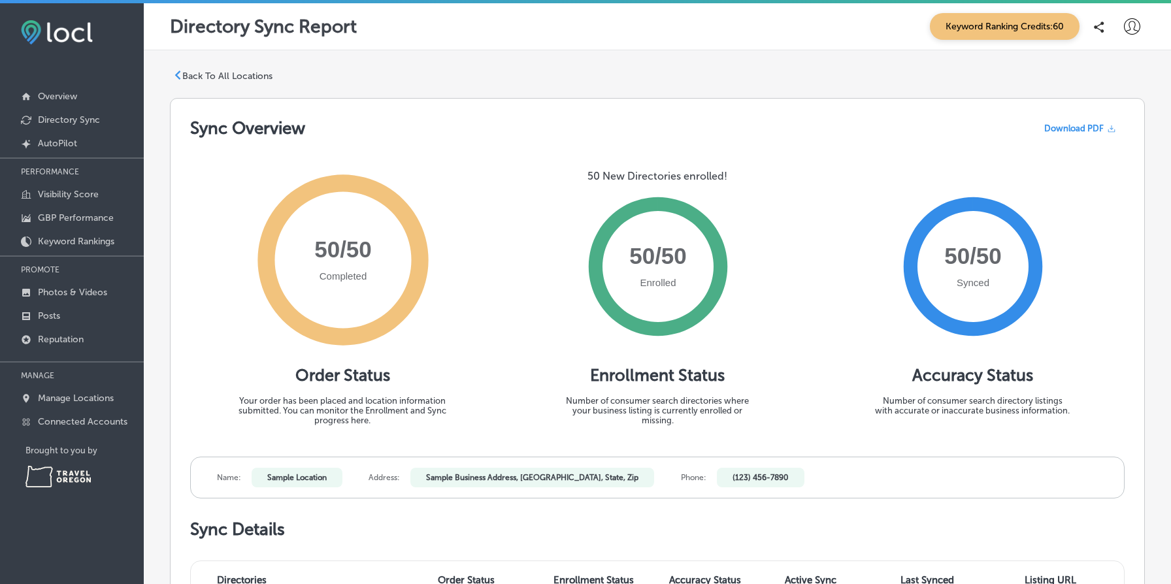
click at [251, 71] on p "Back To All Locations" at bounding box center [227, 76] width 90 height 11
